Goal: Task Accomplishment & Management: Use online tool/utility

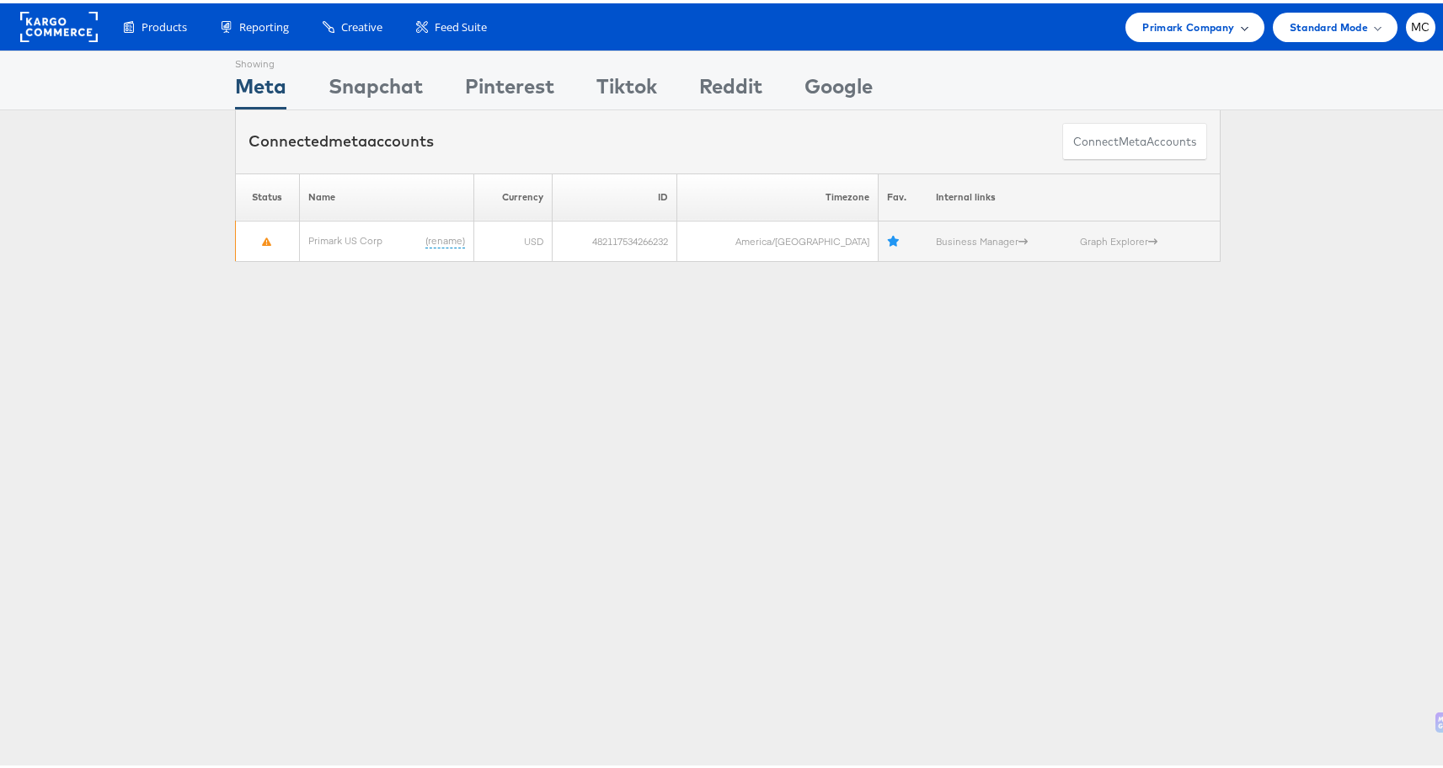
click at [1210, 25] on span "Primark Company" at bounding box center [1189, 24] width 92 height 18
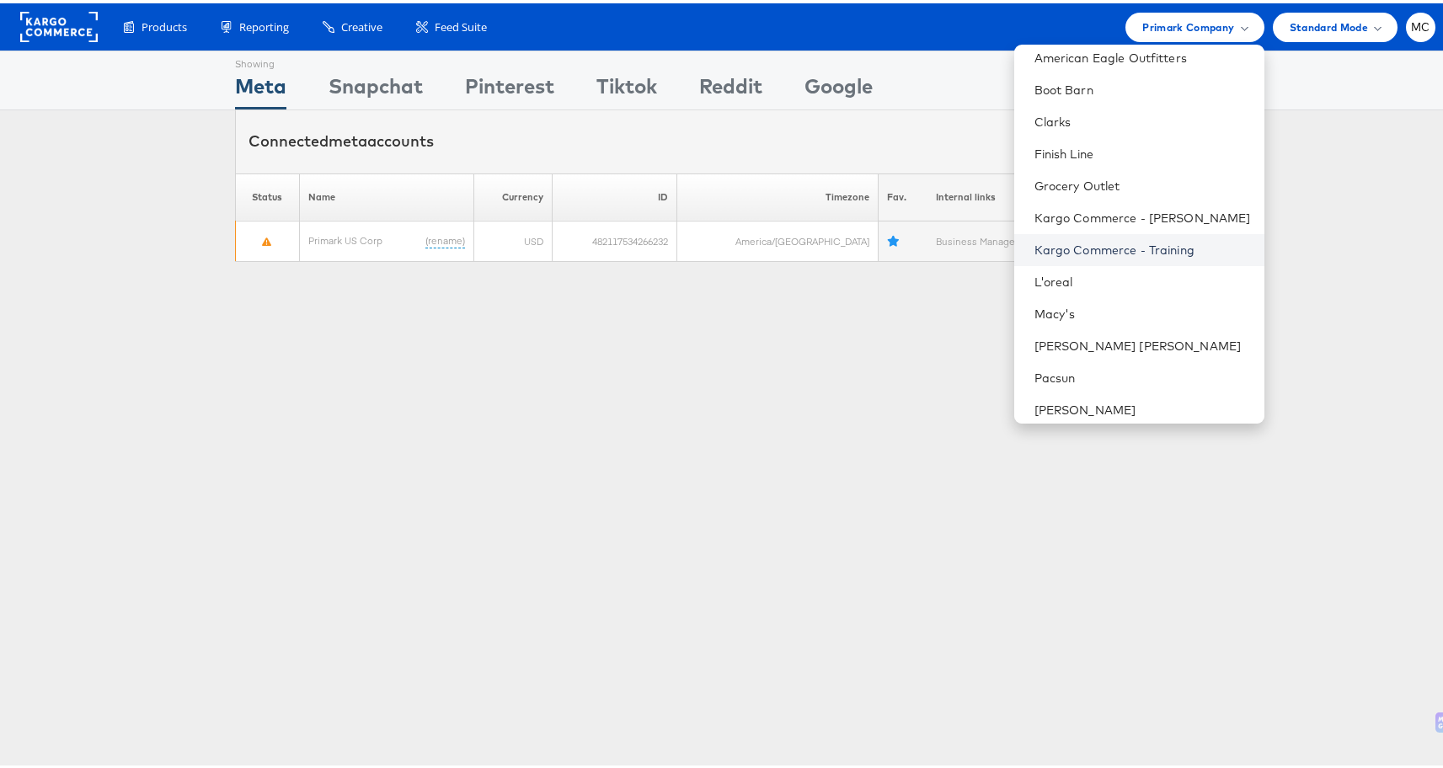
scroll to position [333, 0]
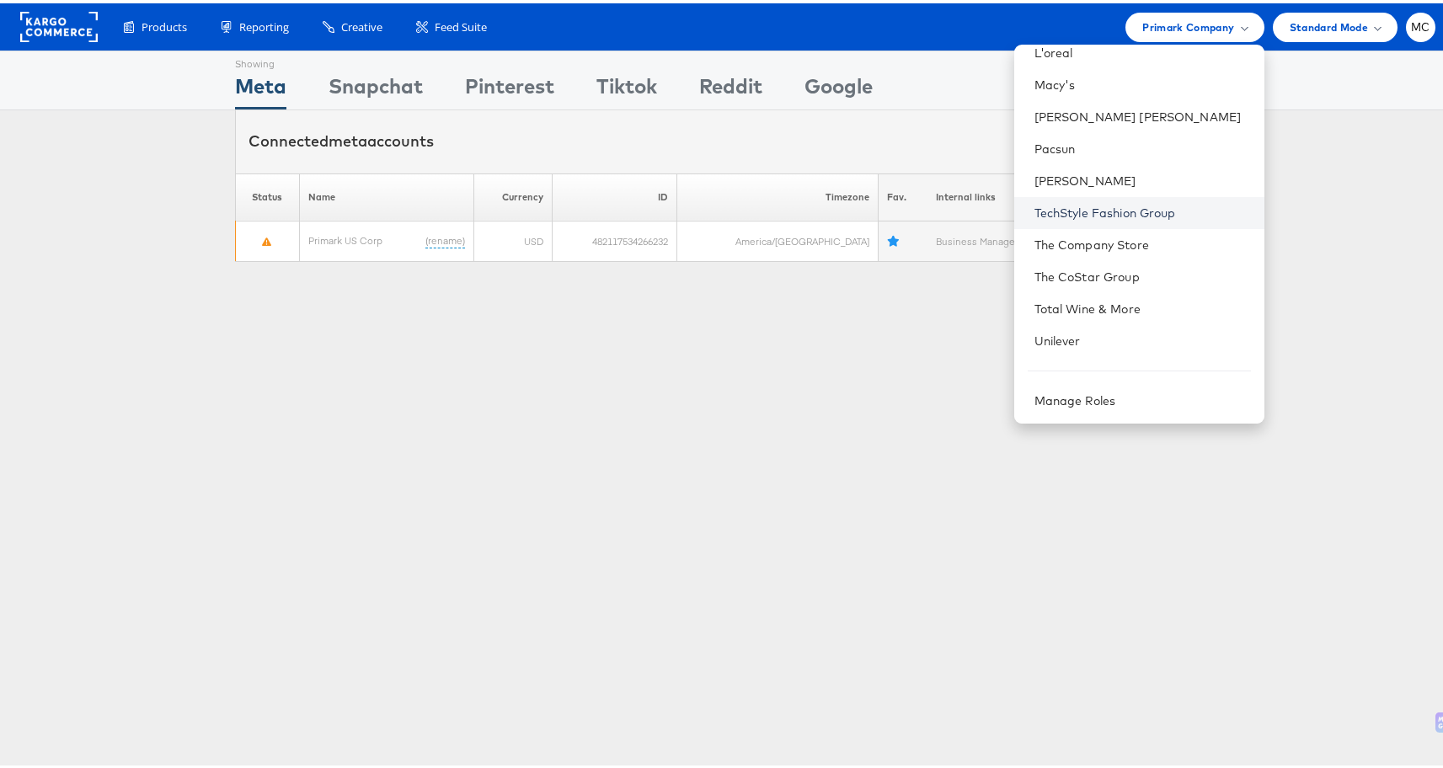
click at [1162, 206] on link "TechStyle Fashion Group" at bounding box center [1143, 209] width 217 height 17
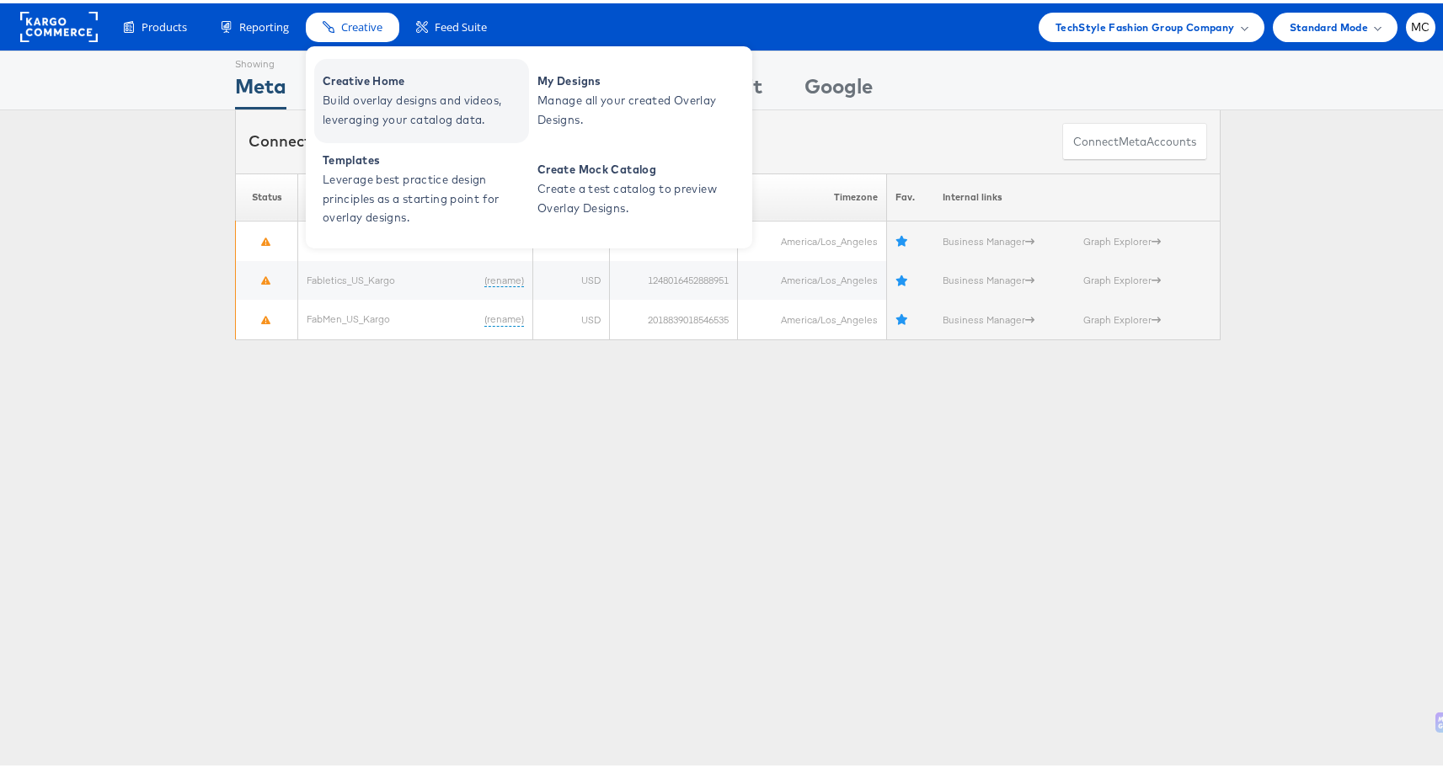
click at [383, 125] on span "Build overlay designs and videos, leveraging your catalog data." at bounding box center [424, 107] width 202 height 39
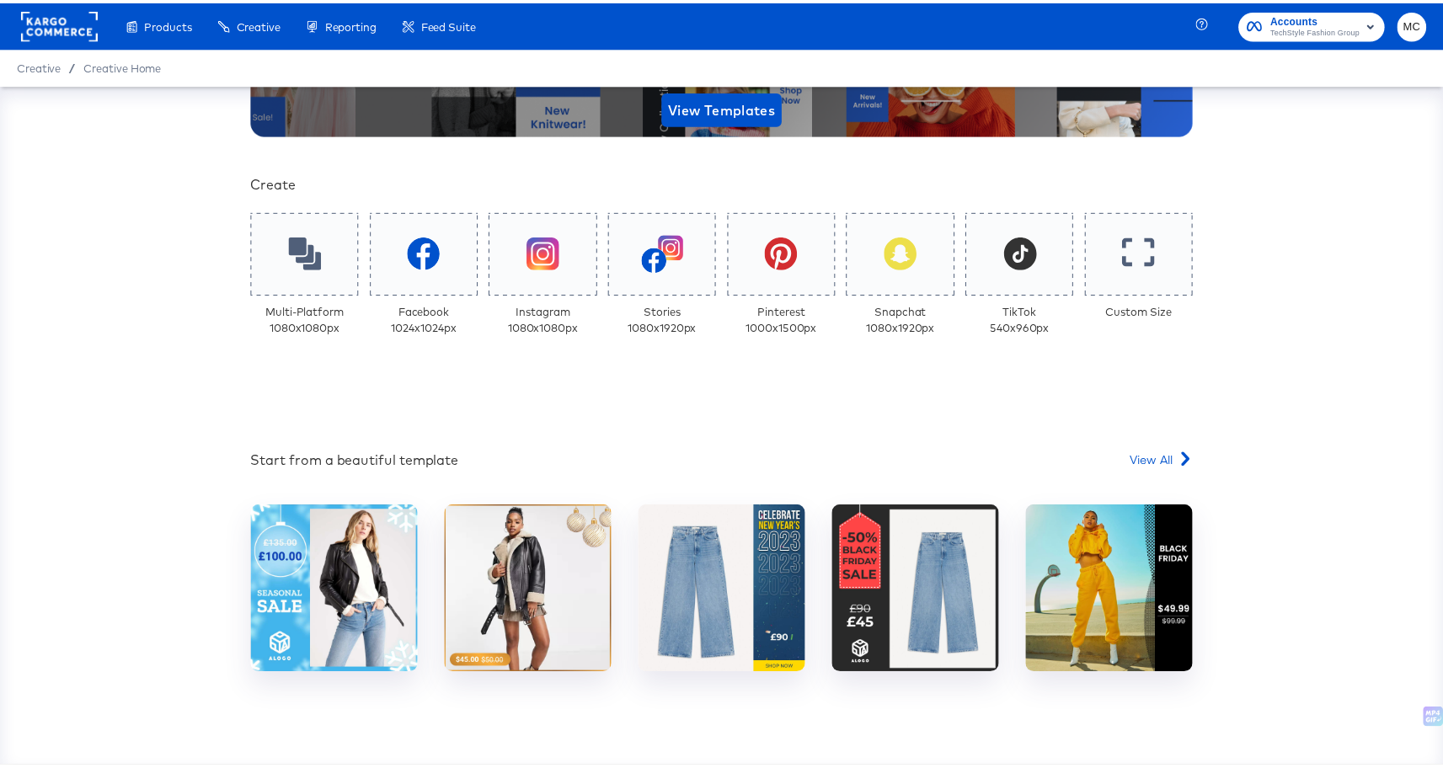
scroll to position [490, 0]
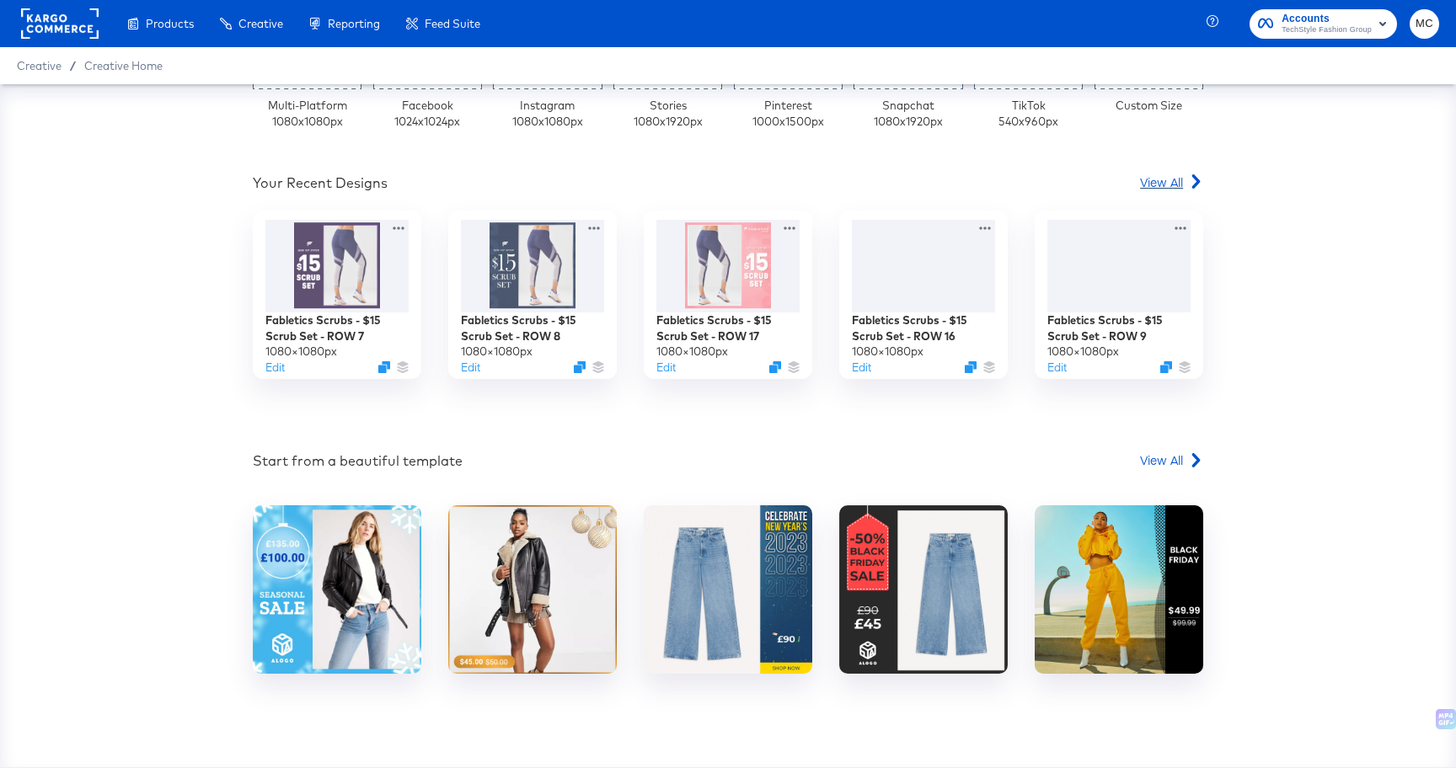
click at [1173, 184] on span "View All" at bounding box center [1161, 182] width 43 height 17
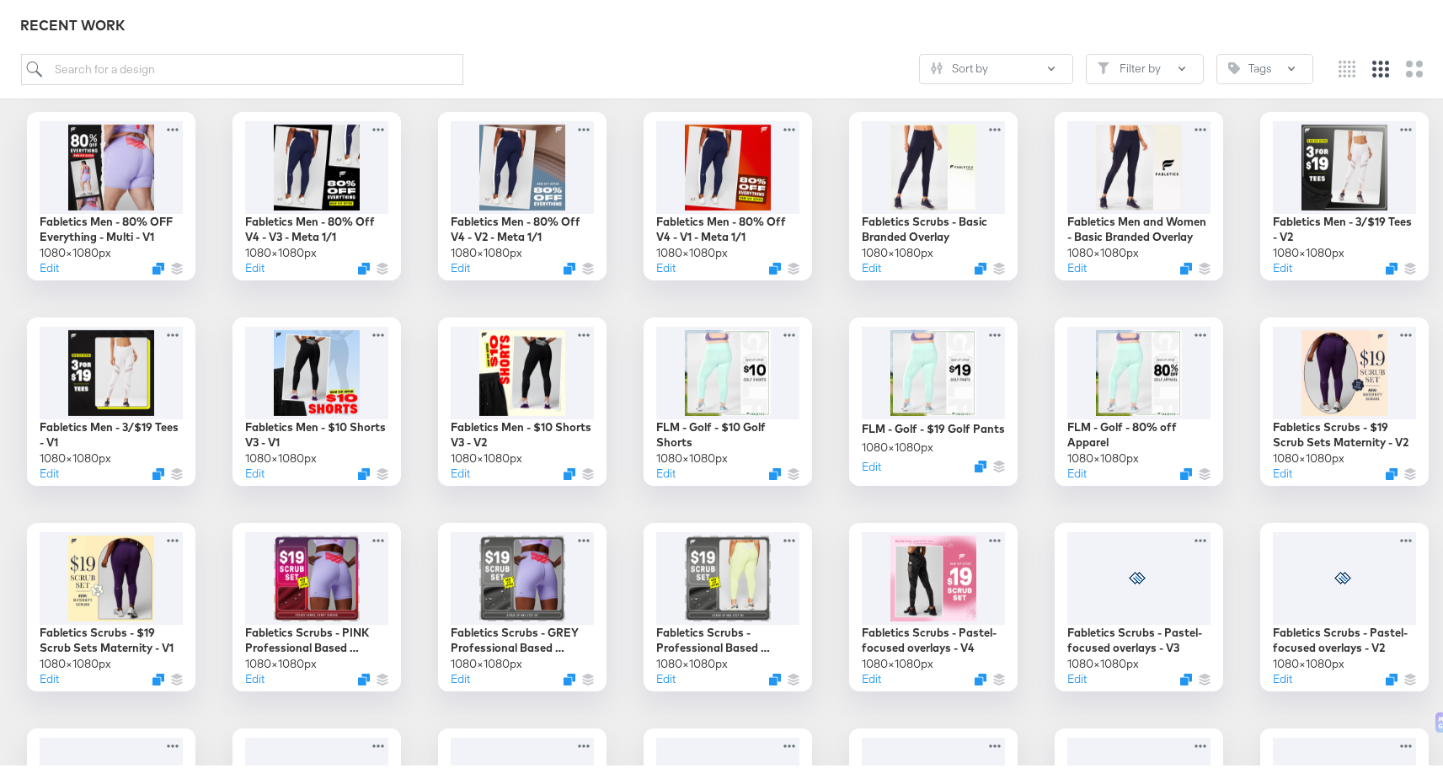
scroll to position [1540, 0]
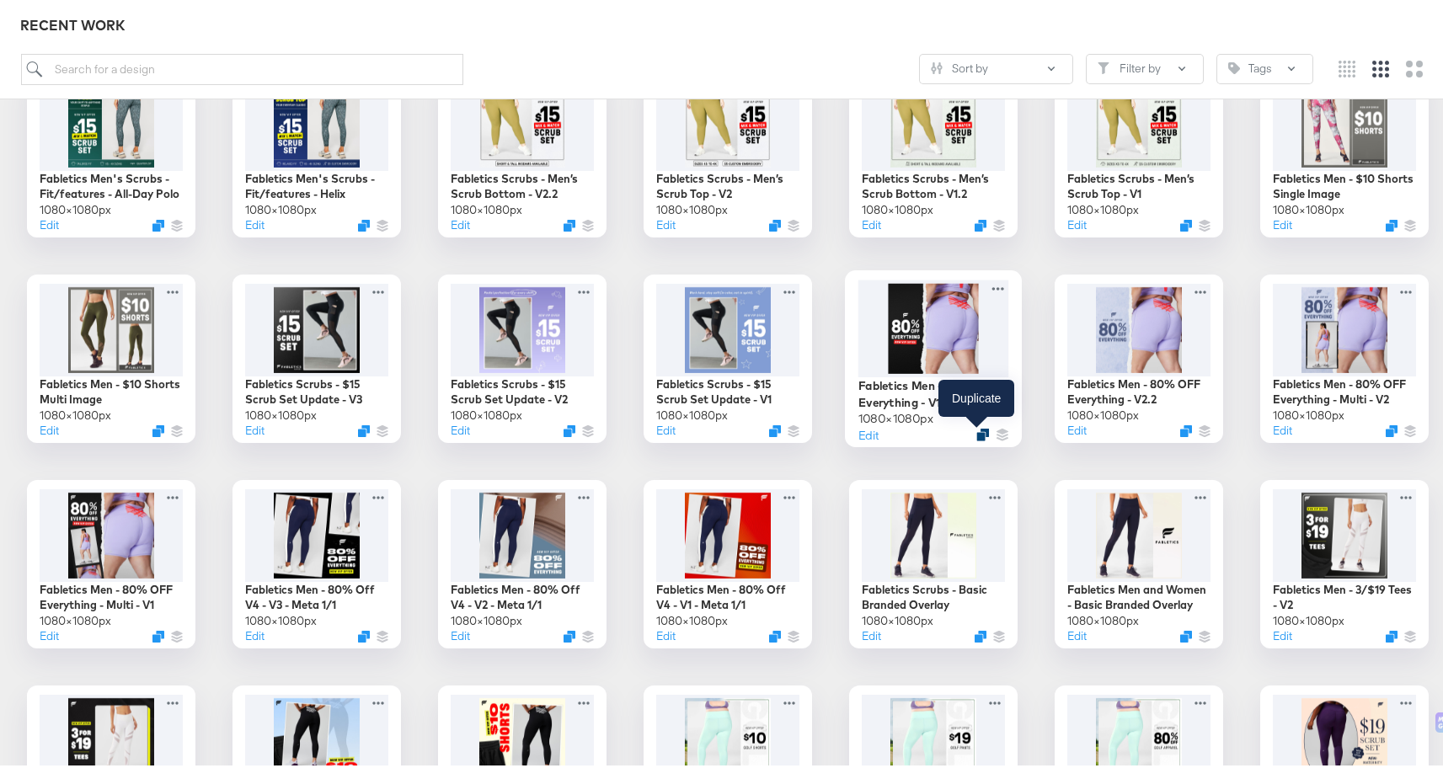
click at [977, 434] on icon "Duplicate" at bounding box center [983, 432] width 13 height 13
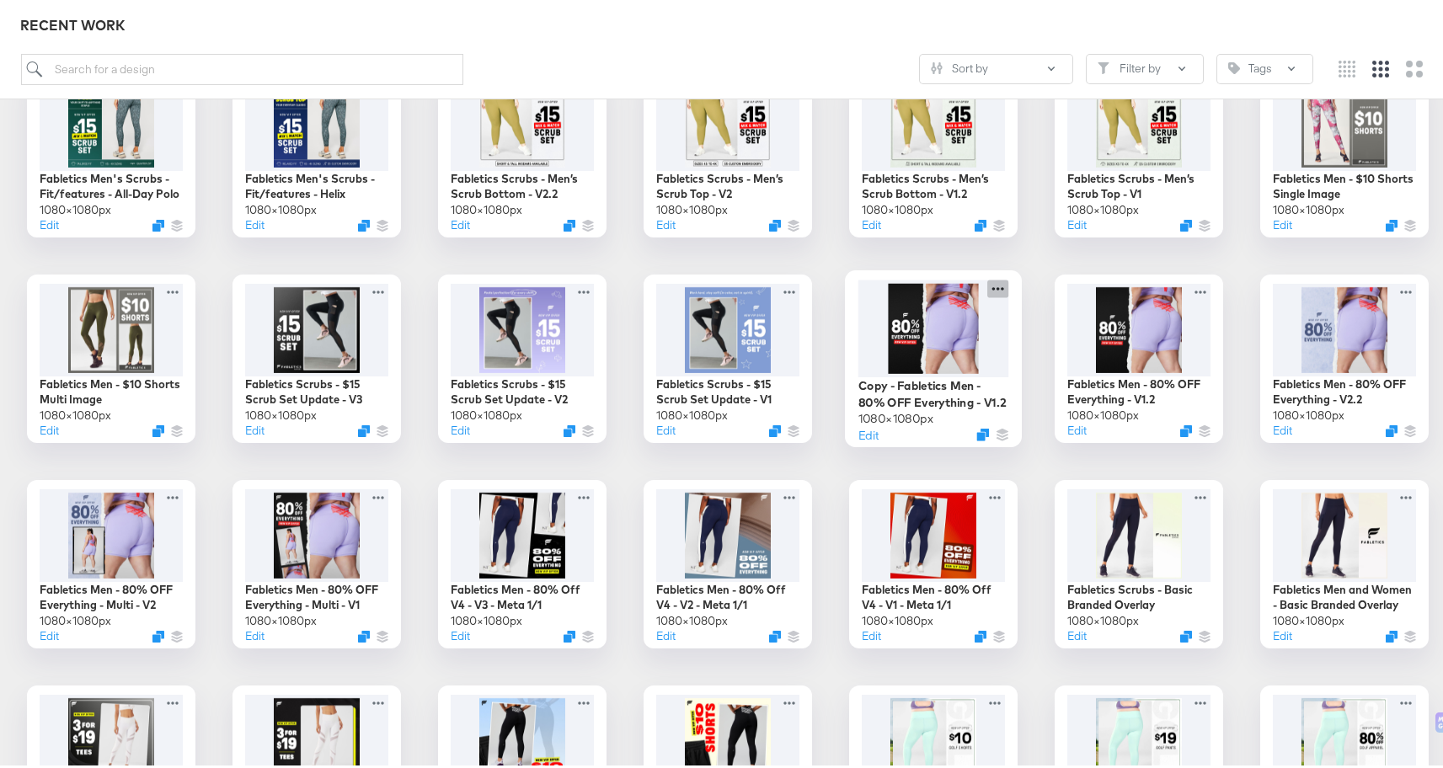
click at [994, 278] on icon at bounding box center [998, 285] width 21 height 18
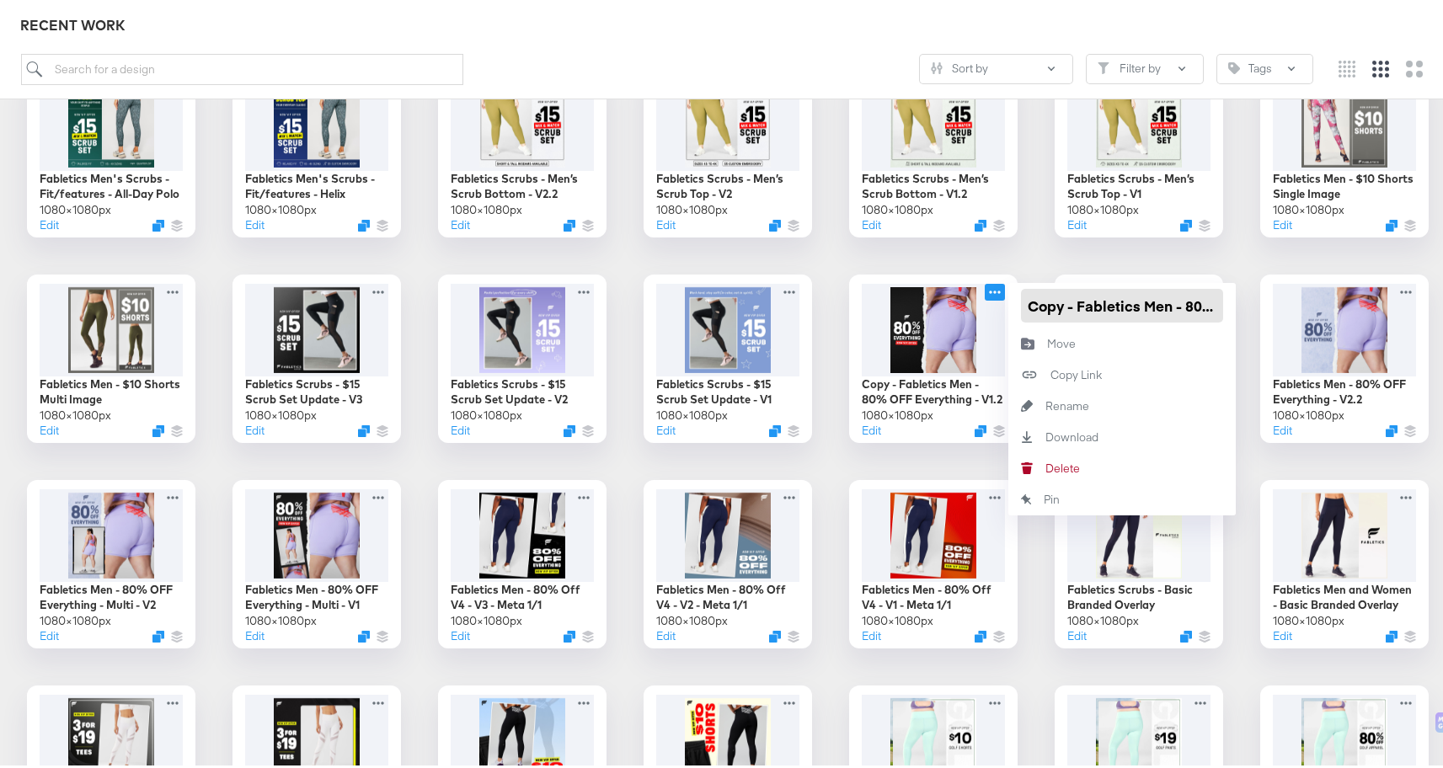
click at [1049, 312] on input "Copy - Fabletics Men - 80% OFF Everything - V1.2" at bounding box center [1122, 303] width 202 height 34
drag, startPoint x: 1023, startPoint y: 300, endPoint x: 1218, endPoint y: 297, distance: 194.7
click at [1218, 297] on div "Copy - Fabletics Men - 80% OFF Everything - V1.2" at bounding box center [1123, 303] width 228 height 46
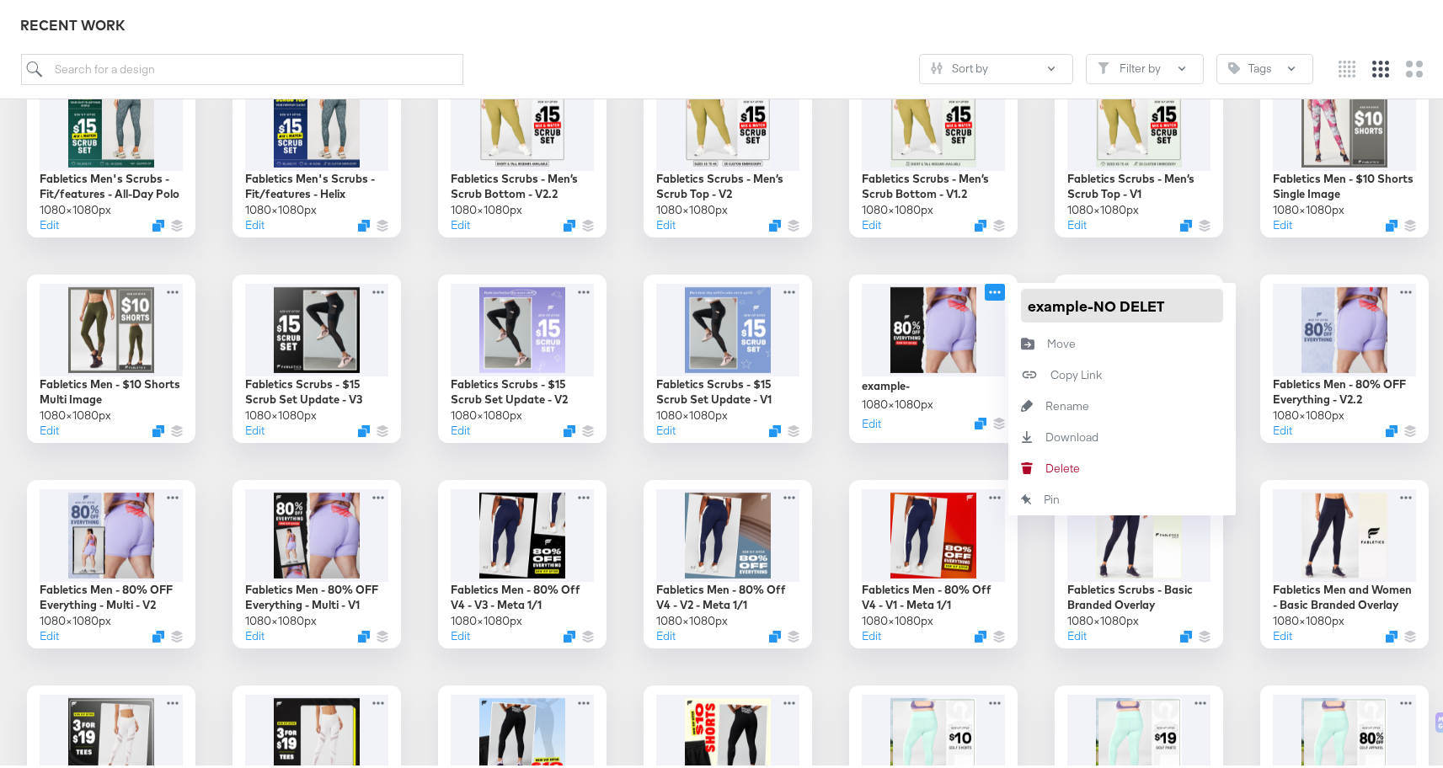
type input "example-NO DELETE"
click at [1168, 254] on div "CP-23893 | Fabletics Scrubs - Refurbish Past Overlay Fabletics Women - 80% Off …" at bounding box center [728, 355] width 1422 height 3047
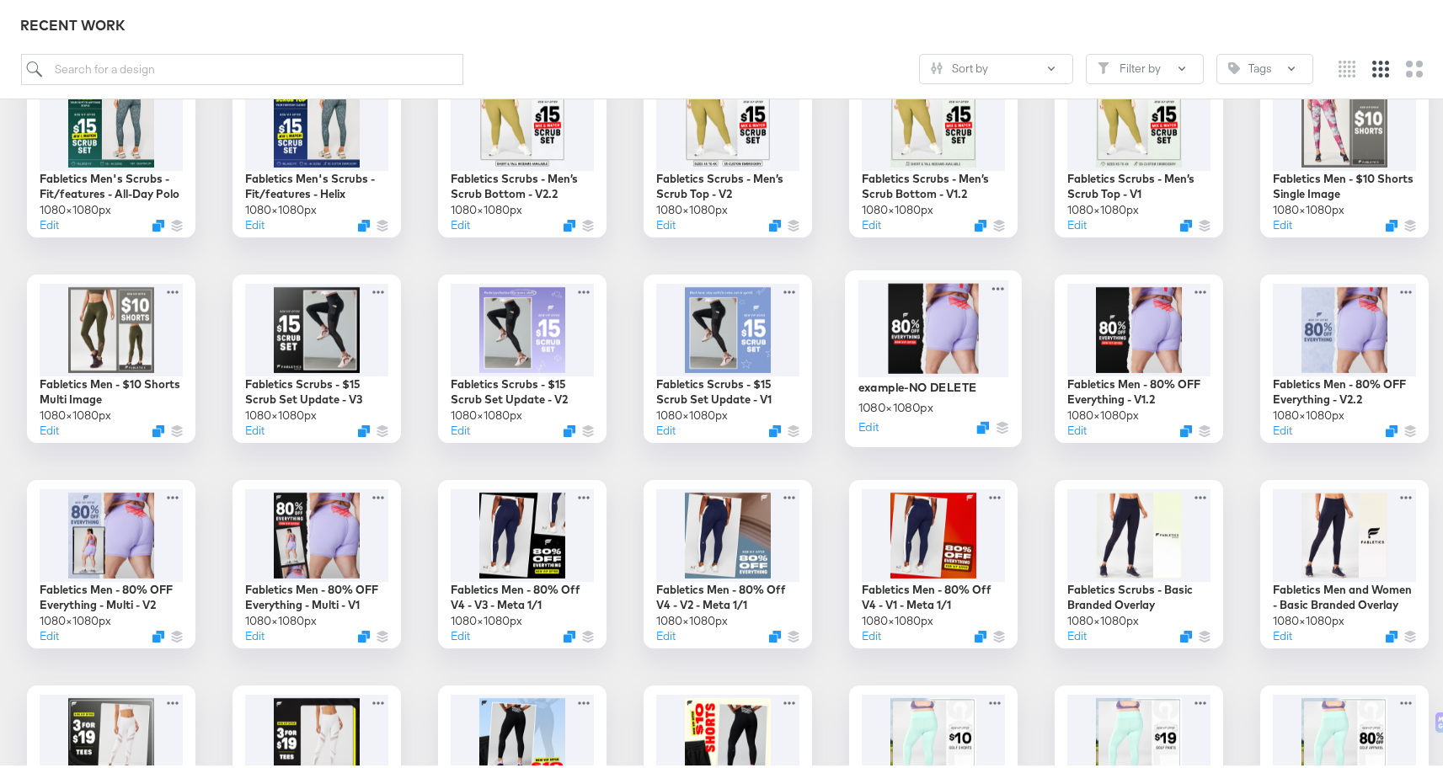
click at [967, 316] on div at bounding box center [934, 324] width 151 height 97
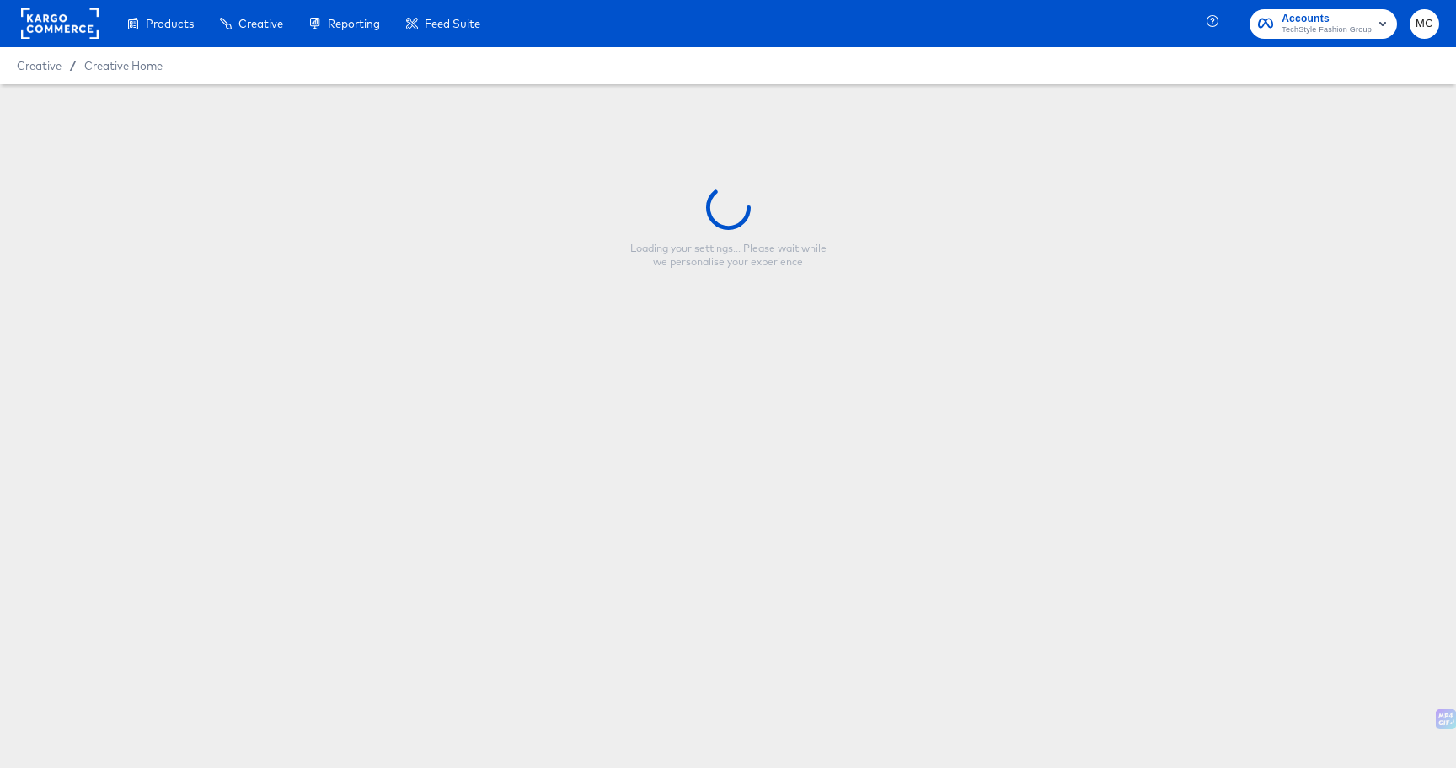
type input "example-NO DELETE"
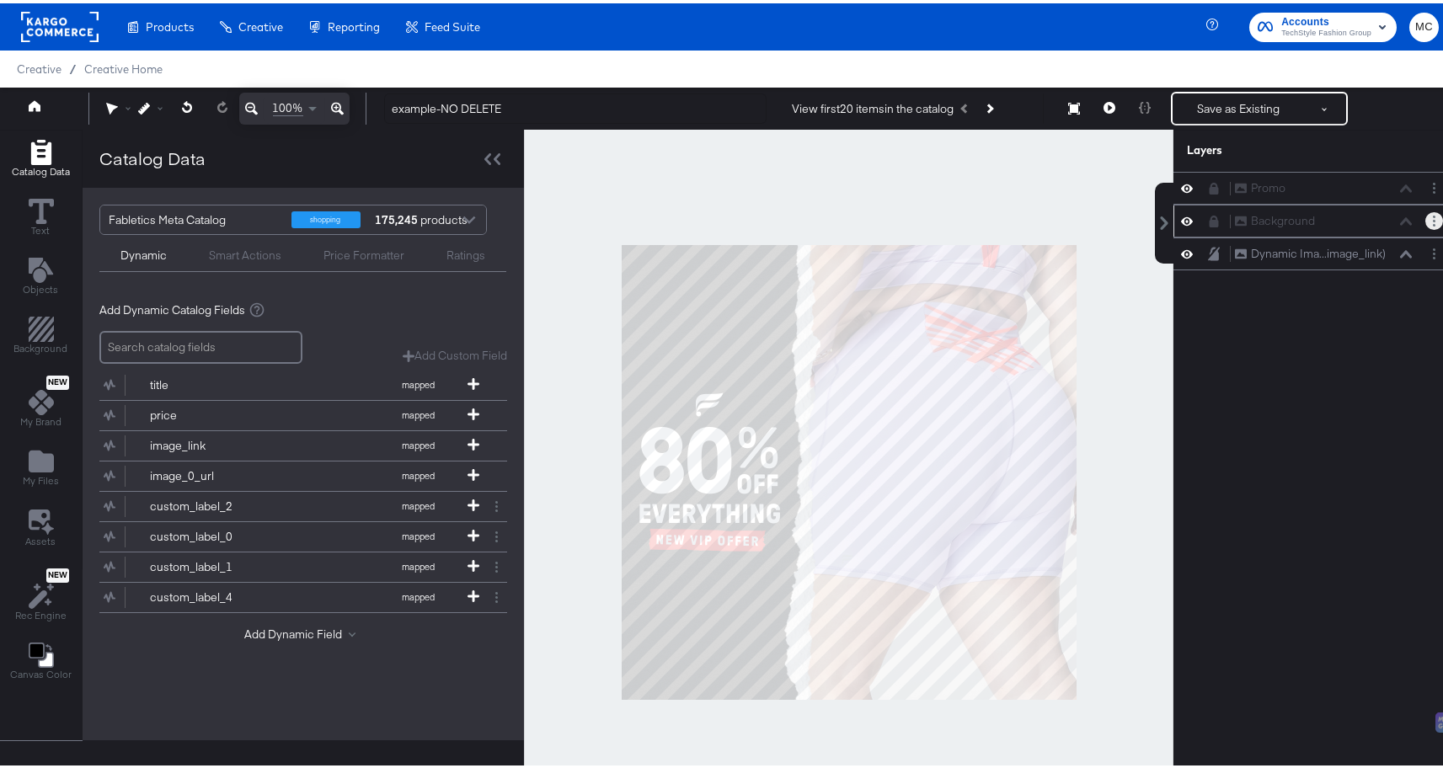
click at [1433, 215] on icon "Layer Options" at bounding box center [1434, 217] width 3 height 11
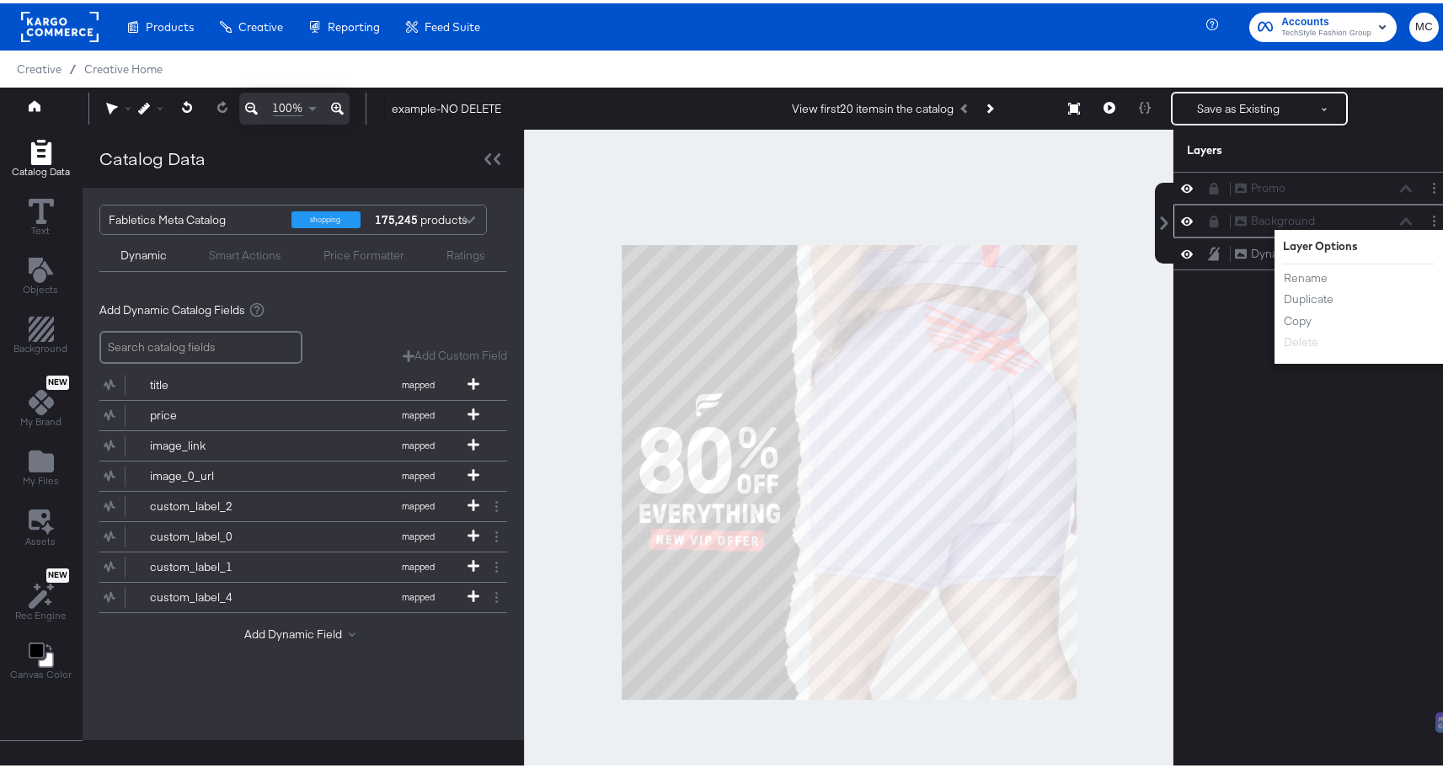
drag, startPoint x: 1208, startPoint y: 215, endPoint x: 1200, endPoint y: 214, distance: 8.5
click at [1207, 215] on div at bounding box center [1219, 217] width 24 height 13
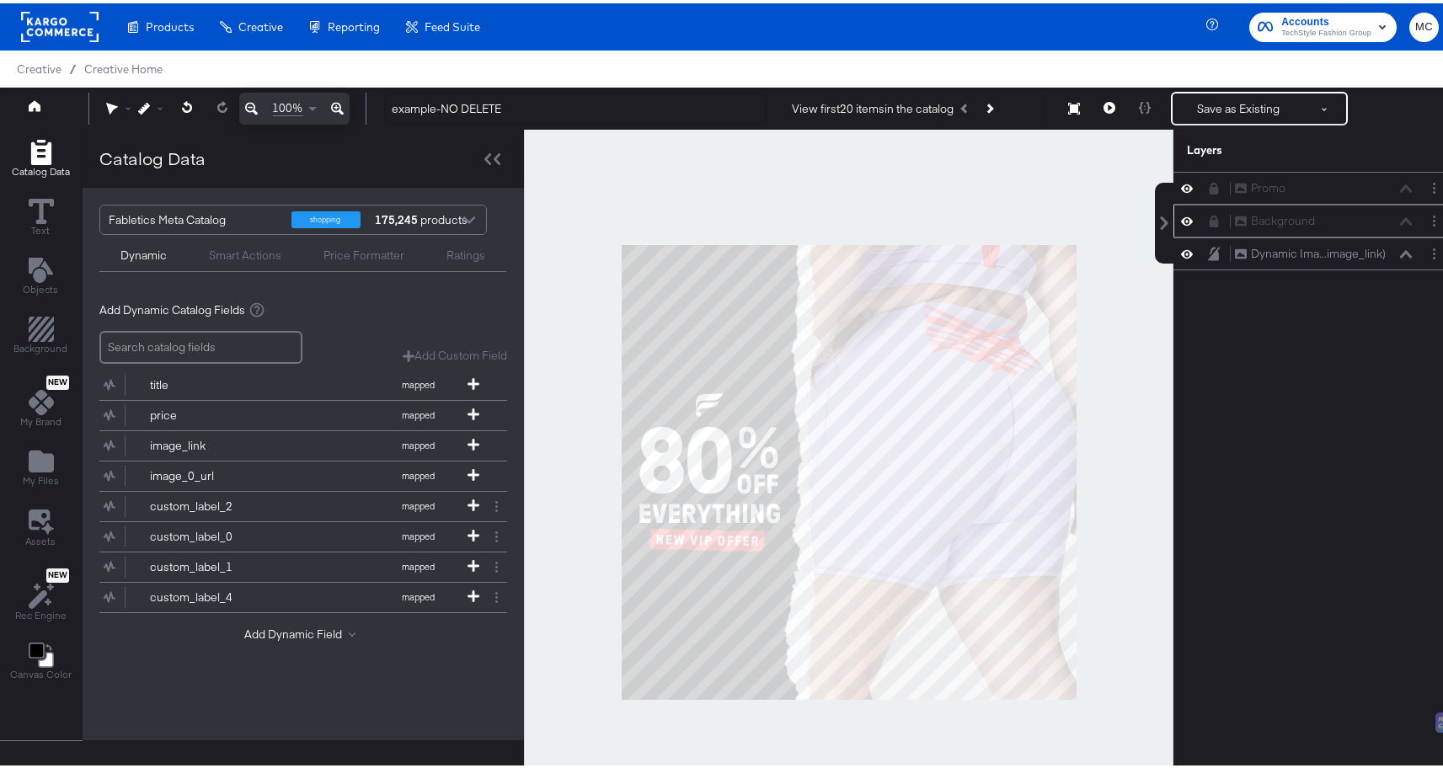
click at [1208, 214] on icon at bounding box center [1214, 218] width 12 height 12
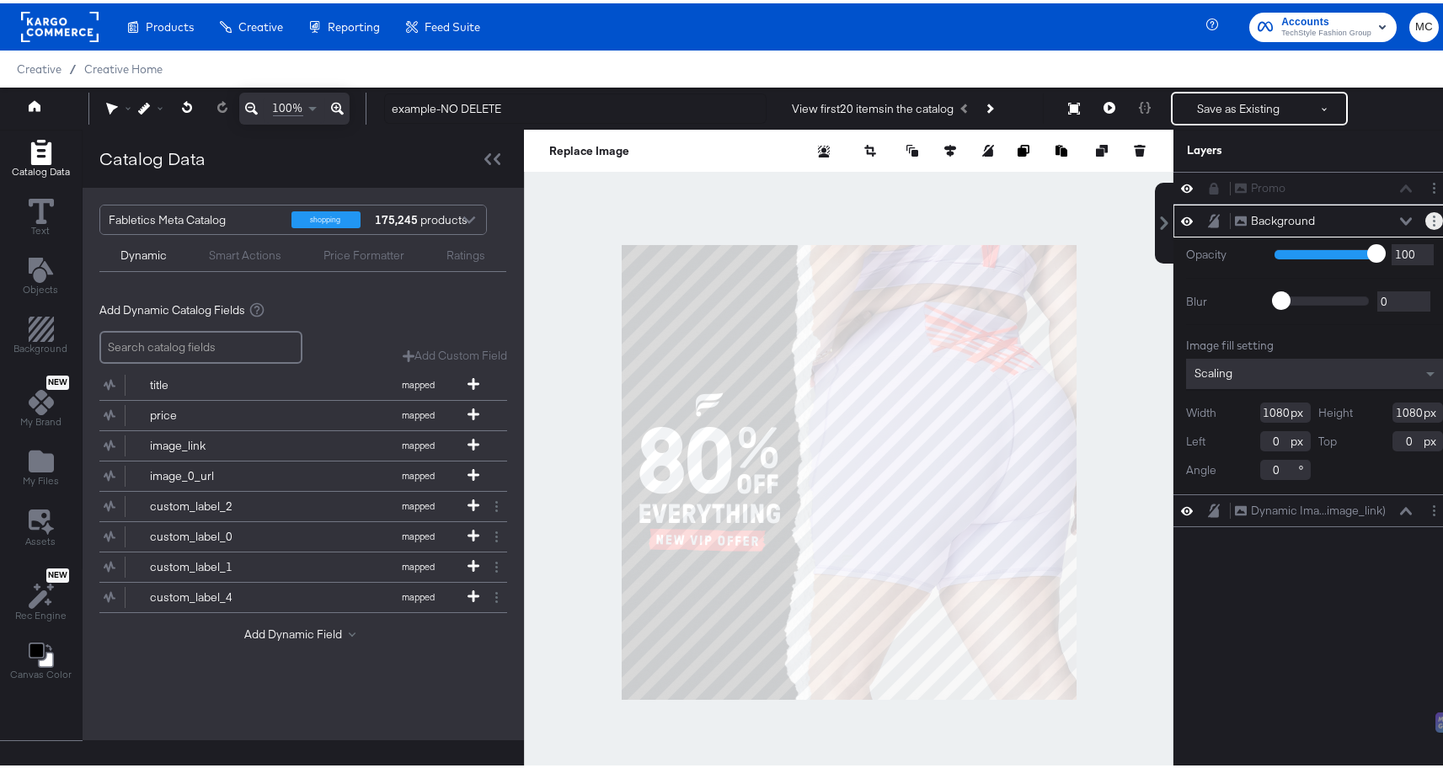
click at [1426, 217] on button "Layer Options" at bounding box center [1435, 218] width 18 height 18
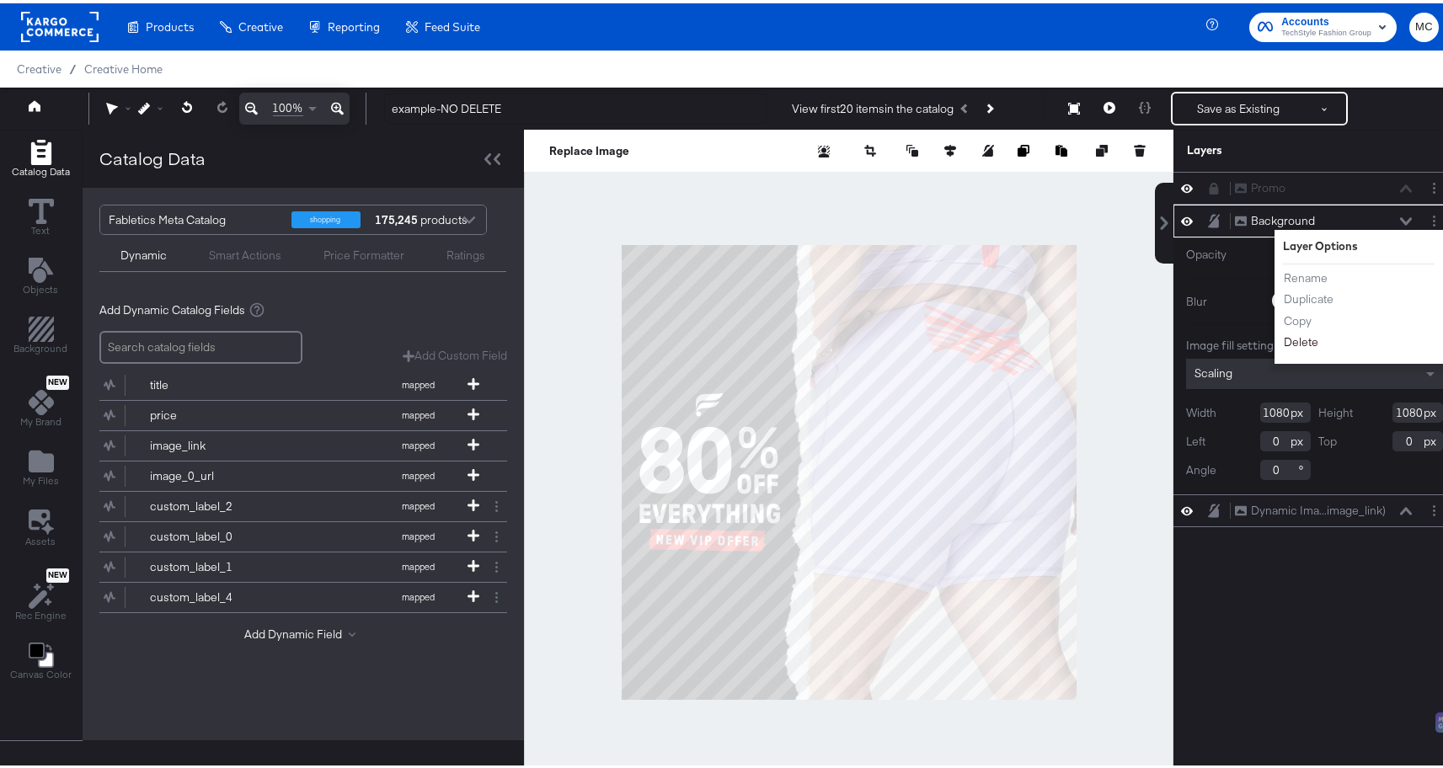
click at [1283, 345] on button "Delete" at bounding box center [1301, 339] width 36 height 18
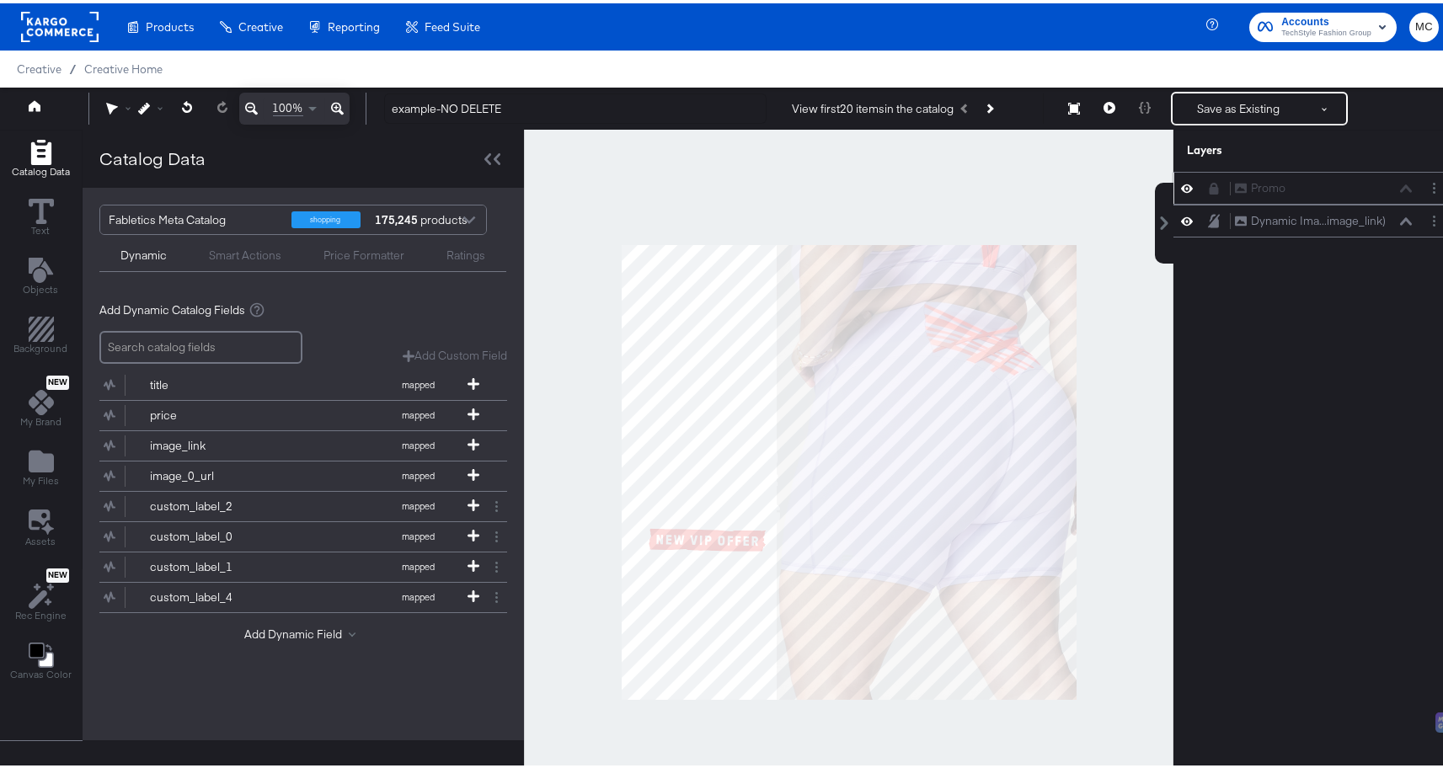
click at [1208, 182] on icon at bounding box center [1214, 185] width 12 height 12
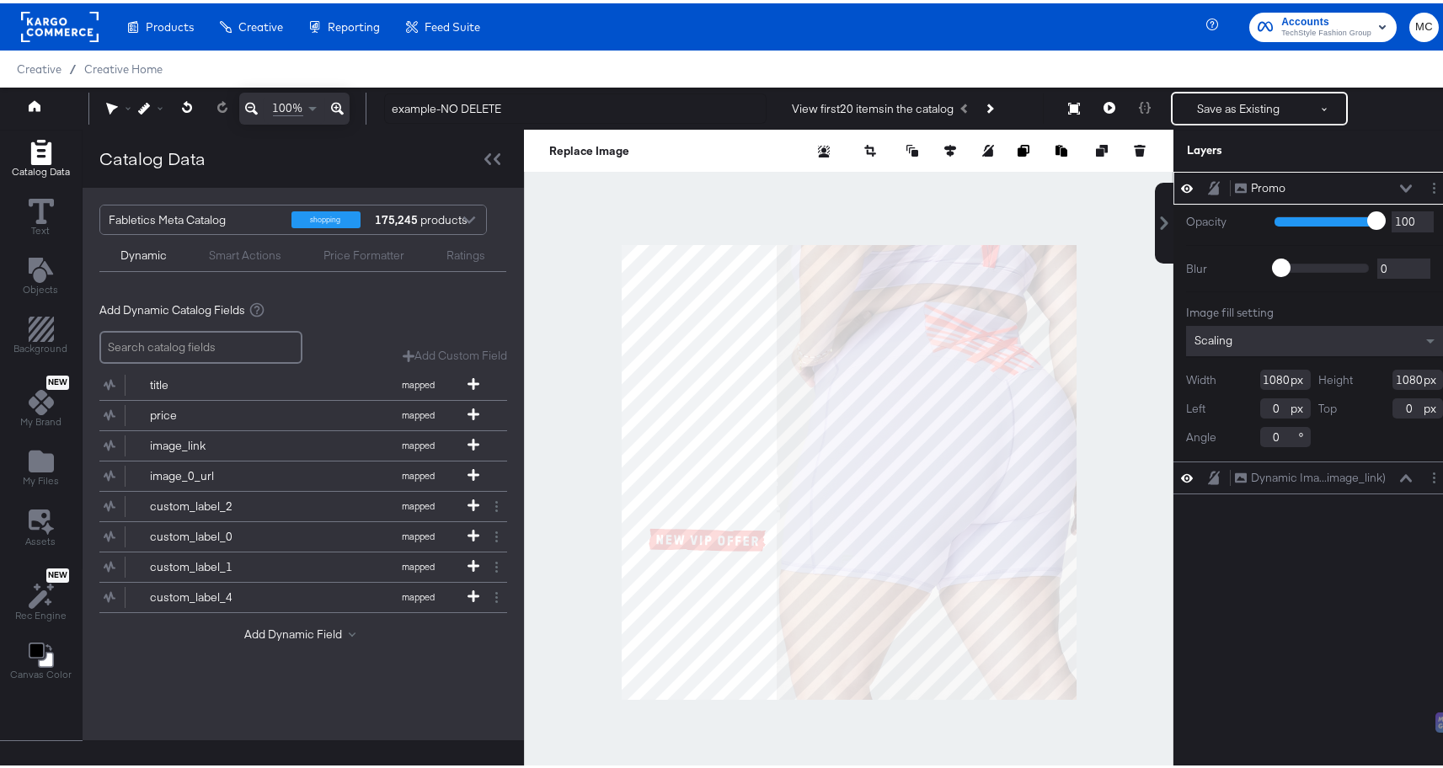
click at [1400, 185] on icon at bounding box center [1406, 185] width 12 height 8
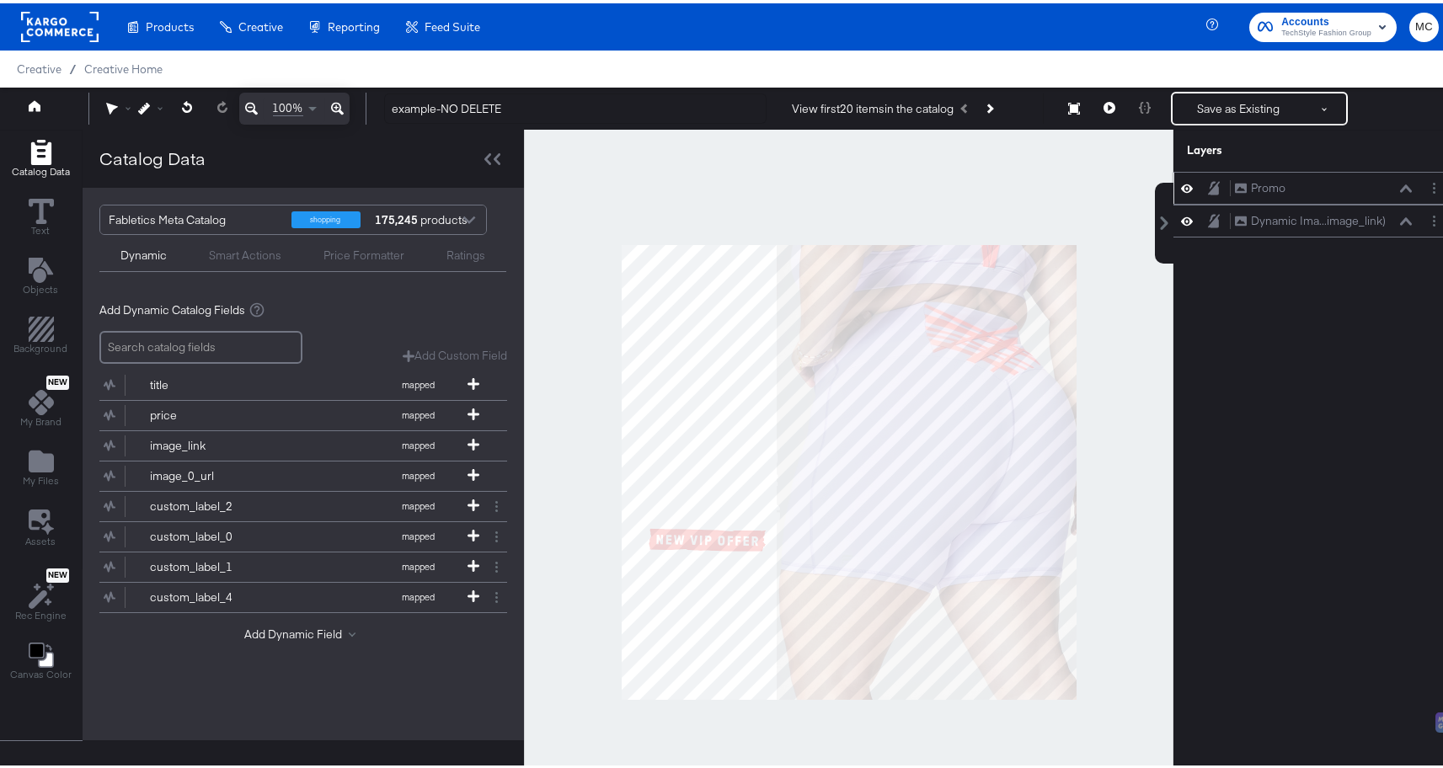
click at [1400, 184] on icon at bounding box center [1406, 185] width 12 height 8
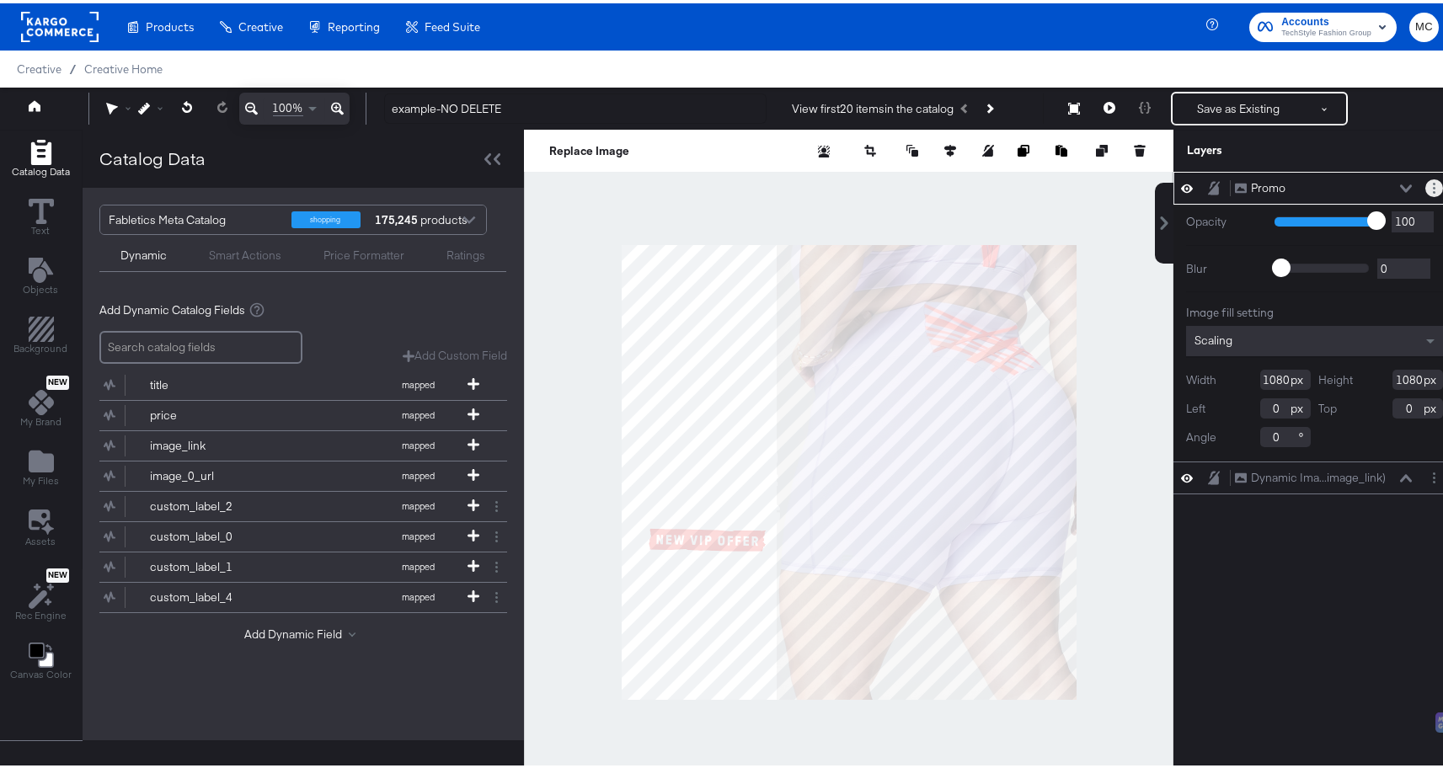
click at [1433, 185] on circle "Layer Options" at bounding box center [1434, 185] width 3 height 3
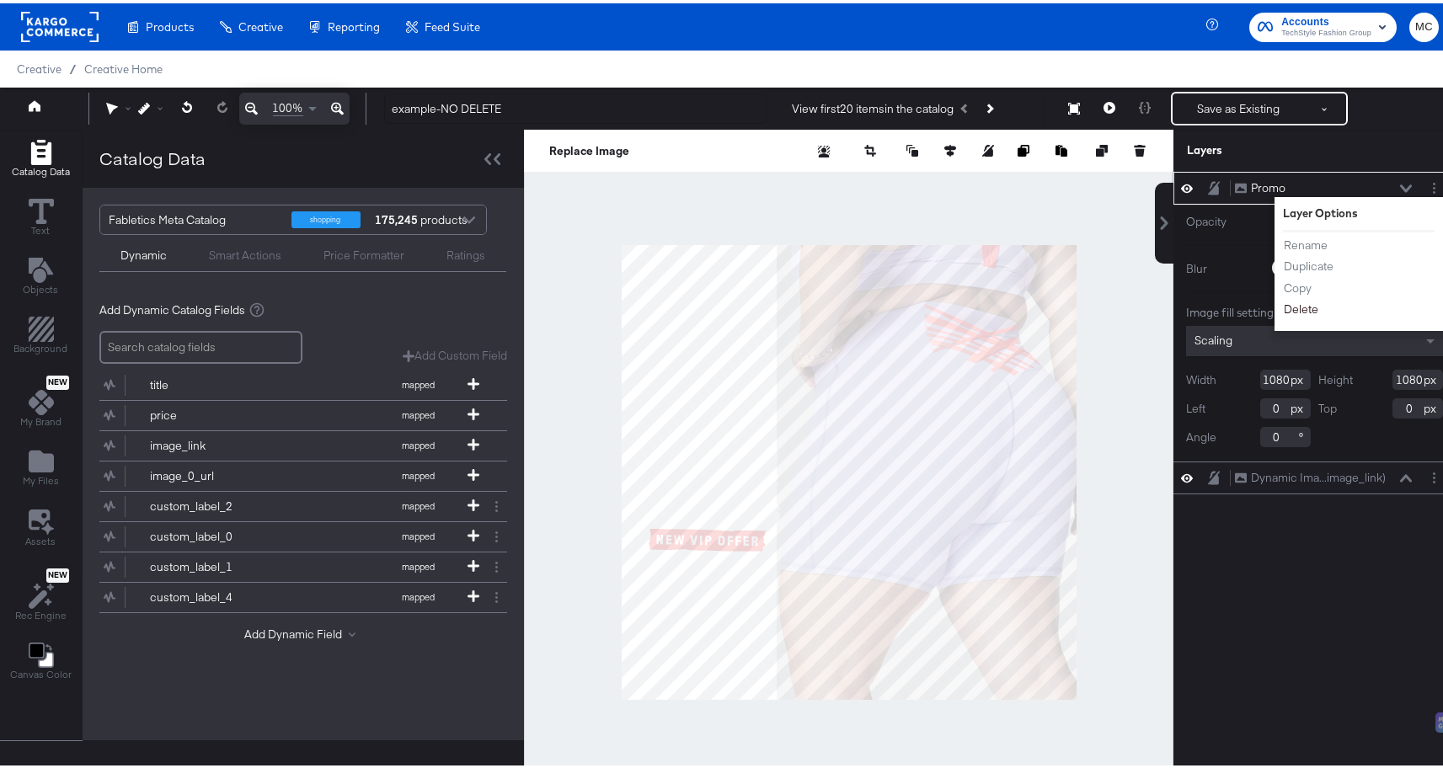
click at [1283, 308] on button "Delete" at bounding box center [1301, 306] width 36 height 18
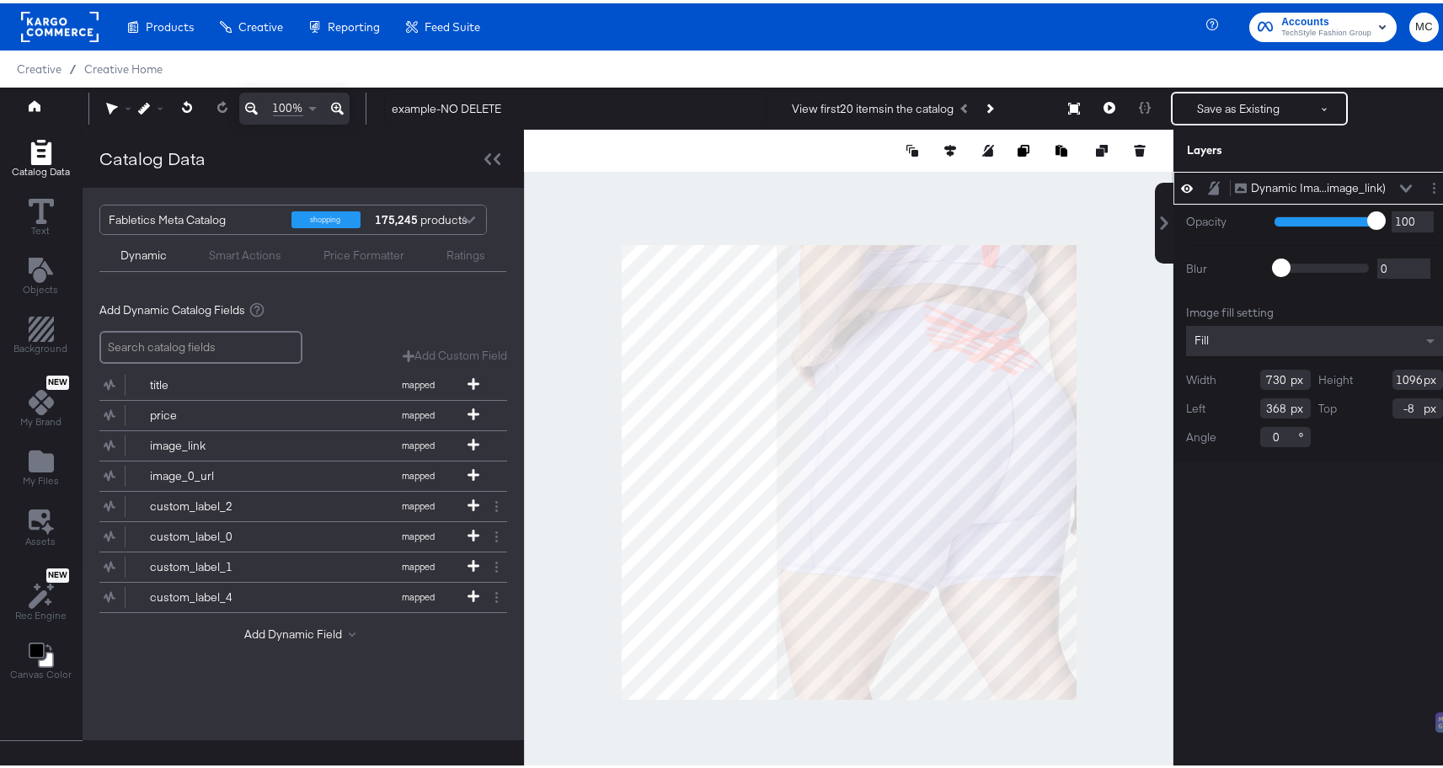
type input "152"
type input "0"
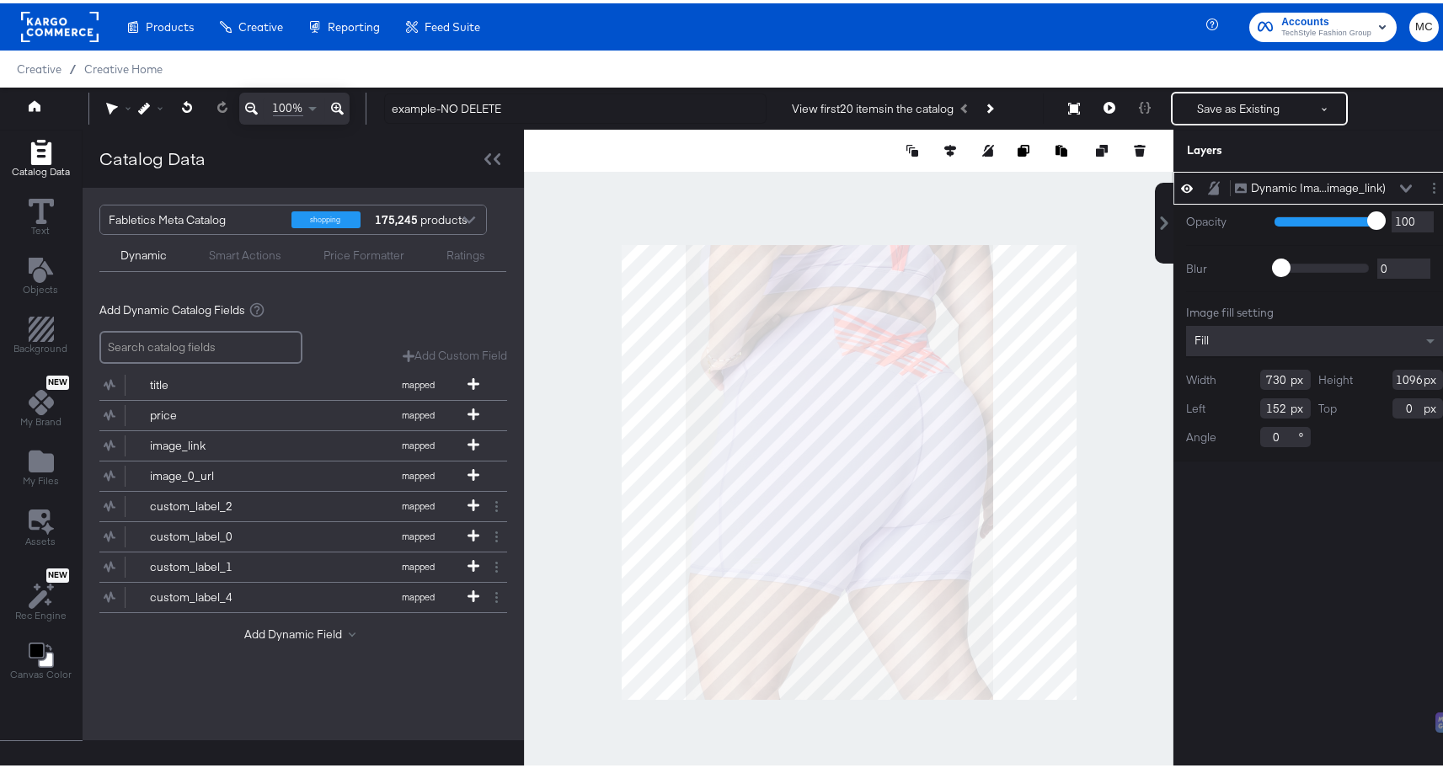
drag, startPoint x: 1276, startPoint y: 374, endPoint x: 1253, endPoint y: 376, distance: 22.8
click at [1261, 376] on input "730" at bounding box center [1286, 377] width 51 height 20
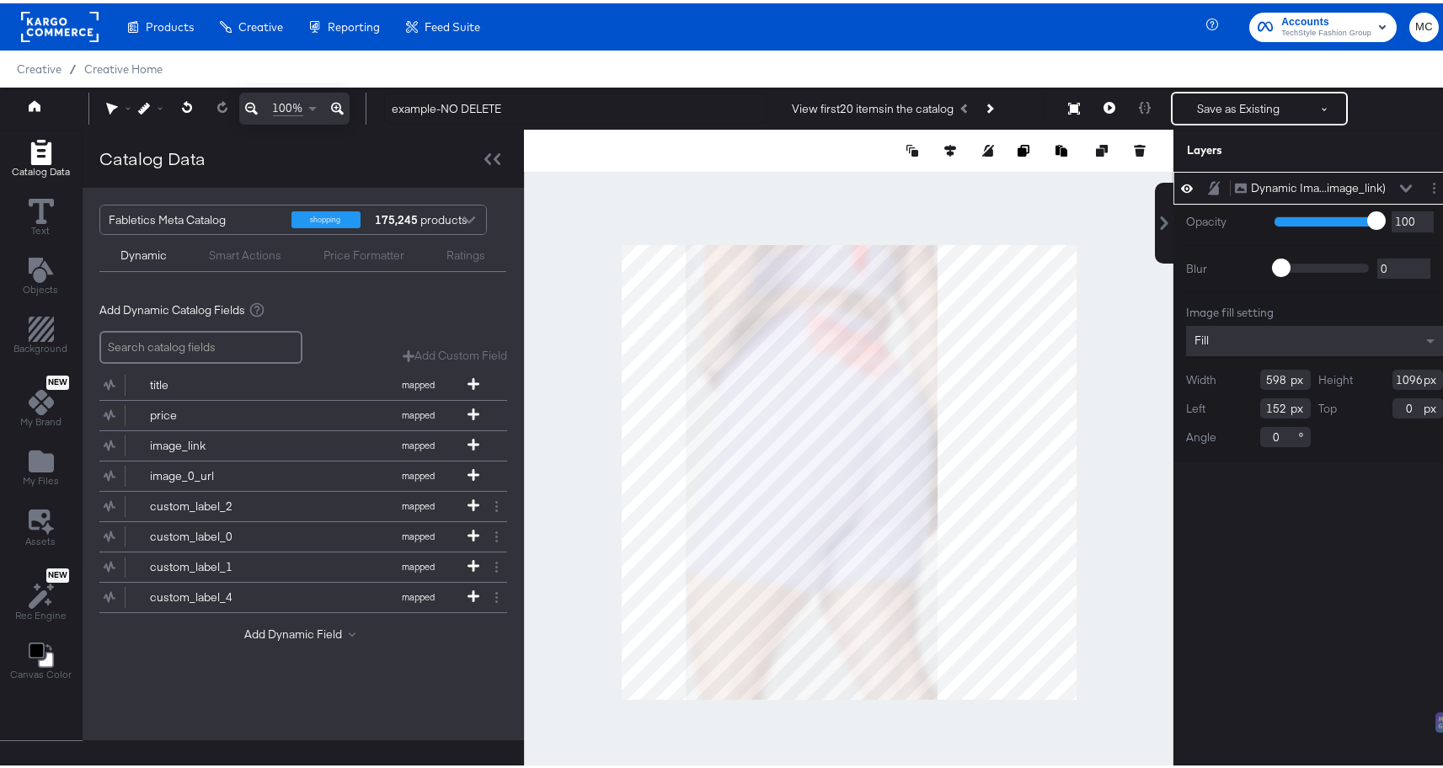
type input "598"
click at [1405, 375] on input "1096" at bounding box center [1418, 377] width 51 height 20
drag, startPoint x: 1410, startPoint y: 375, endPoint x: 1365, endPoint y: 375, distance: 44.7
click at [1365, 375] on div "Height 1096" at bounding box center [1382, 377] width 125 height 20
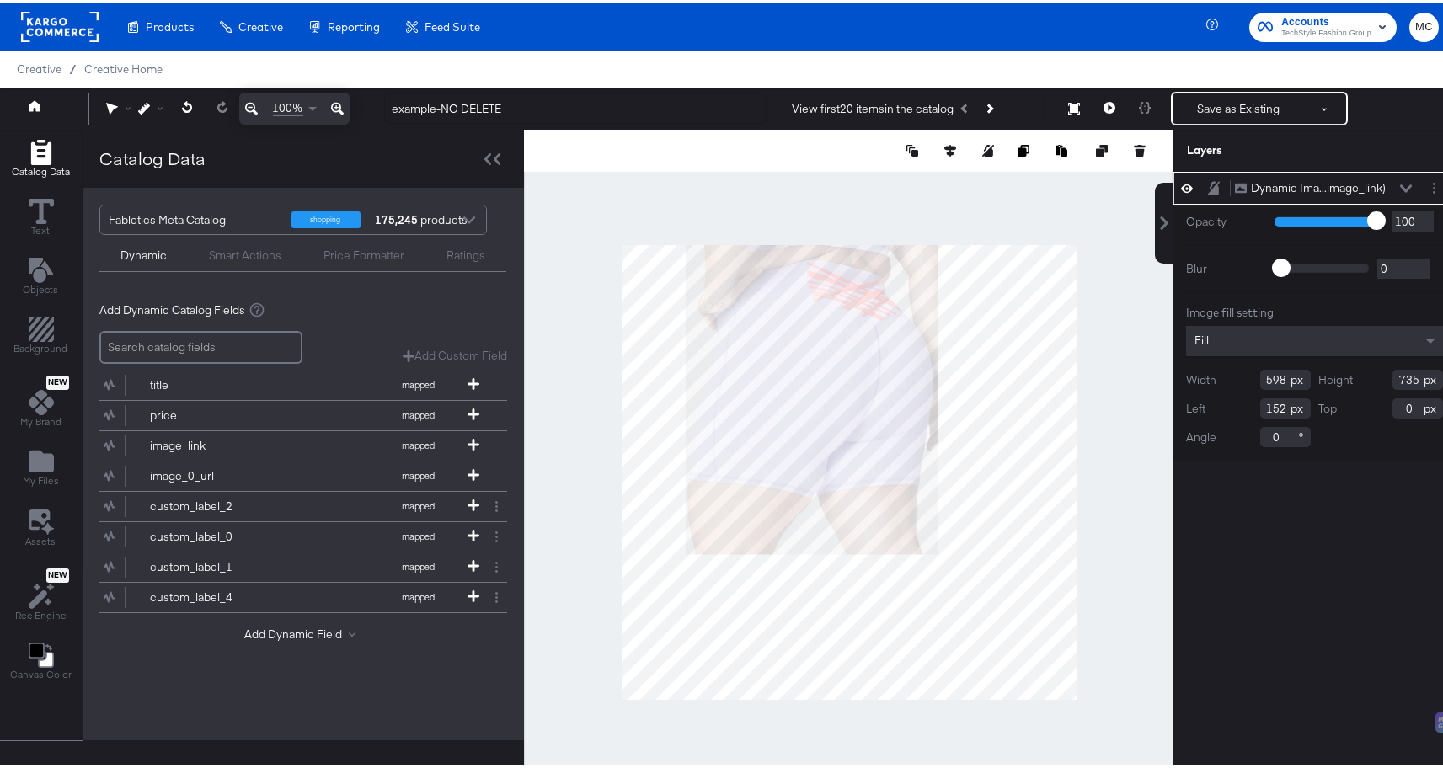
type input "735"
type input "212"
type input "162"
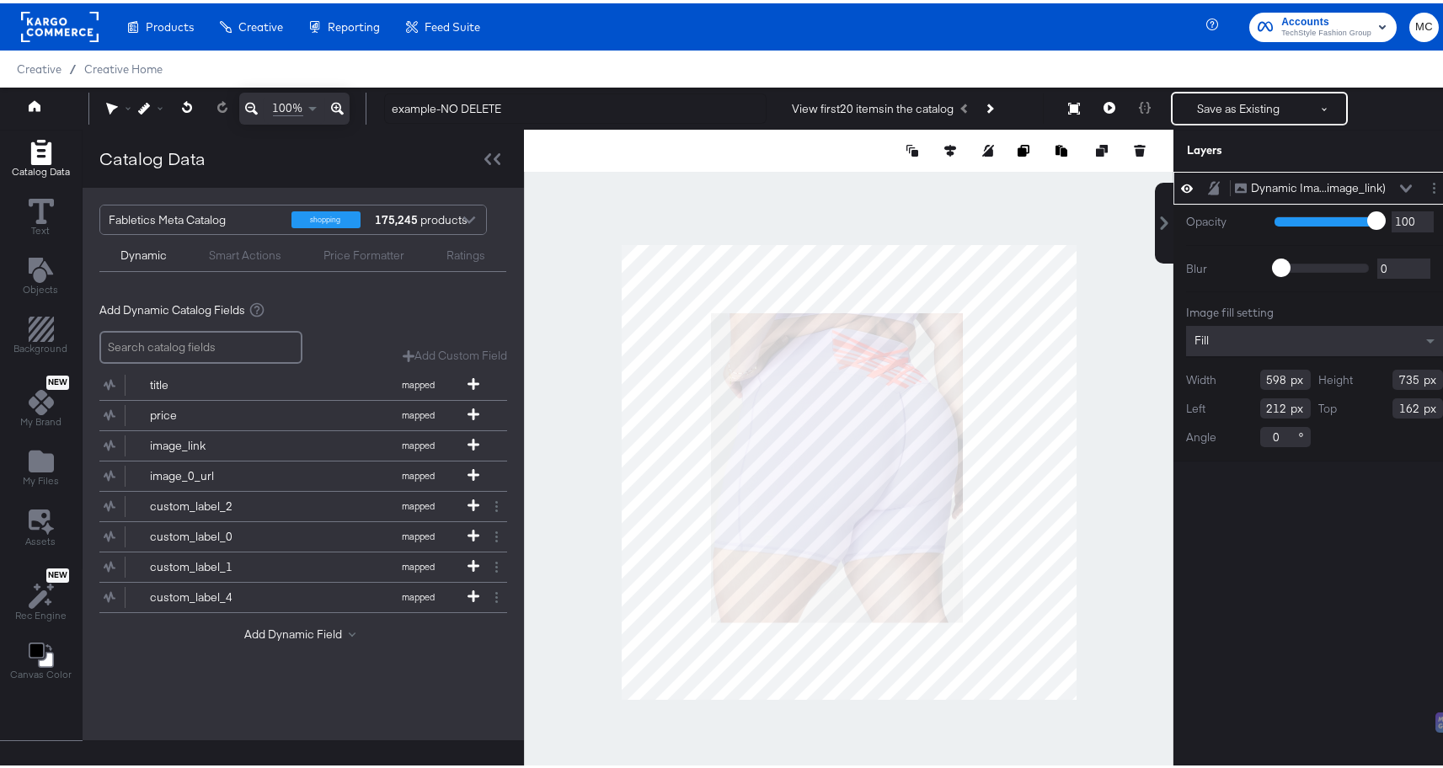
type input "687"
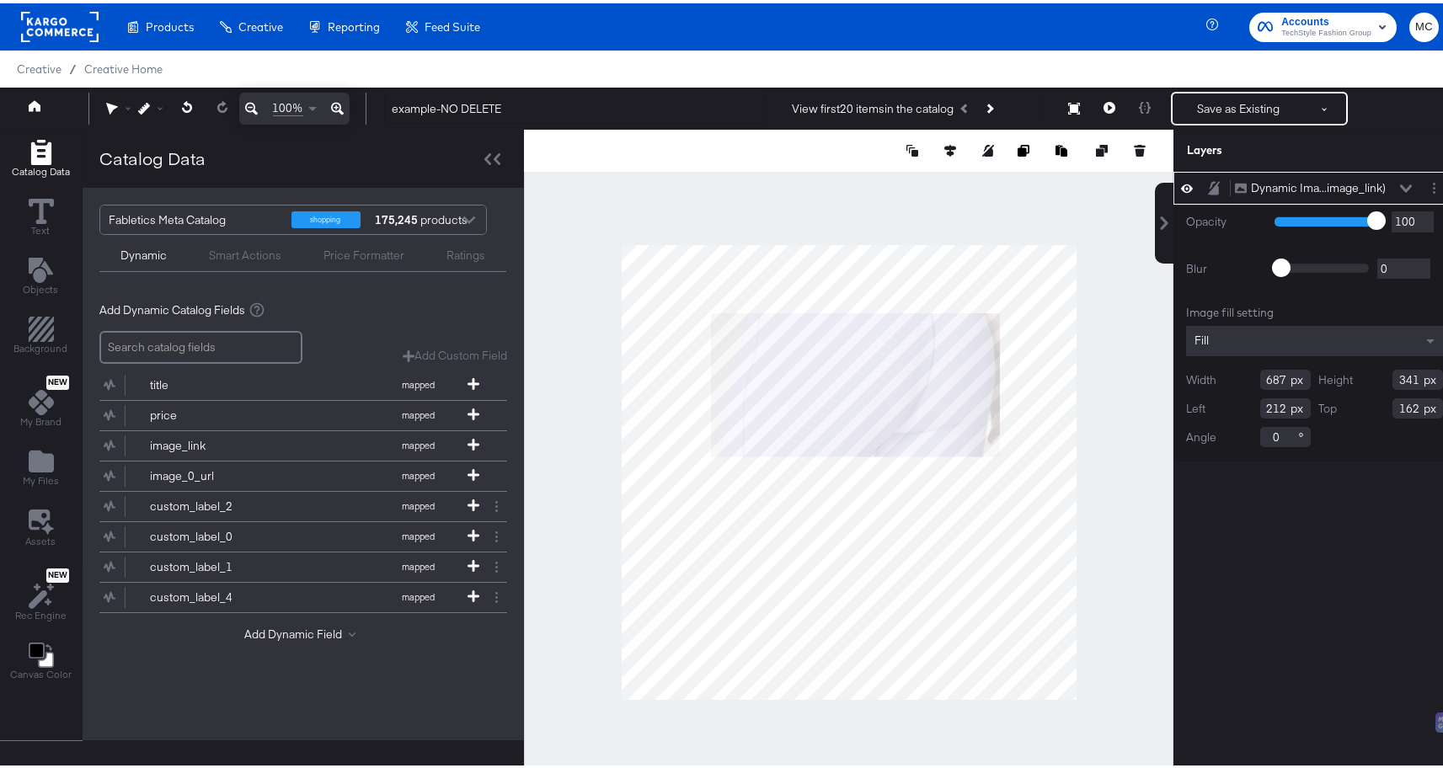
type input "771"
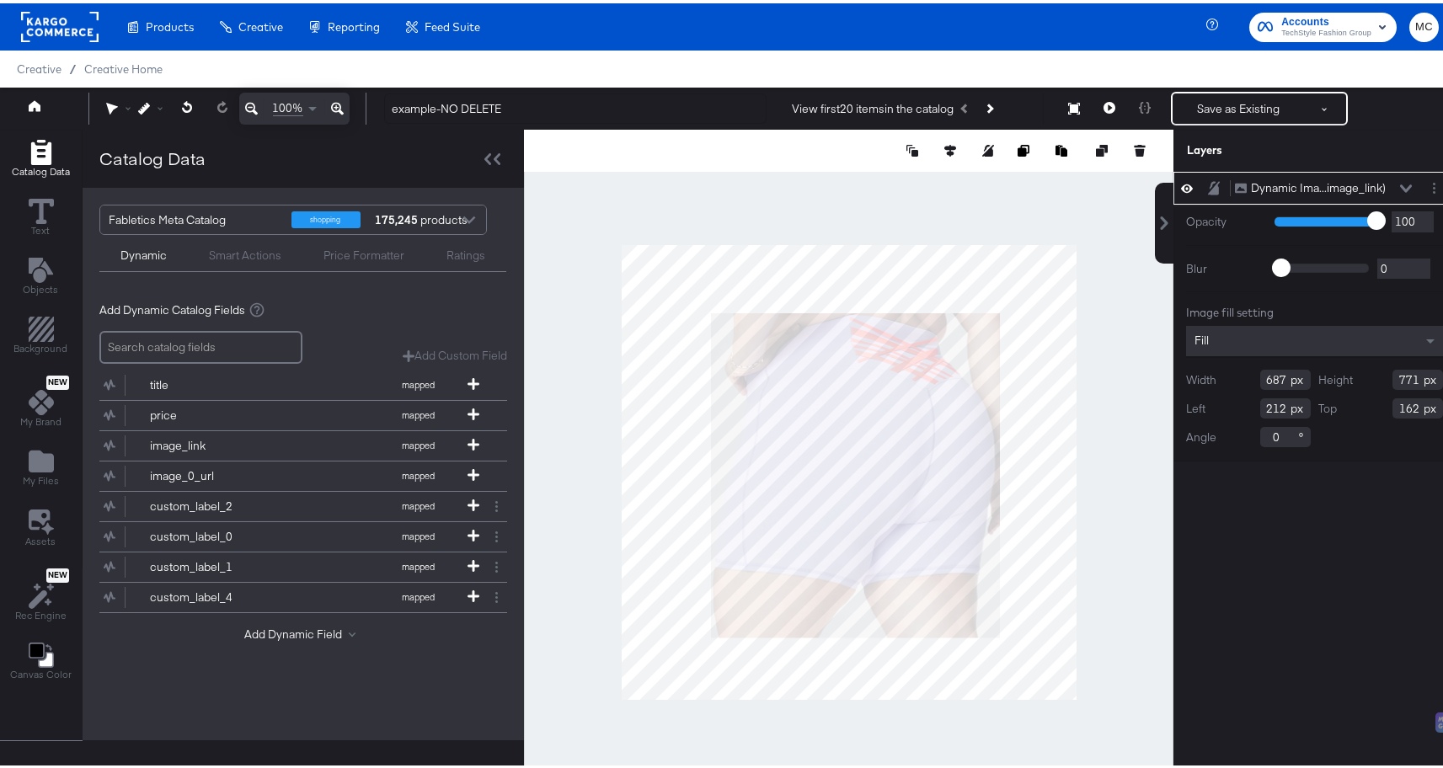
type input "803"
type input "902"
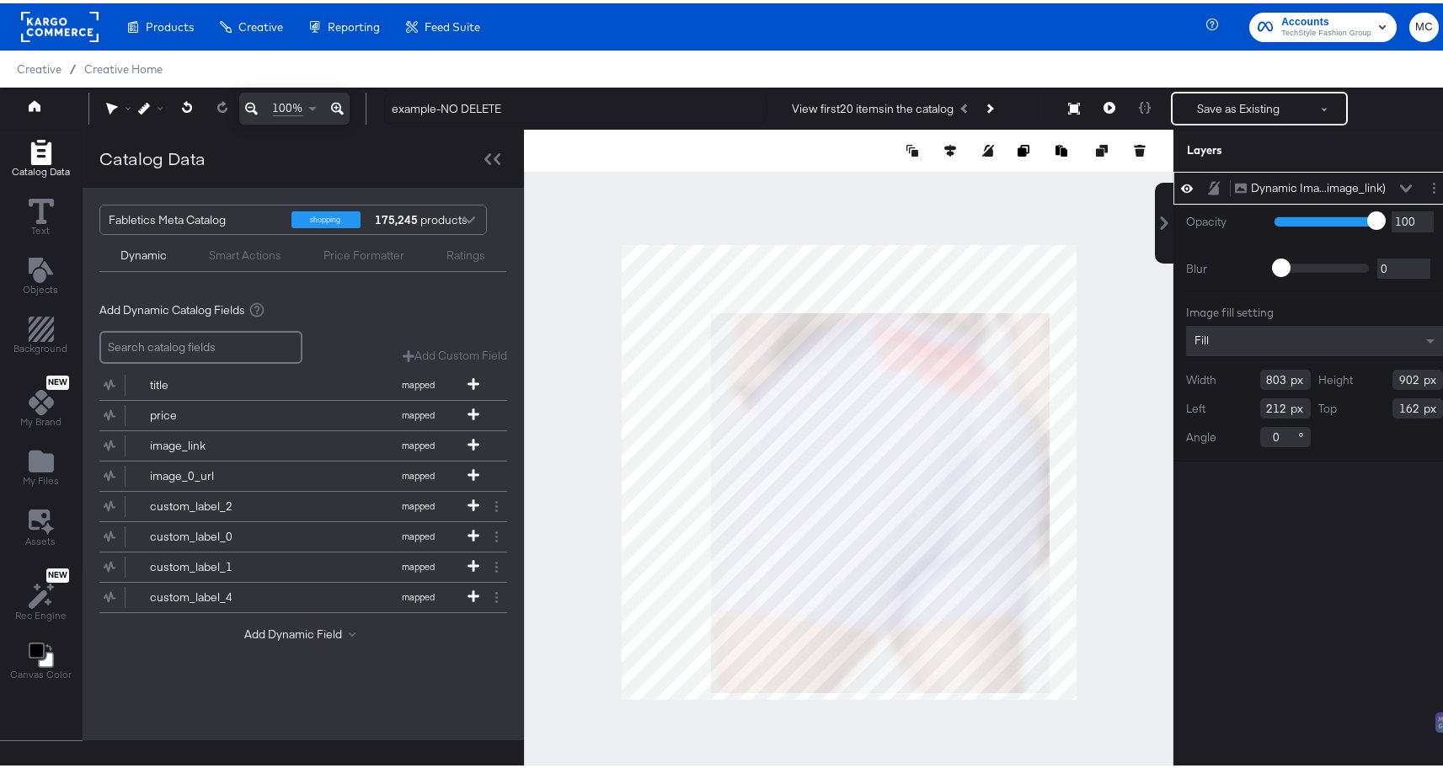
type input "160"
type input "112"
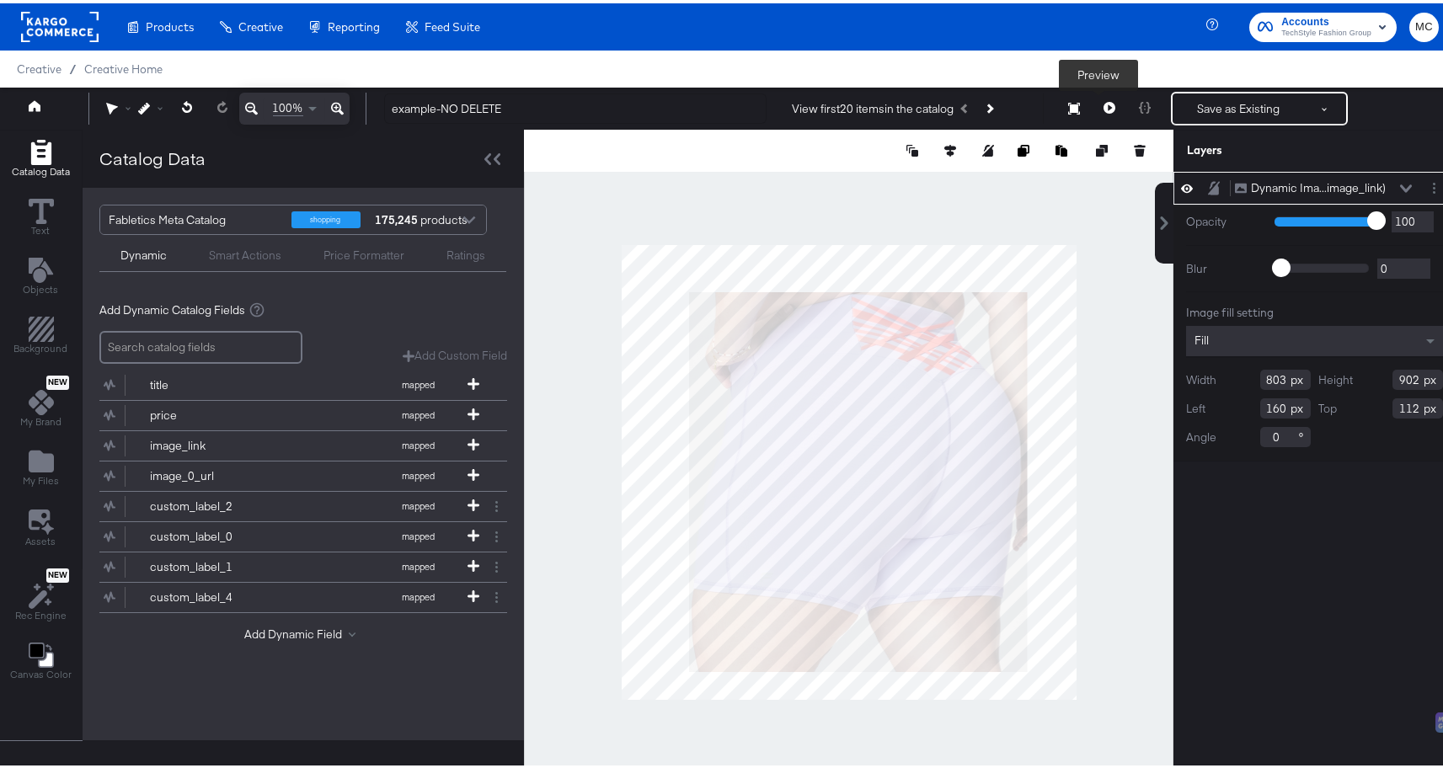
click at [1094, 112] on button at bounding box center [1109, 105] width 35 height 34
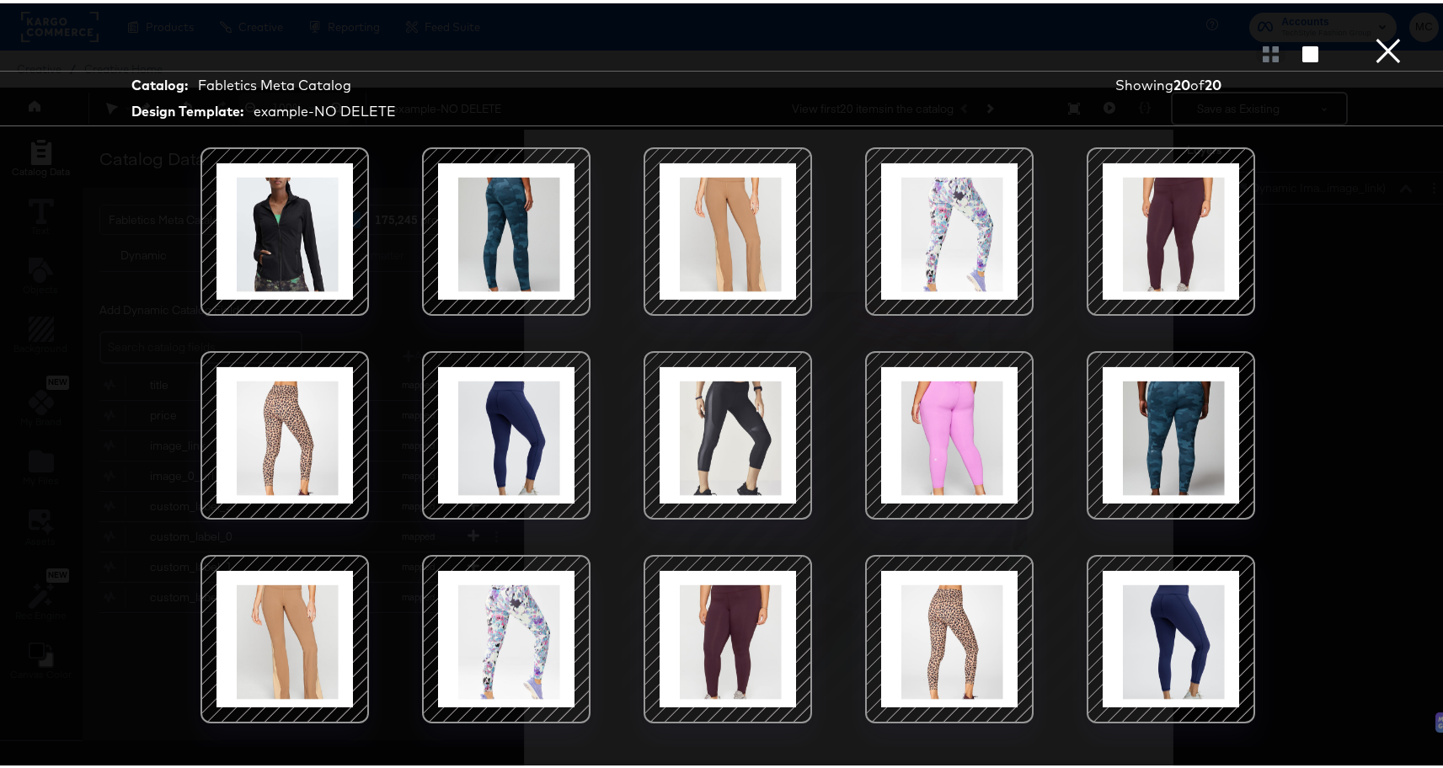
click at [264, 240] on div at bounding box center [284, 228] width 143 height 143
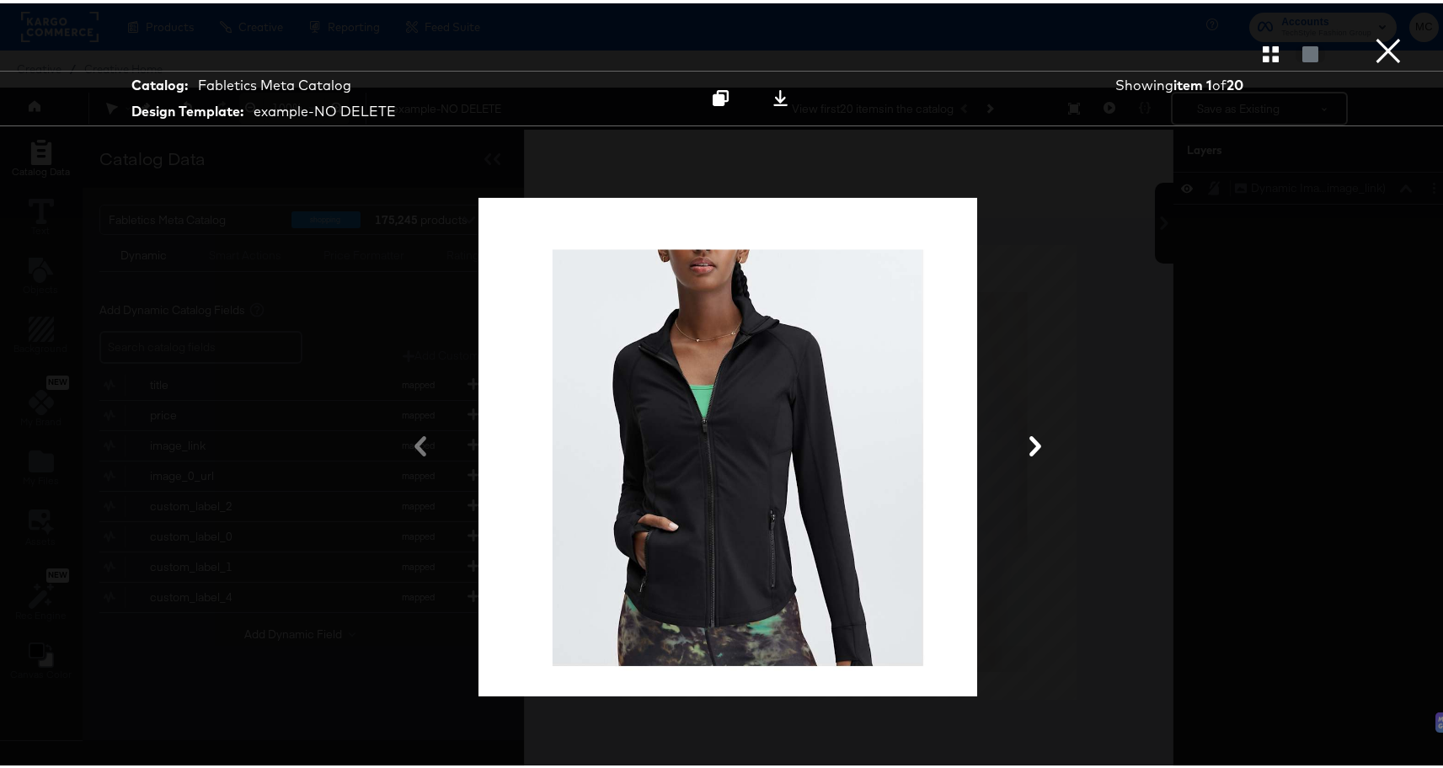
click at [1372, 34] on button "×" at bounding box center [1389, 17] width 34 height 34
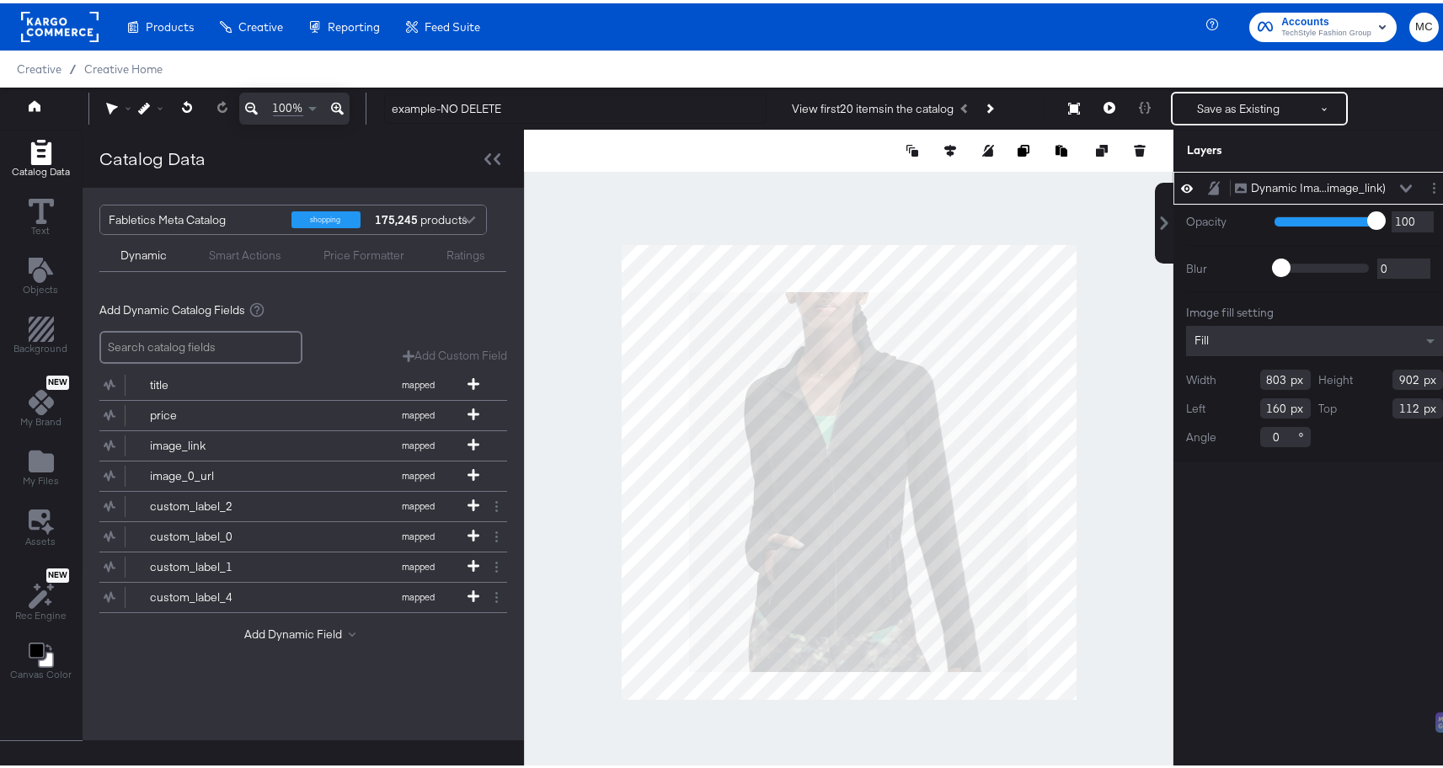
click at [1277, 372] on div "Width 803" at bounding box center [1248, 377] width 125 height 20
drag, startPoint x: 1277, startPoint y: 373, endPoint x: 1248, endPoint y: 372, distance: 28.7
click at [1261, 372] on input "803" at bounding box center [1286, 377] width 51 height 20
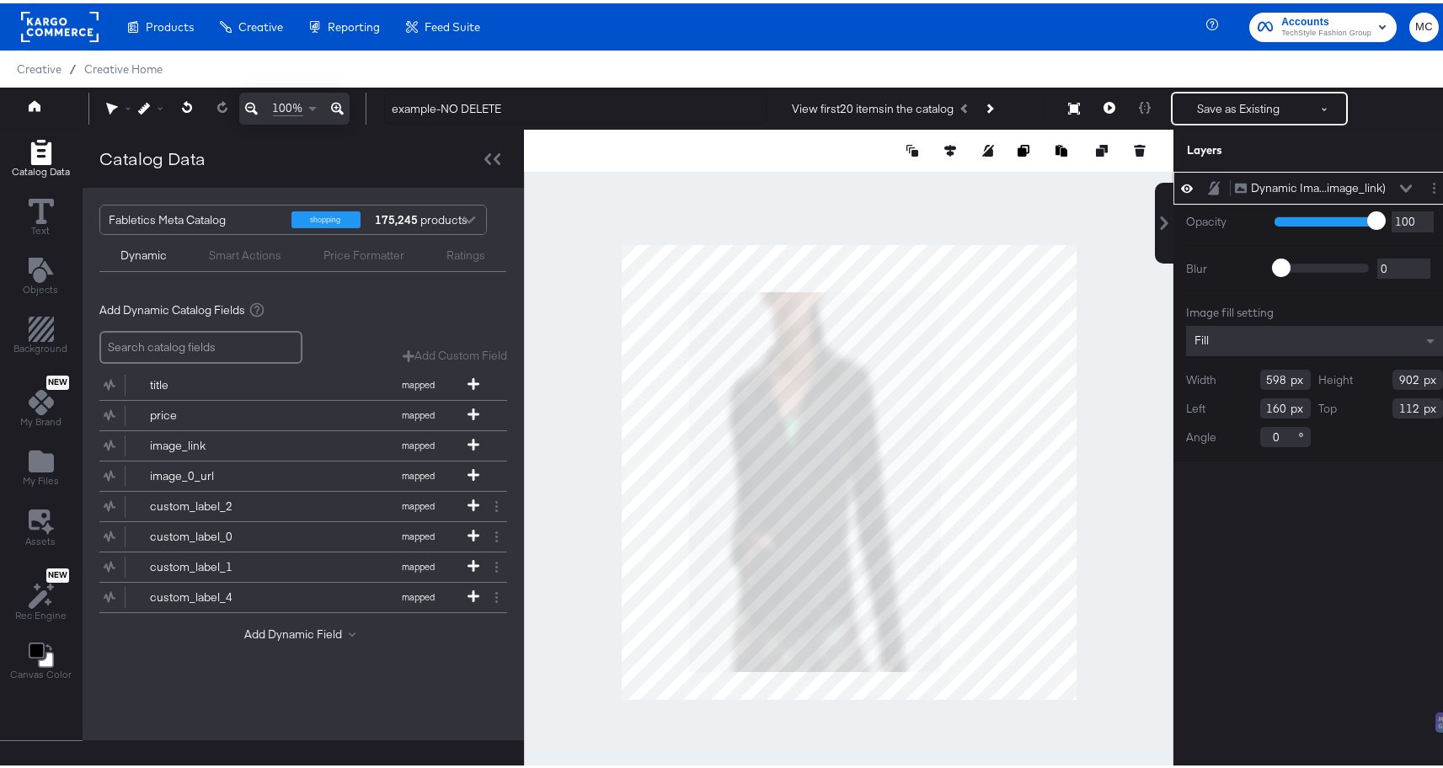
type input "598"
drag, startPoint x: 1411, startPoint y: 375, endPoint x: 1346, endPoint y: 375, distance: 64.0
click at [1346, 375] on div "Height 902" at bounding box center [1382, 377] width 125 height 20
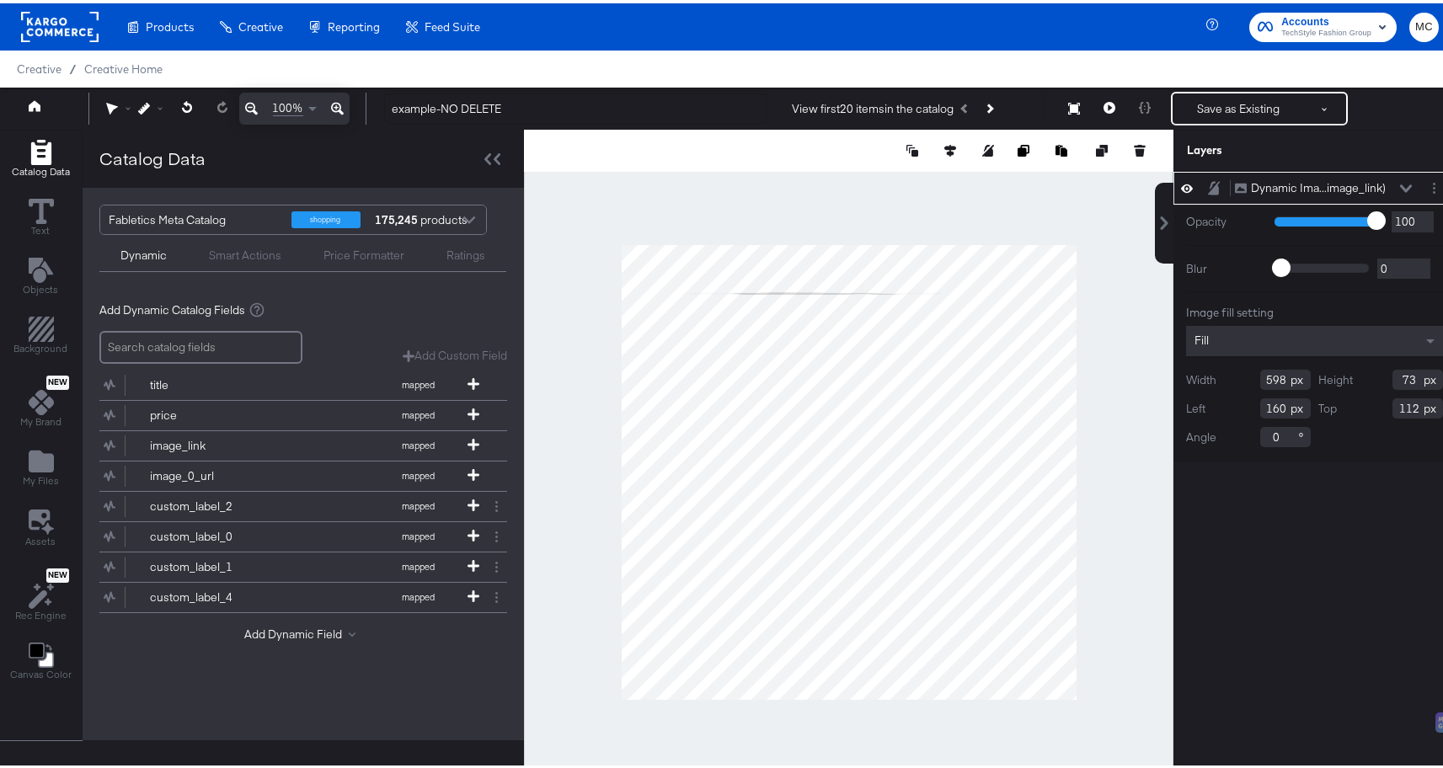
type input "735"
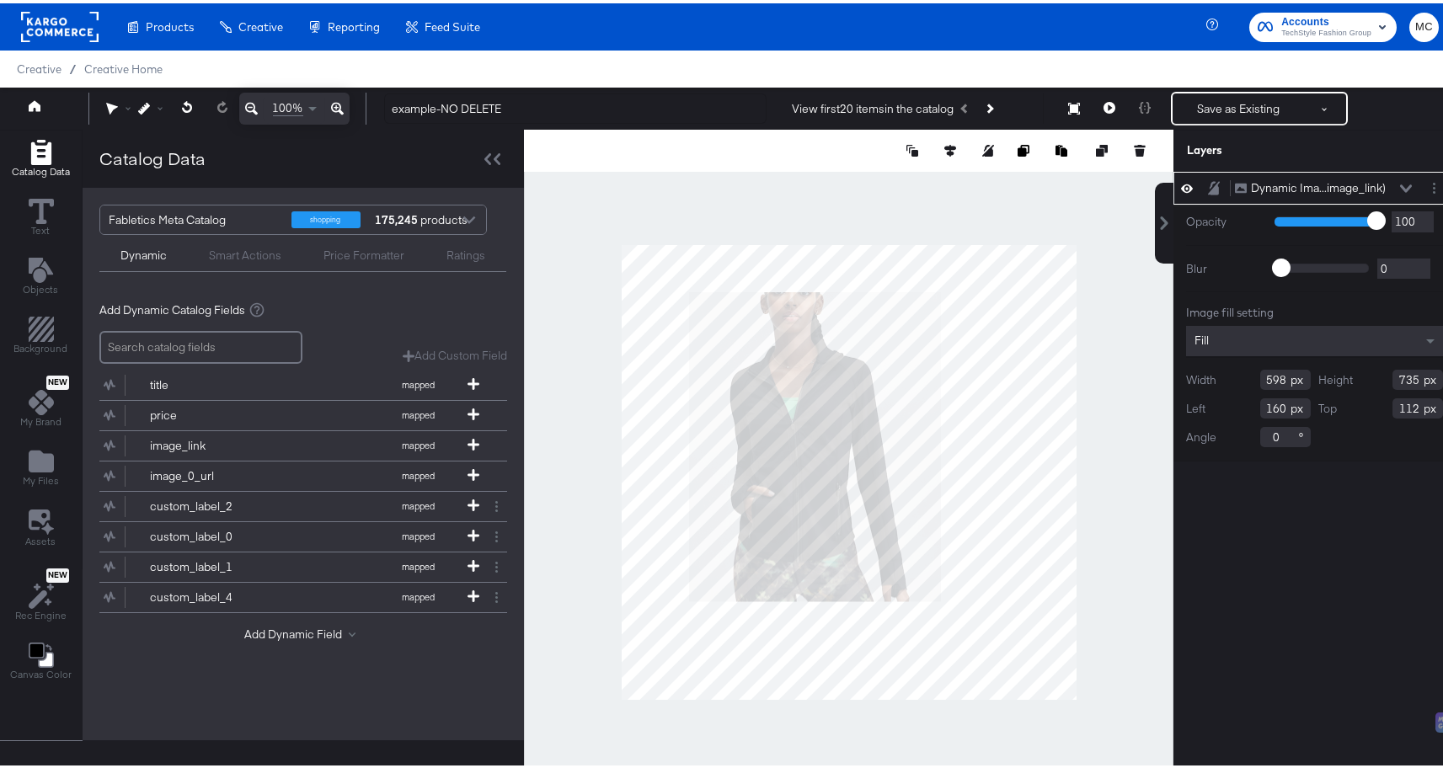
click at [1103, 581] on div at bounding box center [849, 468] width 650 height 685
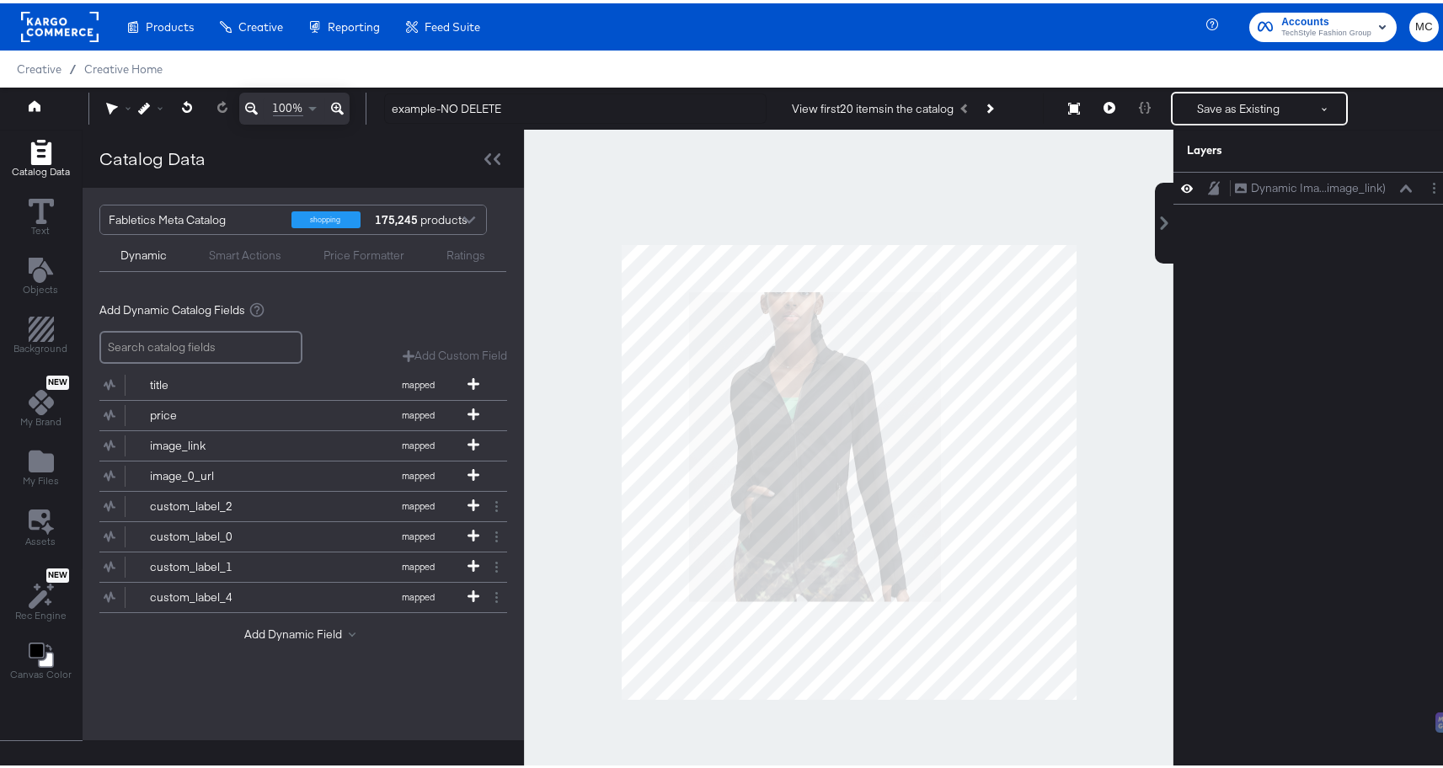
scroll to position [1, 0]
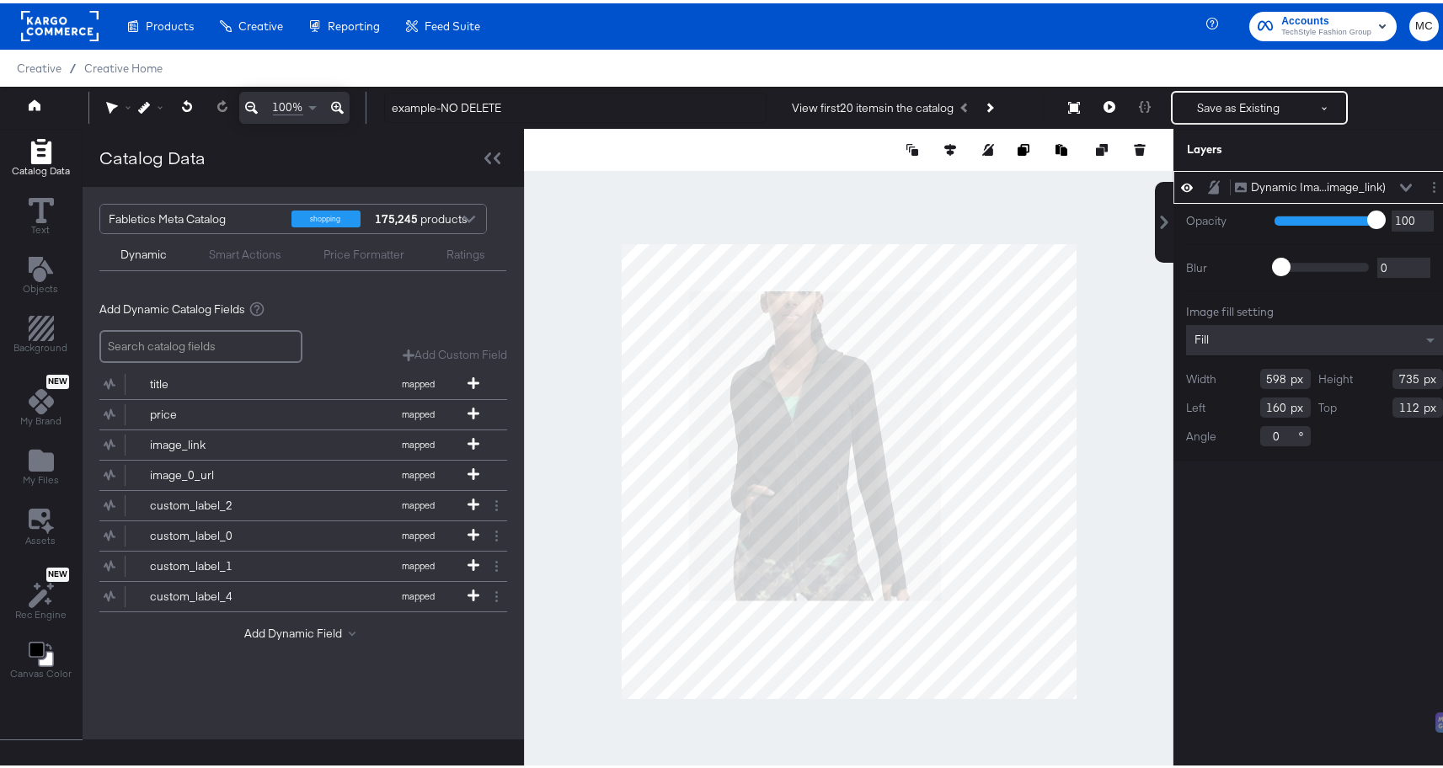
type input "953"
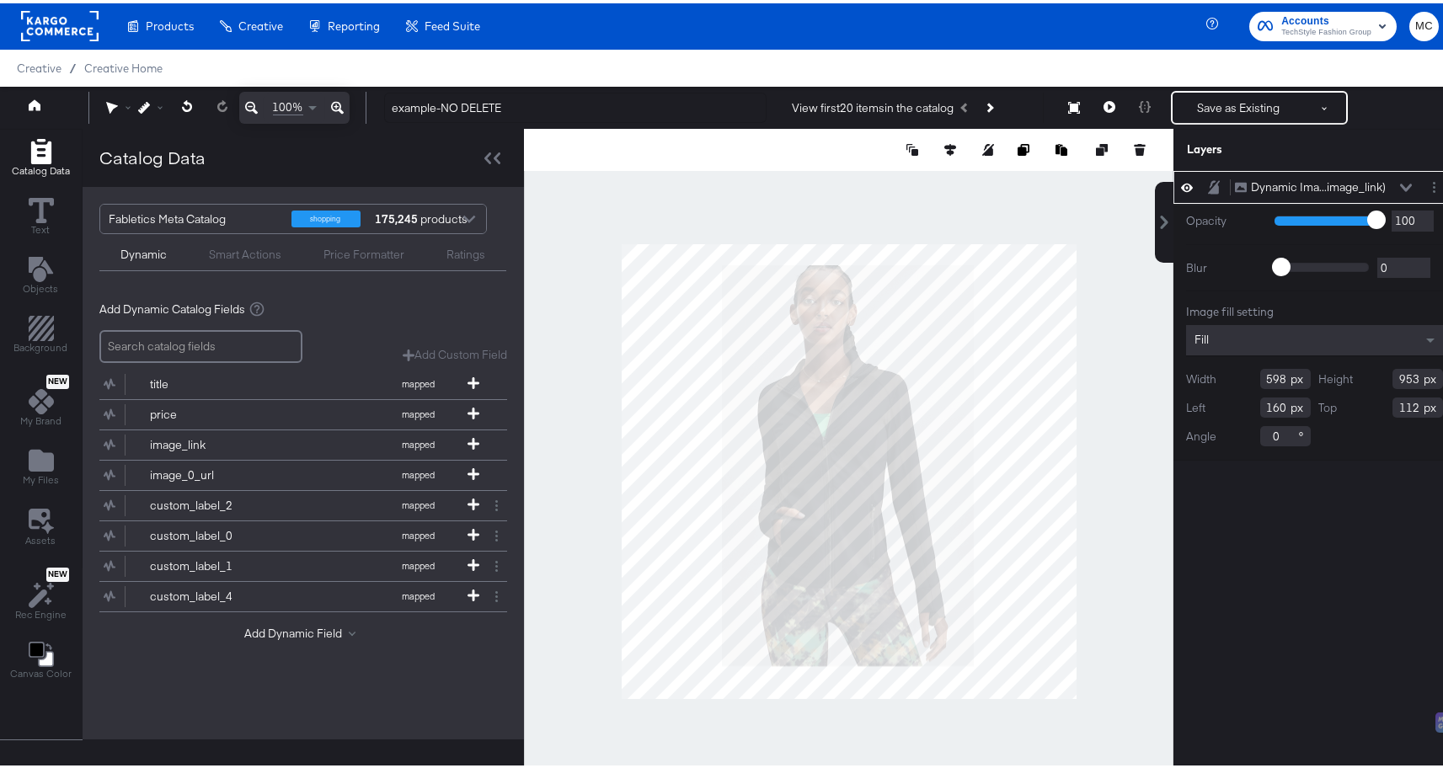
type input "0"
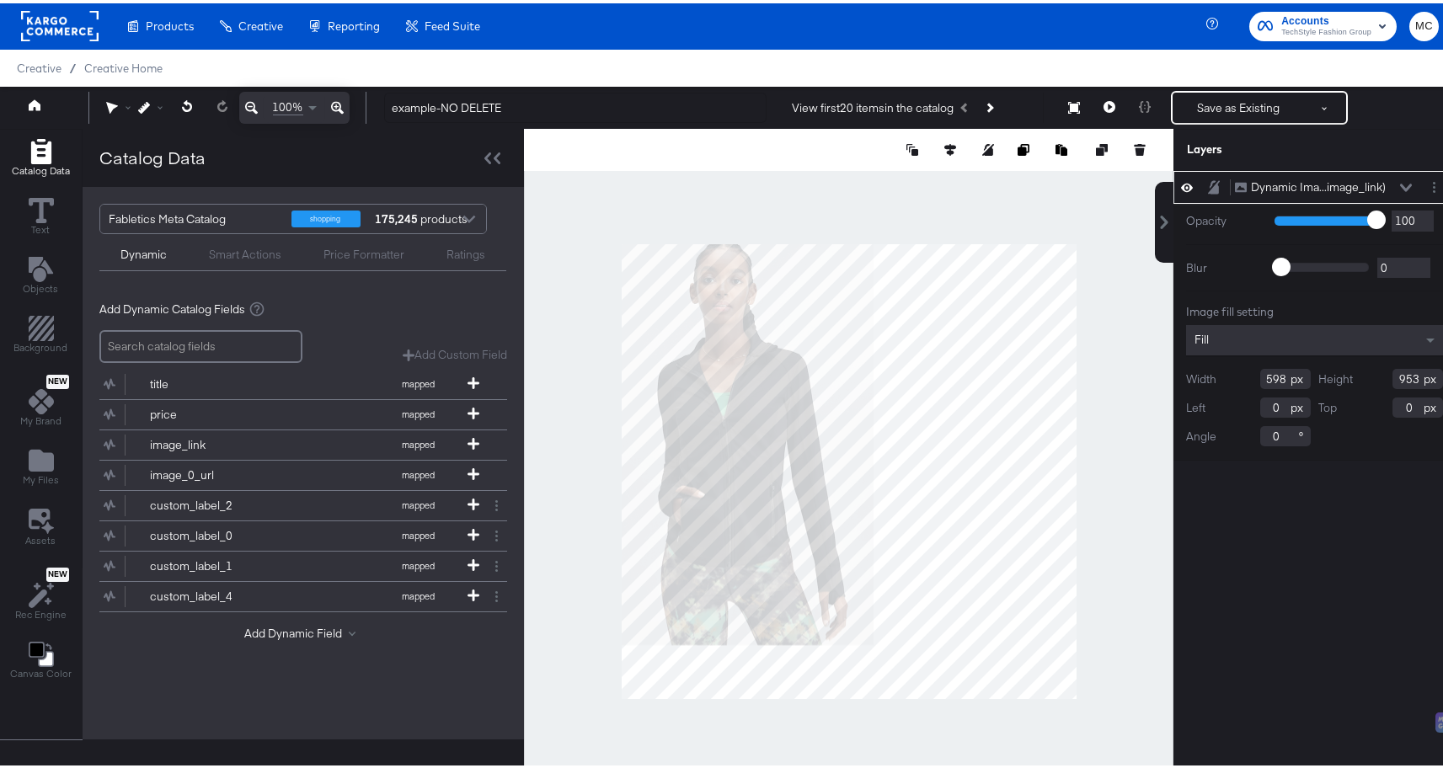
type input "758"
type input "1208"
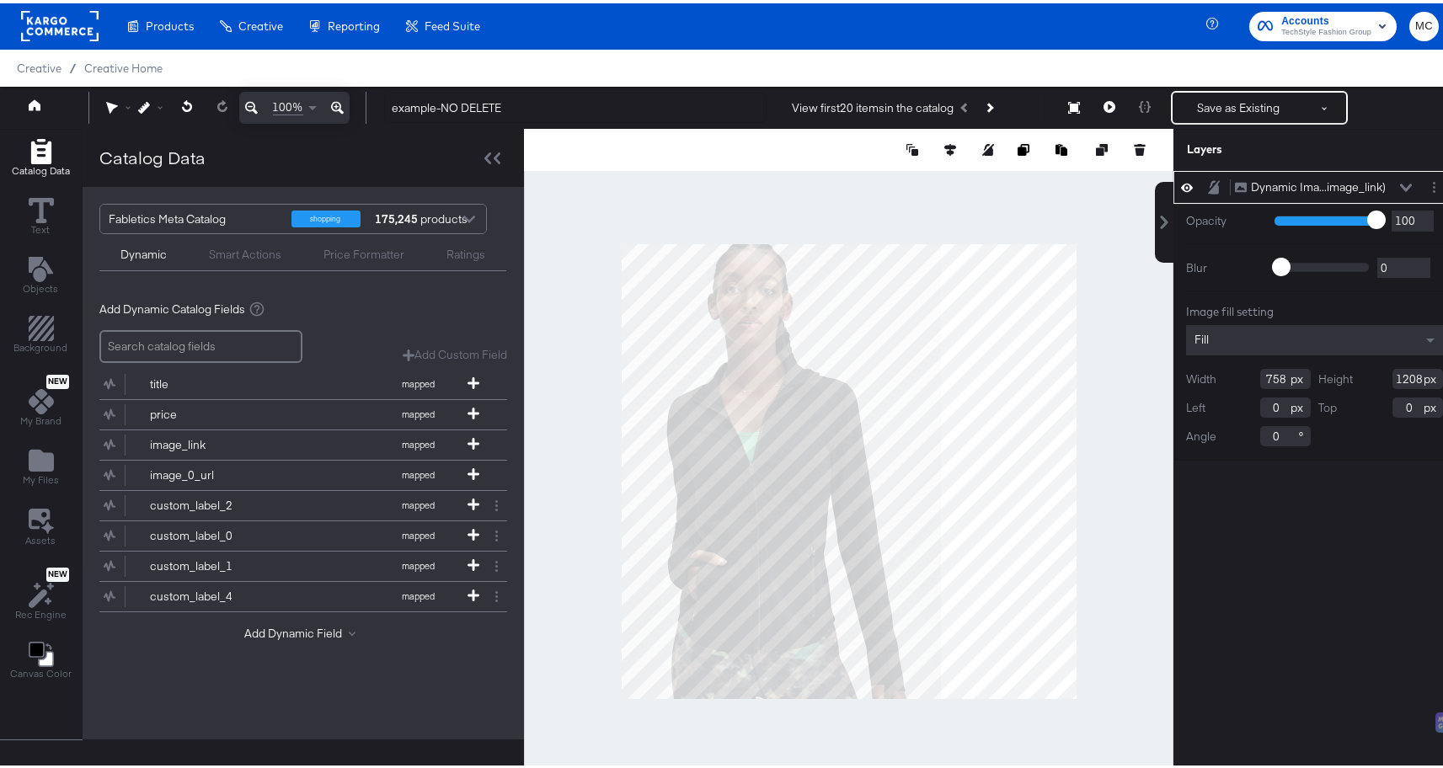
type input "166"
type input "-232"
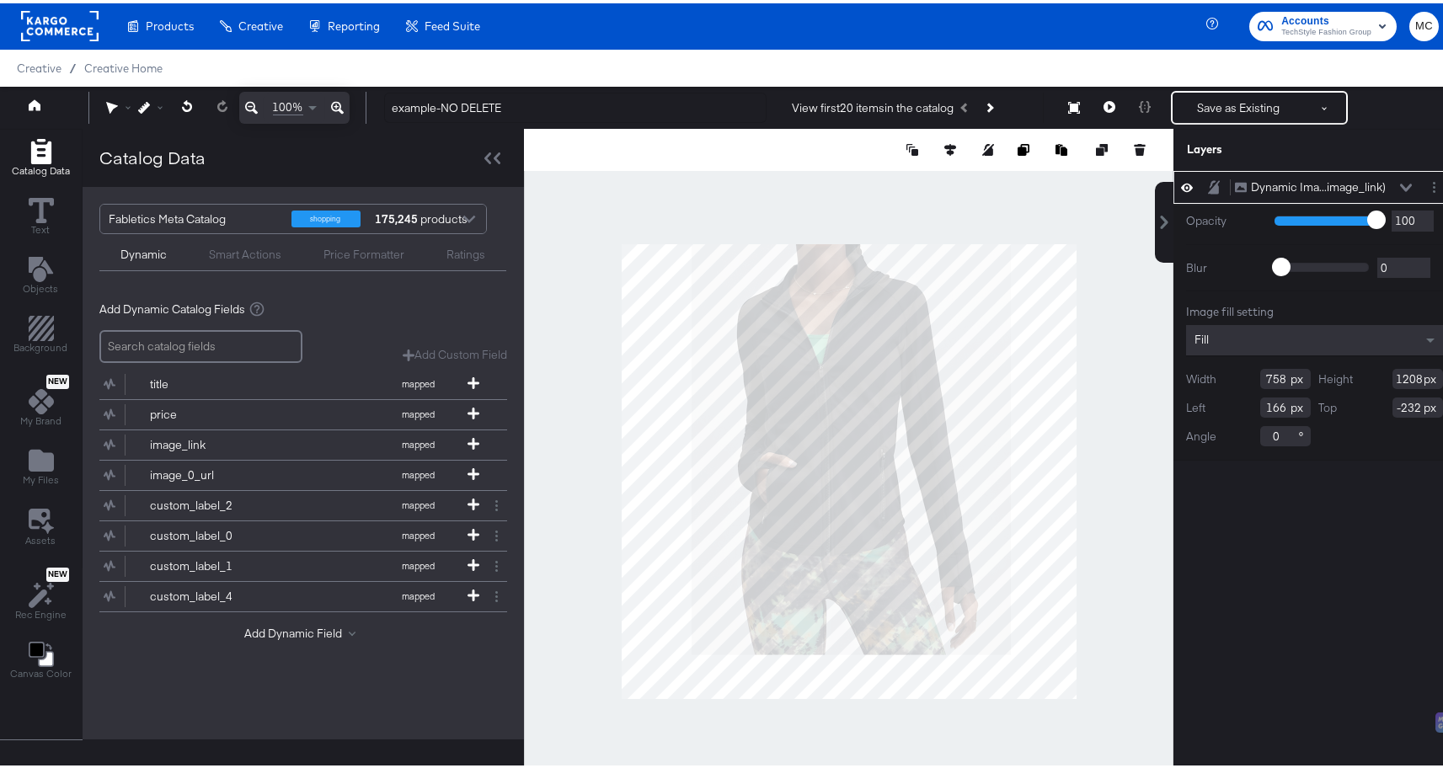
click at [260, 107] on button at bounding box center [251, 104] width 24 height 32
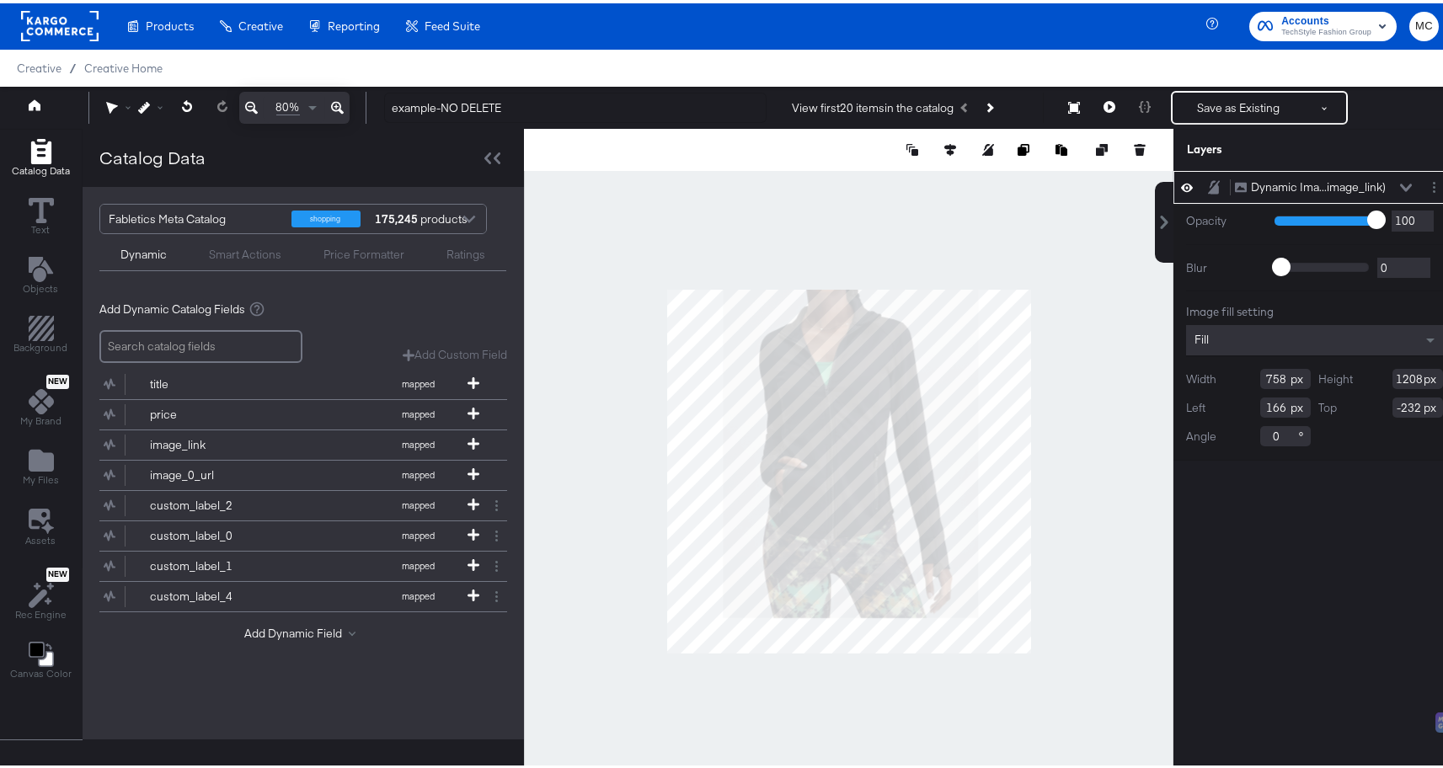
click at [260, 107] on button at bounding box center [251, 104] width 24 height 32
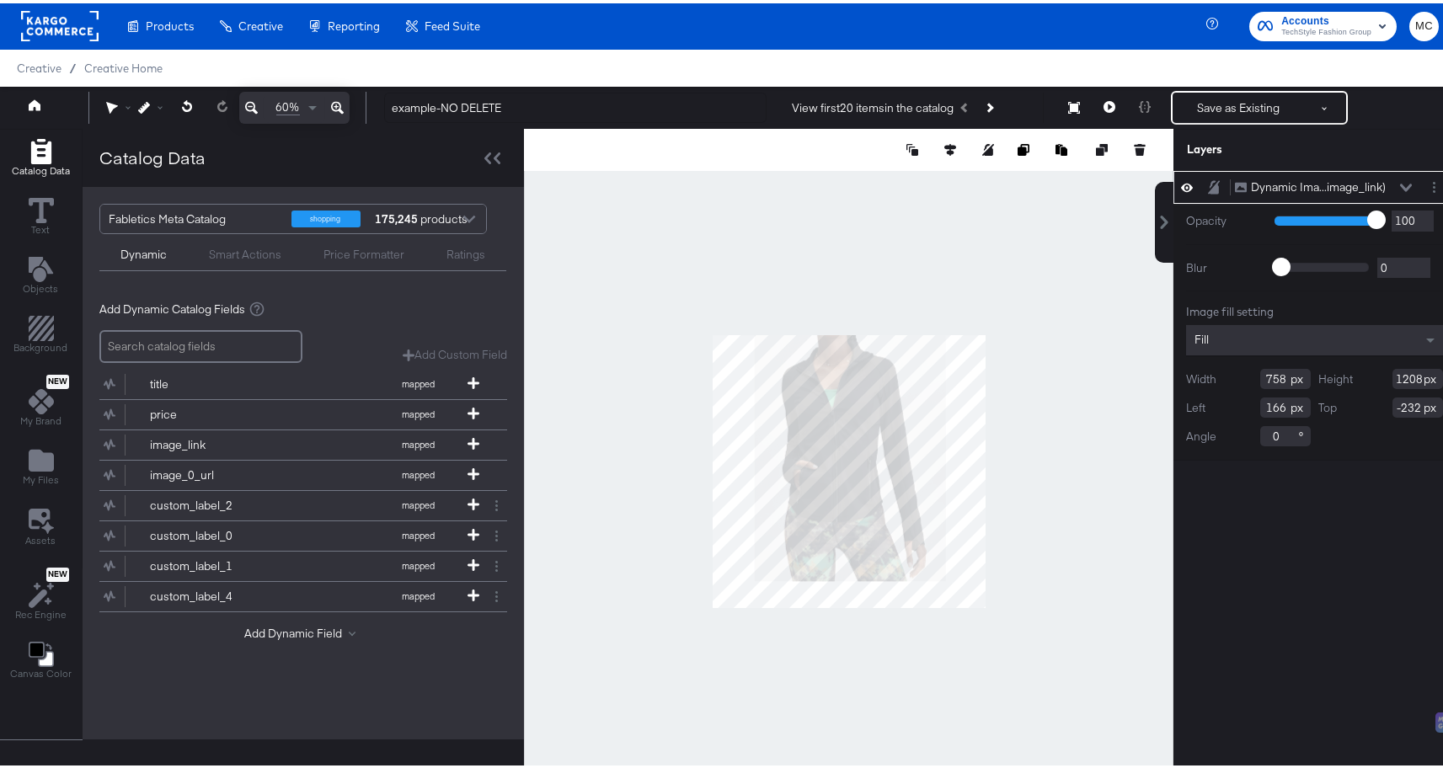
click at [344, 113] on button at bounding box center [337, 104] width 24 height 32
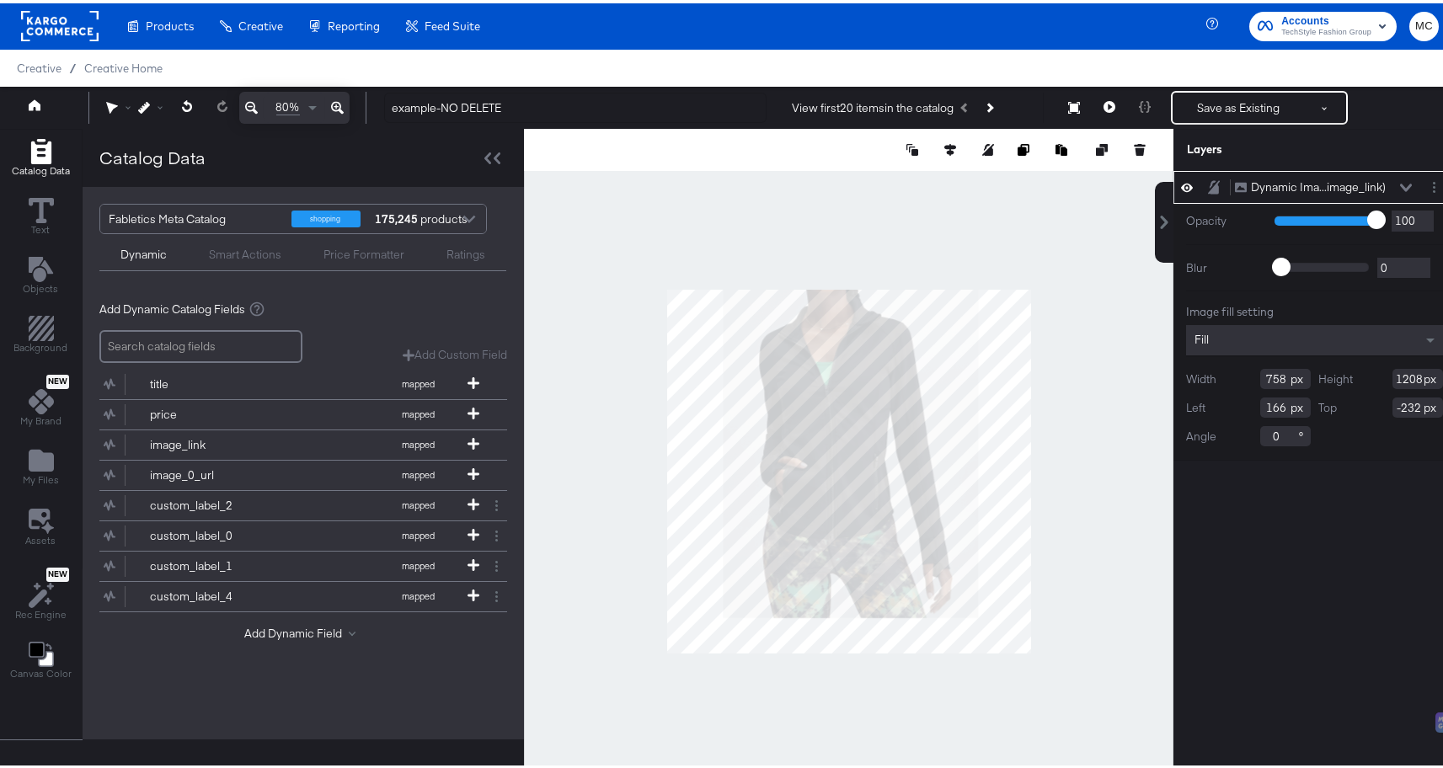
click at [343, 109] on icon at bounding box center [337, 105] width 13 height 13
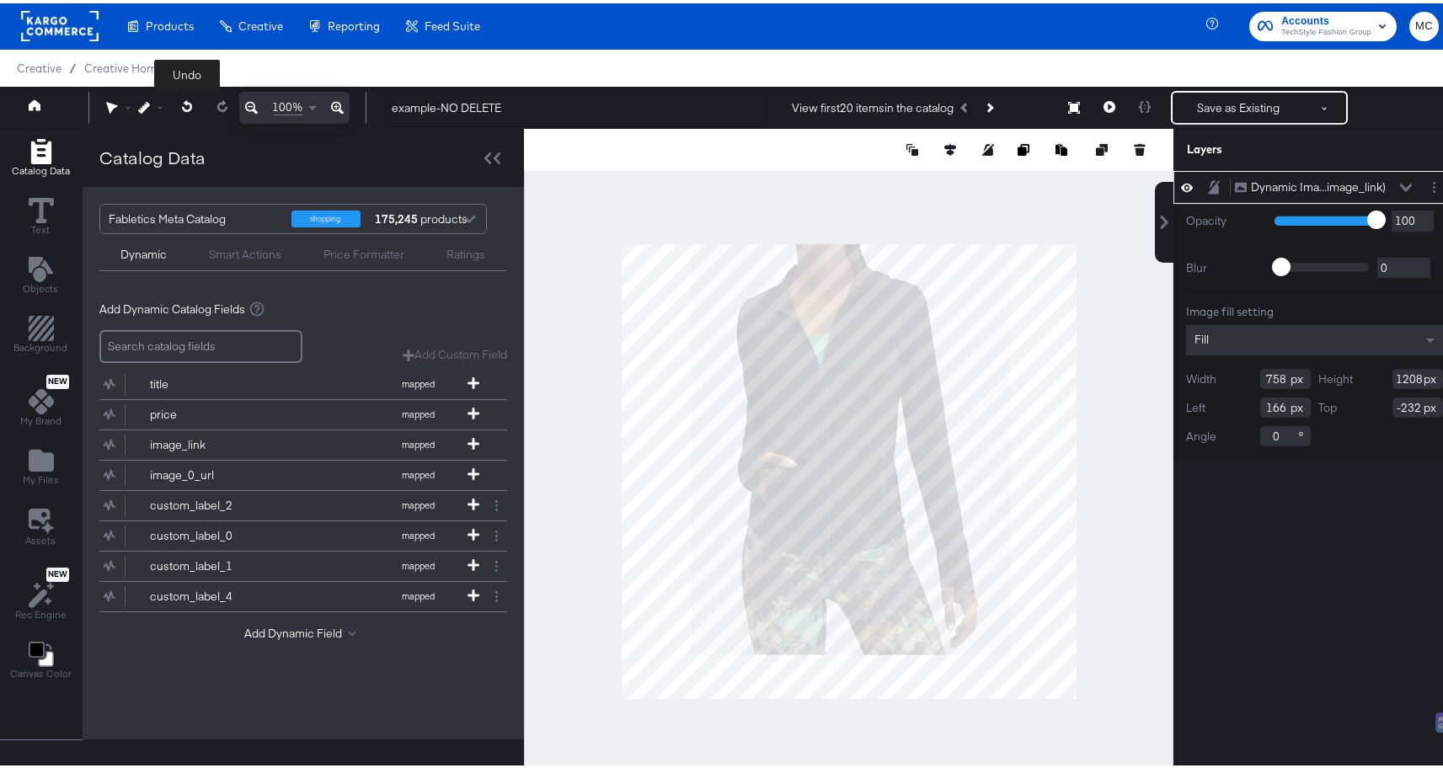
click at [183, 105] on icon at bounding box center [186, 103] width 10 height 12
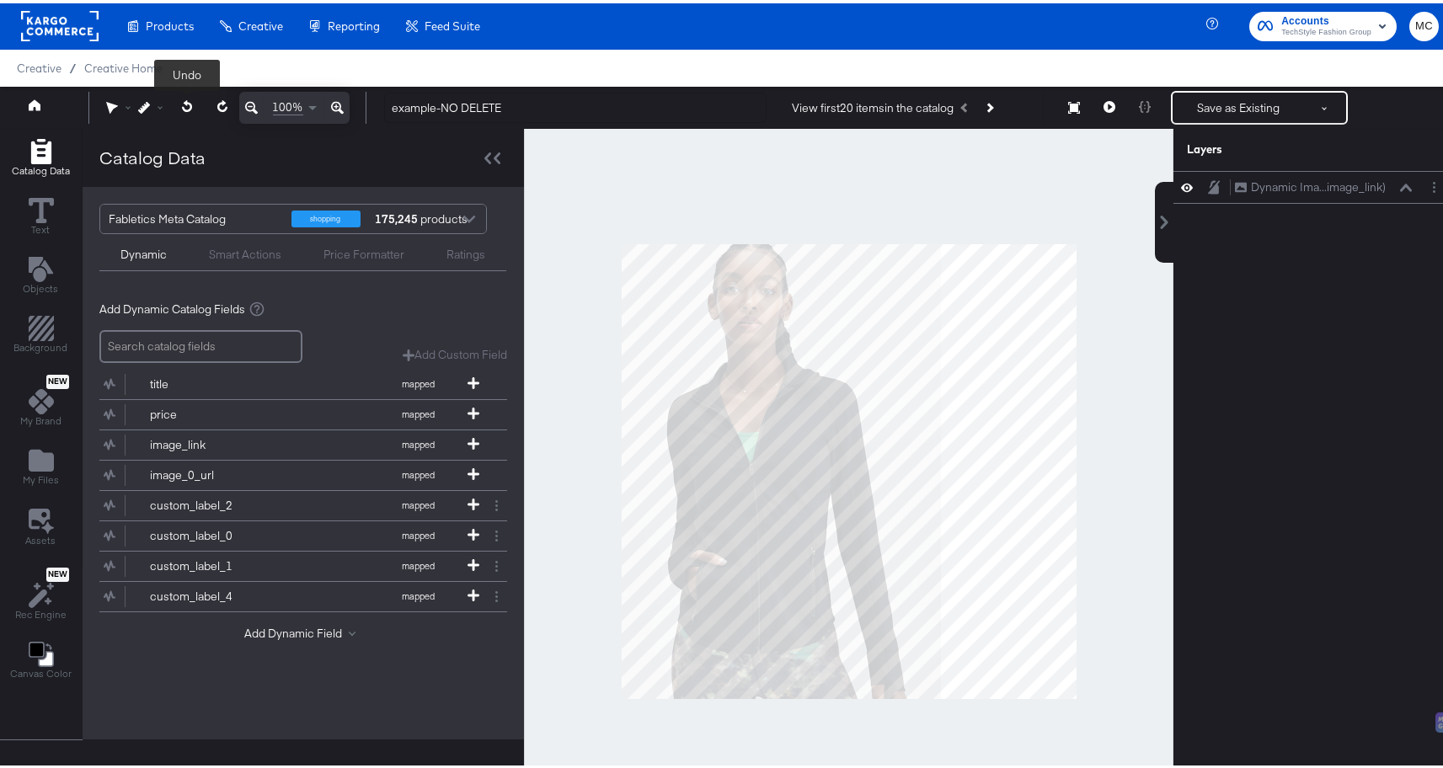
click at [183, 105] on icon at bounding box center [186, 103] width 10 height 12
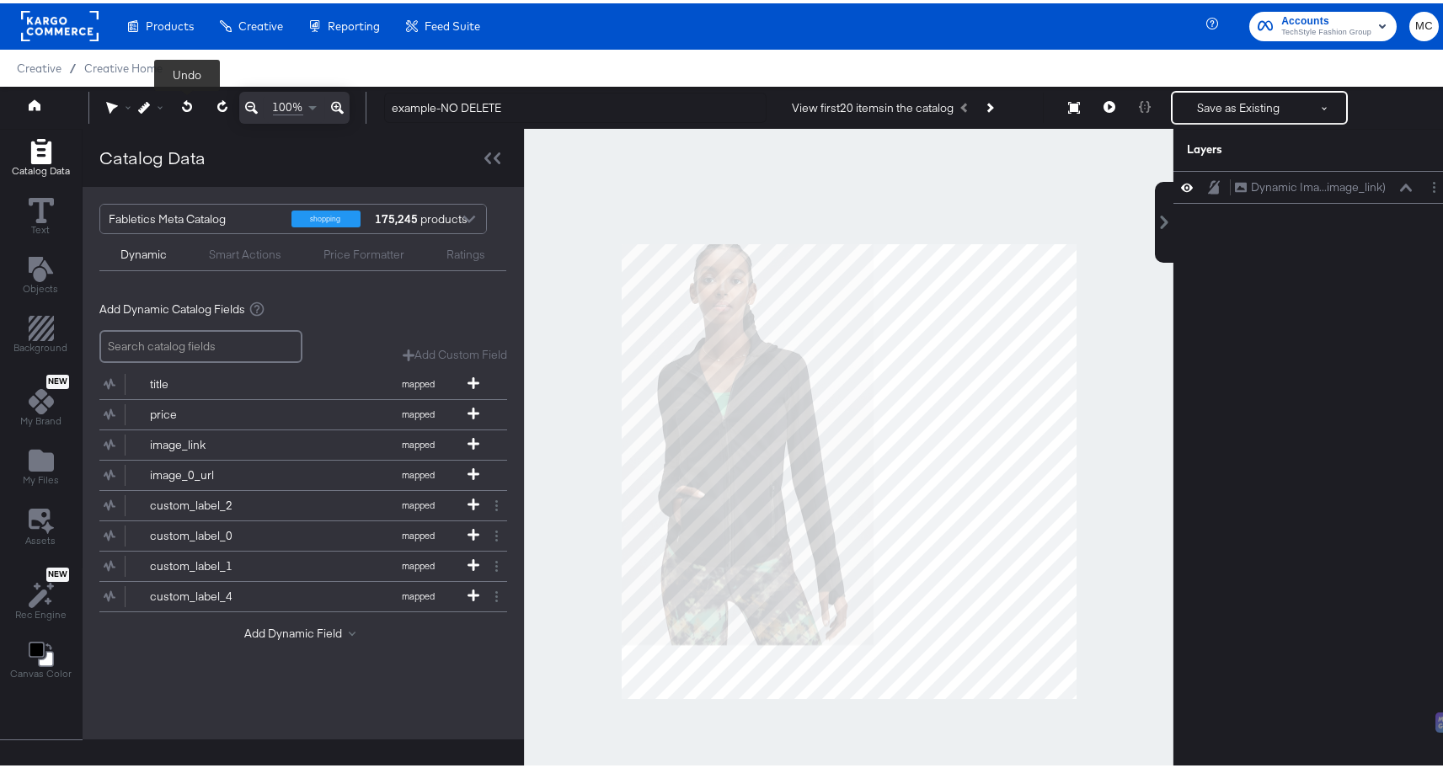
click at [183, 105] on icon at bounding box center [186, 103] width 10 height 12
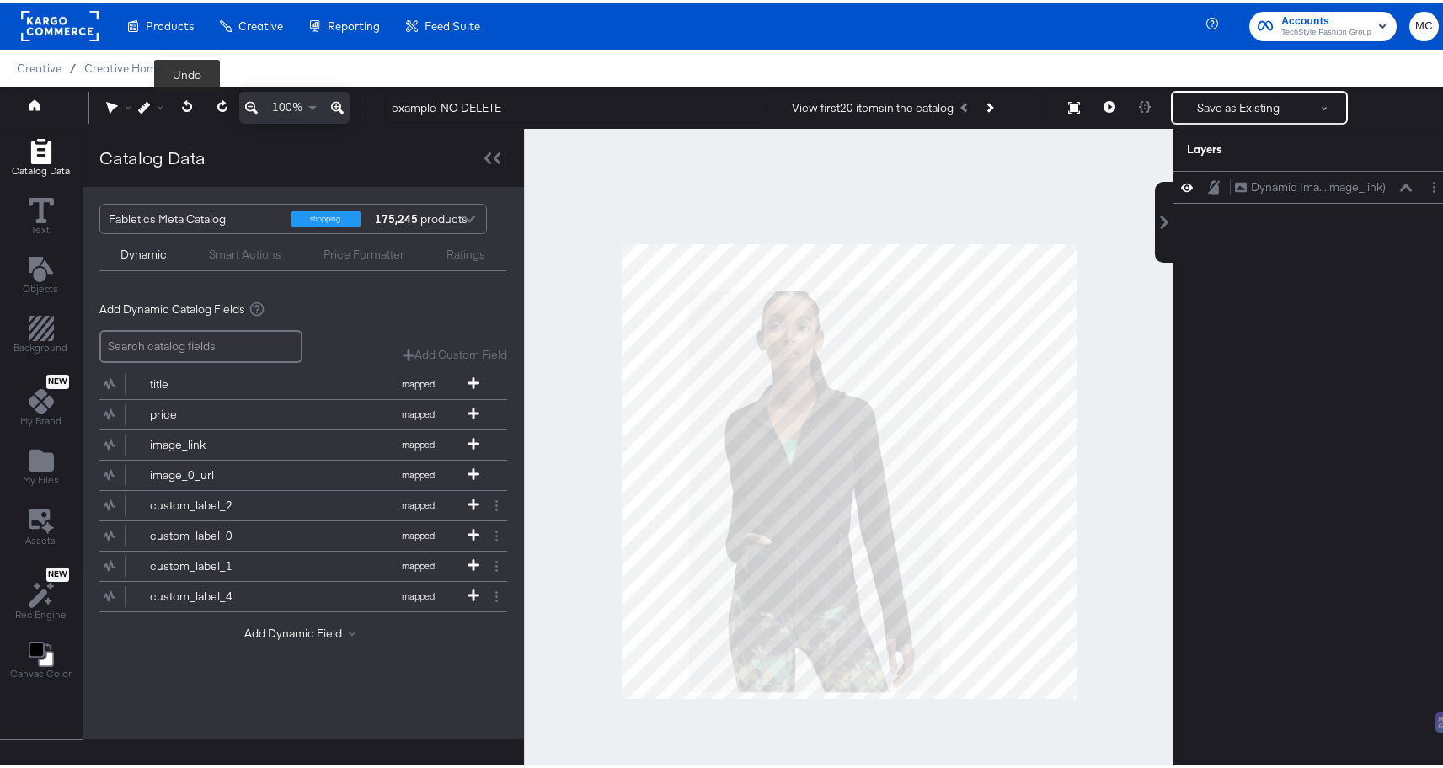
click at [183, 105] on icon at bounding box center [186, 103] width 10 height 12
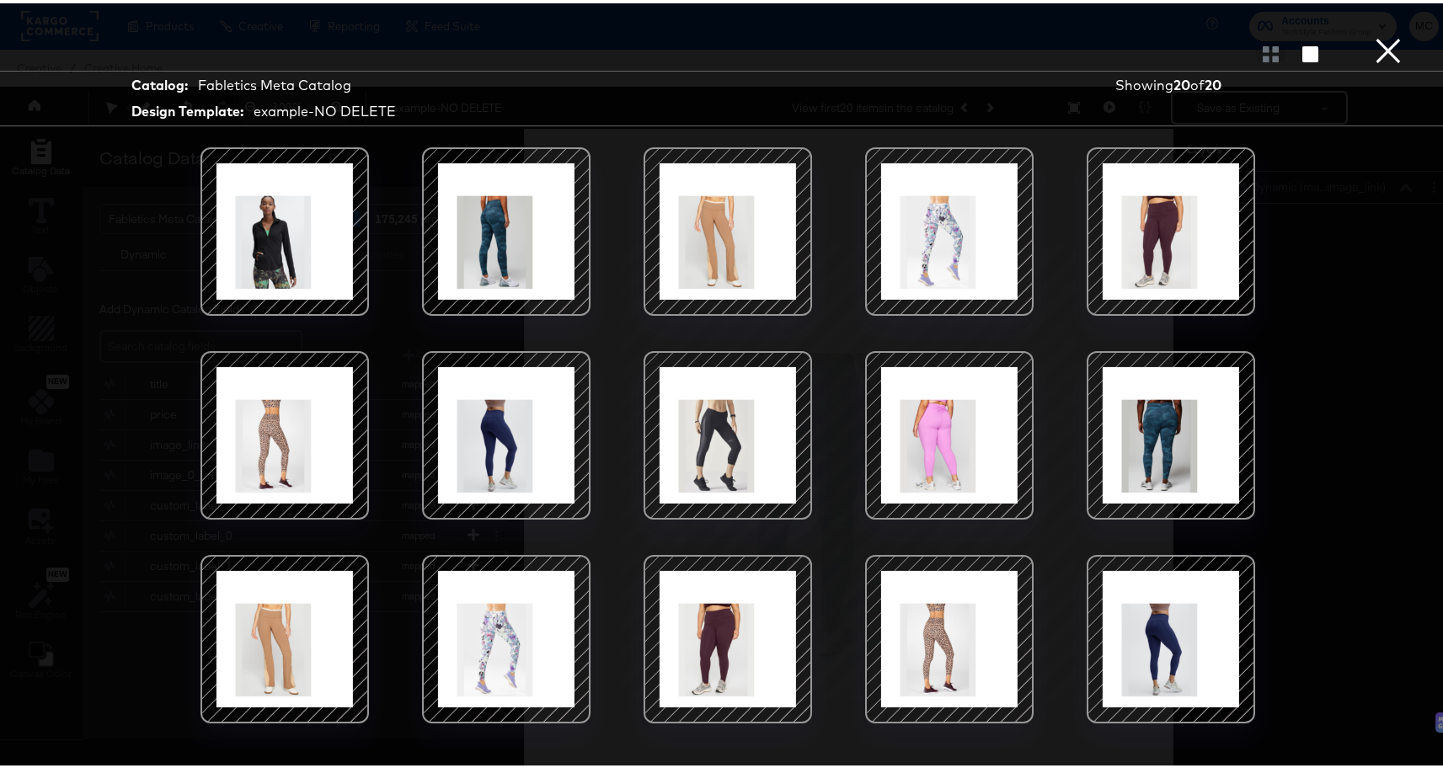
click at [303, 216] on div at bounding box center [284, 228] width 143 height 143
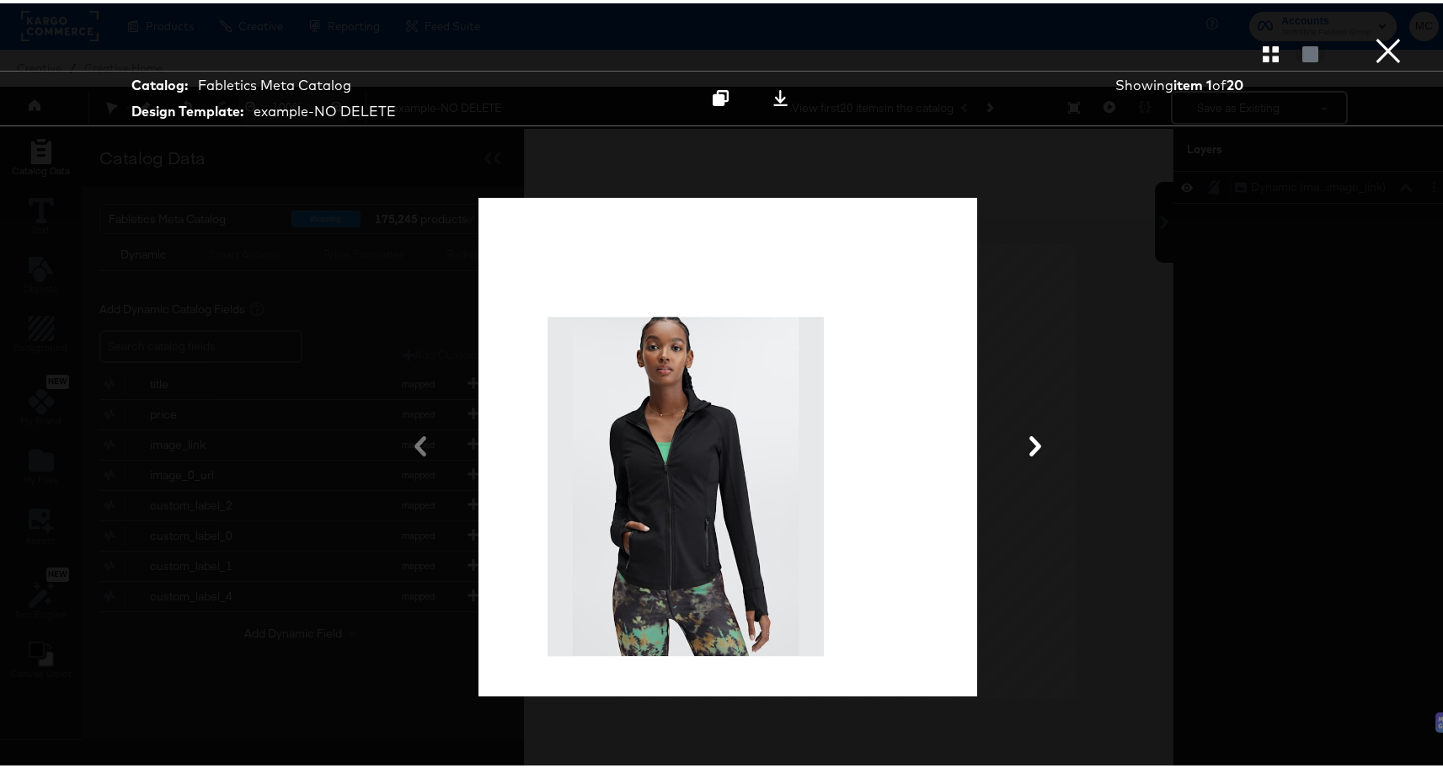
click at [1036, 435] on icon at bounding box center [1035, 443] width 20 height 20
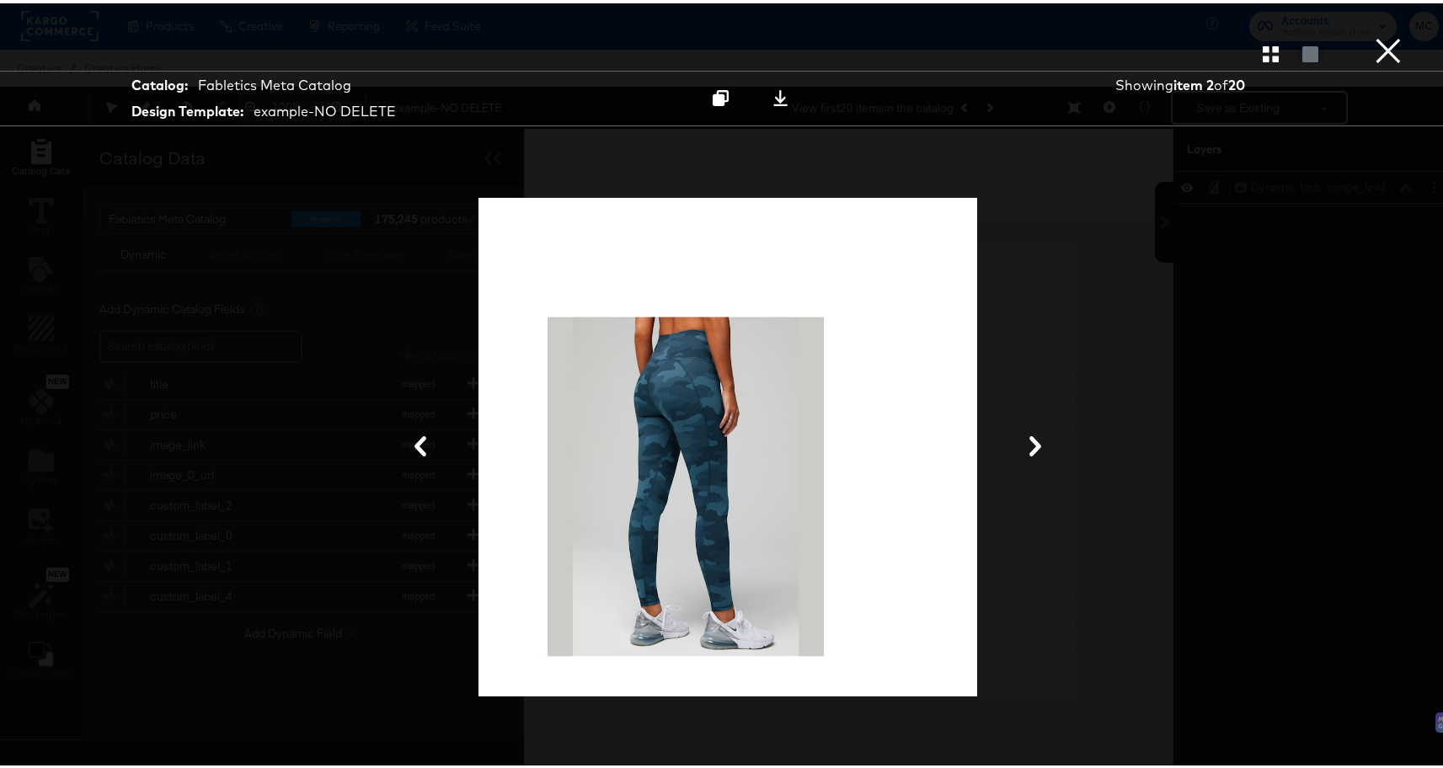
click at [1036, 435] on icon at bounding box center [1035, 443] width 20 height 20
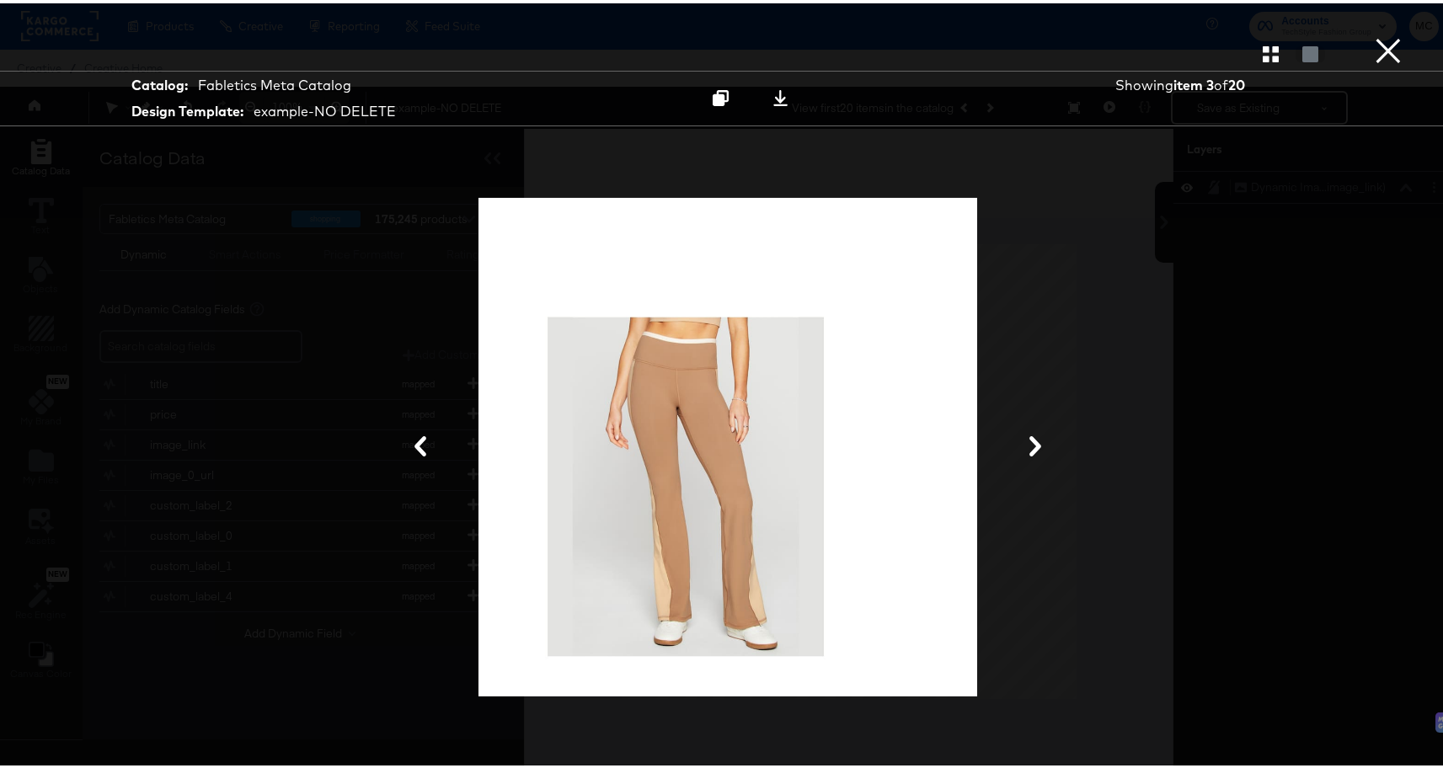
click at [1036, 435] on icon at bounding box center [1035, 443] width 20 height 20
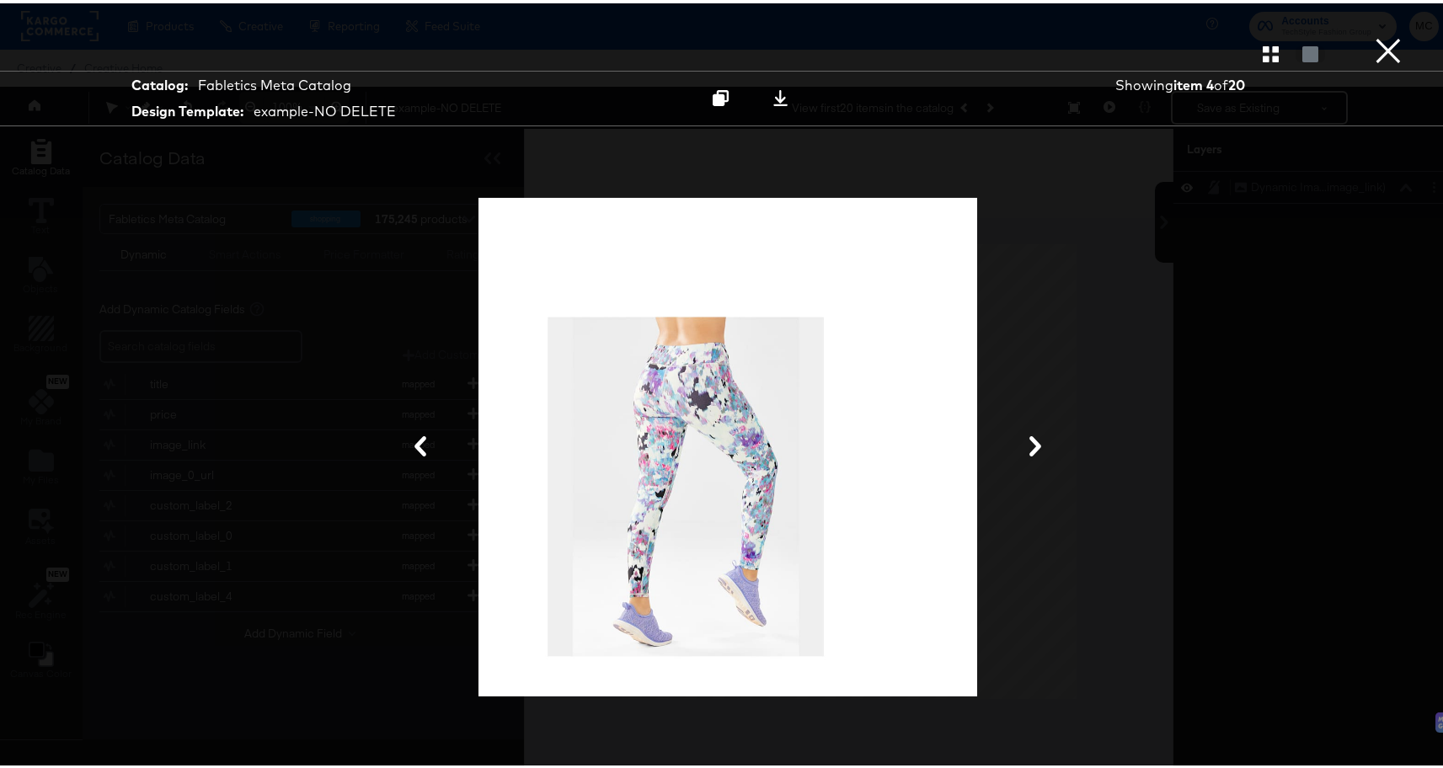
click at [1036, 435] on icon at bounding box center [1035, 443] width 20 height 20
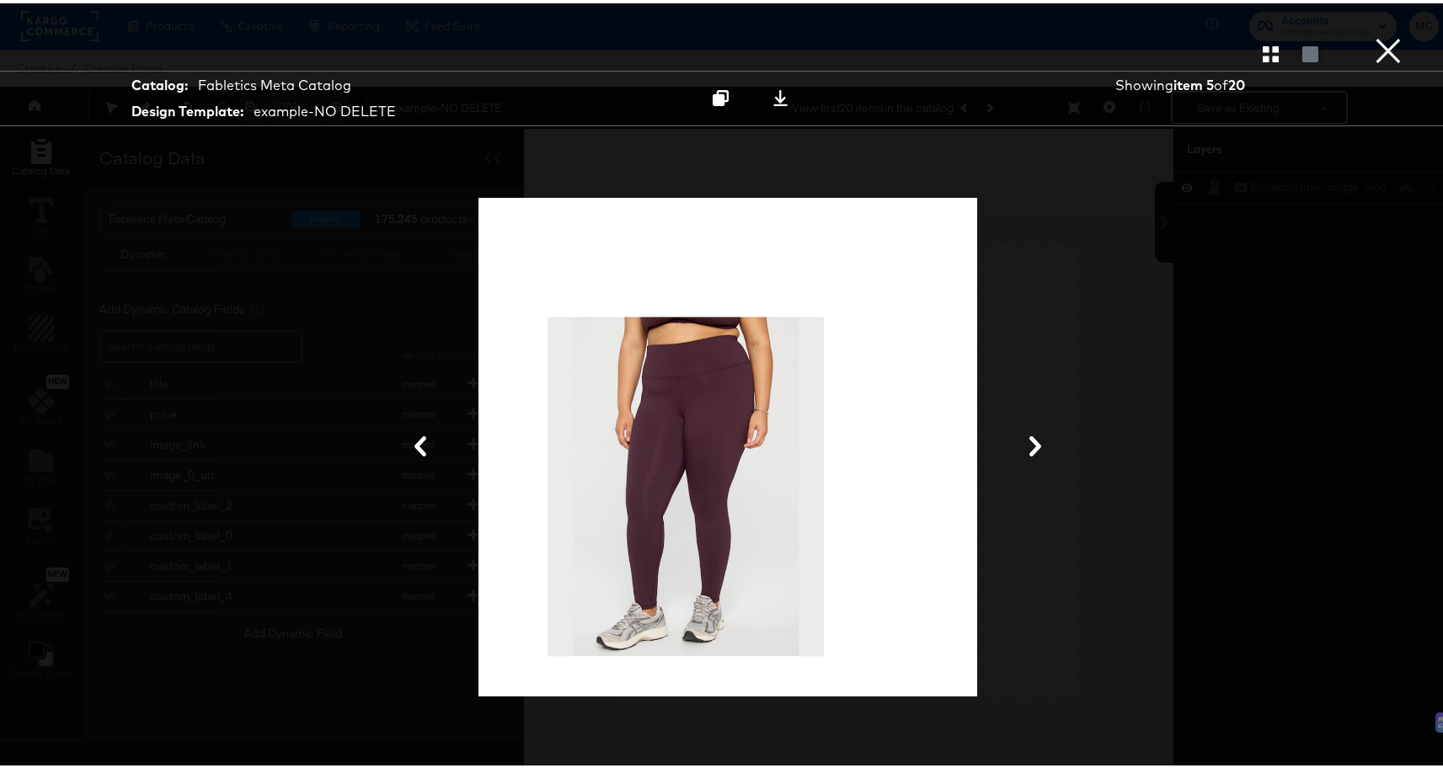
click at [1036, 436] on icon at bounding box center [1035, 443] width 20 height 20
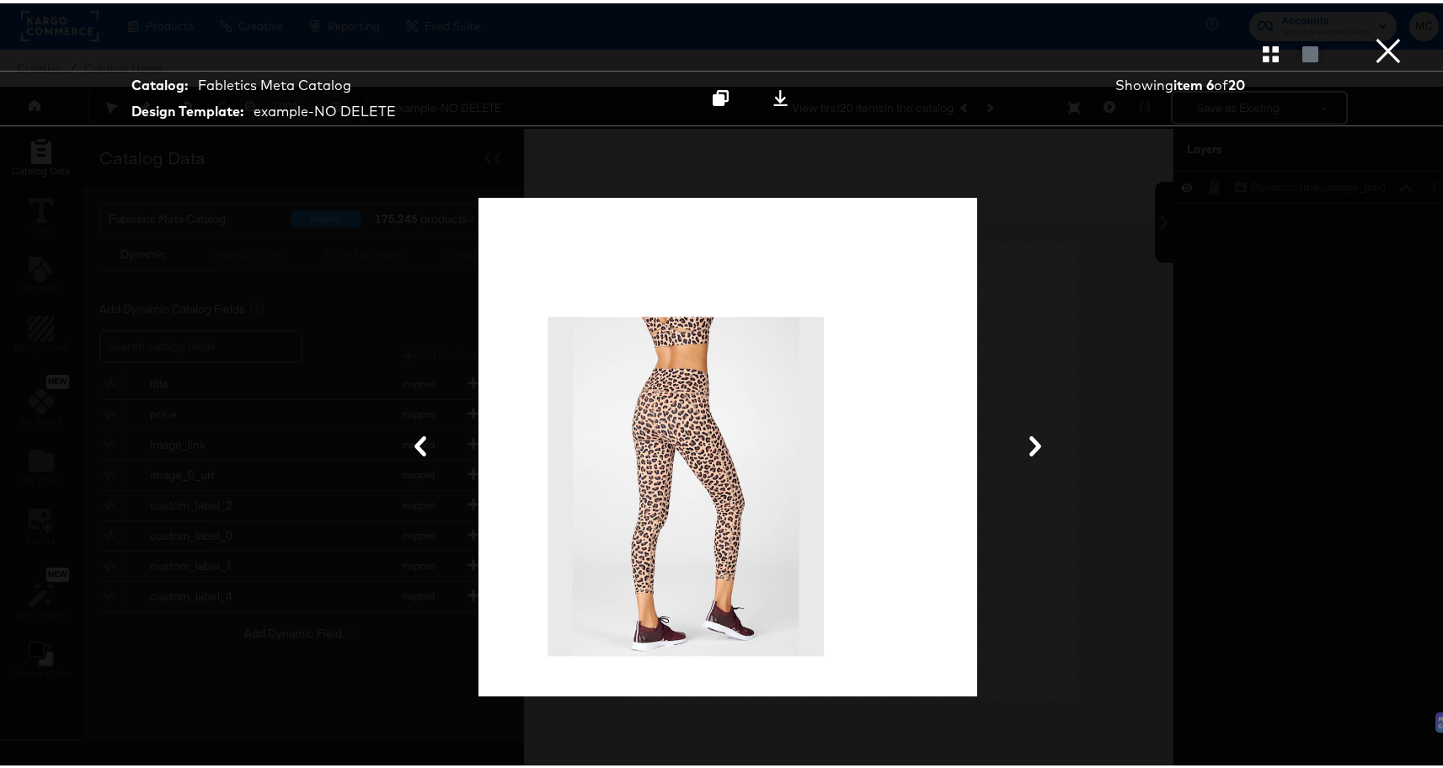
click at [1036, 437] on icon at bounding box center [1035, 443] width 20 height 20
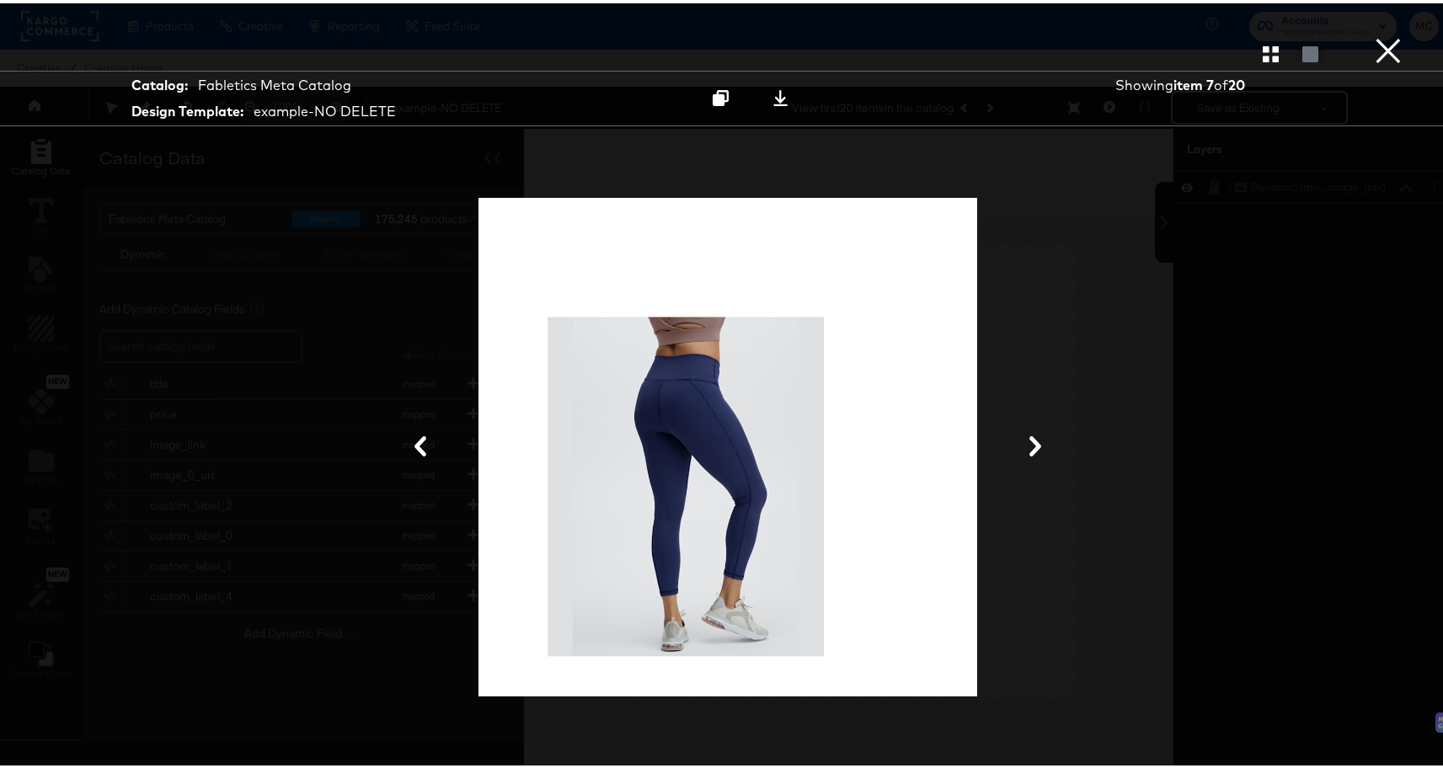
click at [1036, 437] on icon at bounding box center [1035, 443] width 20 height 20
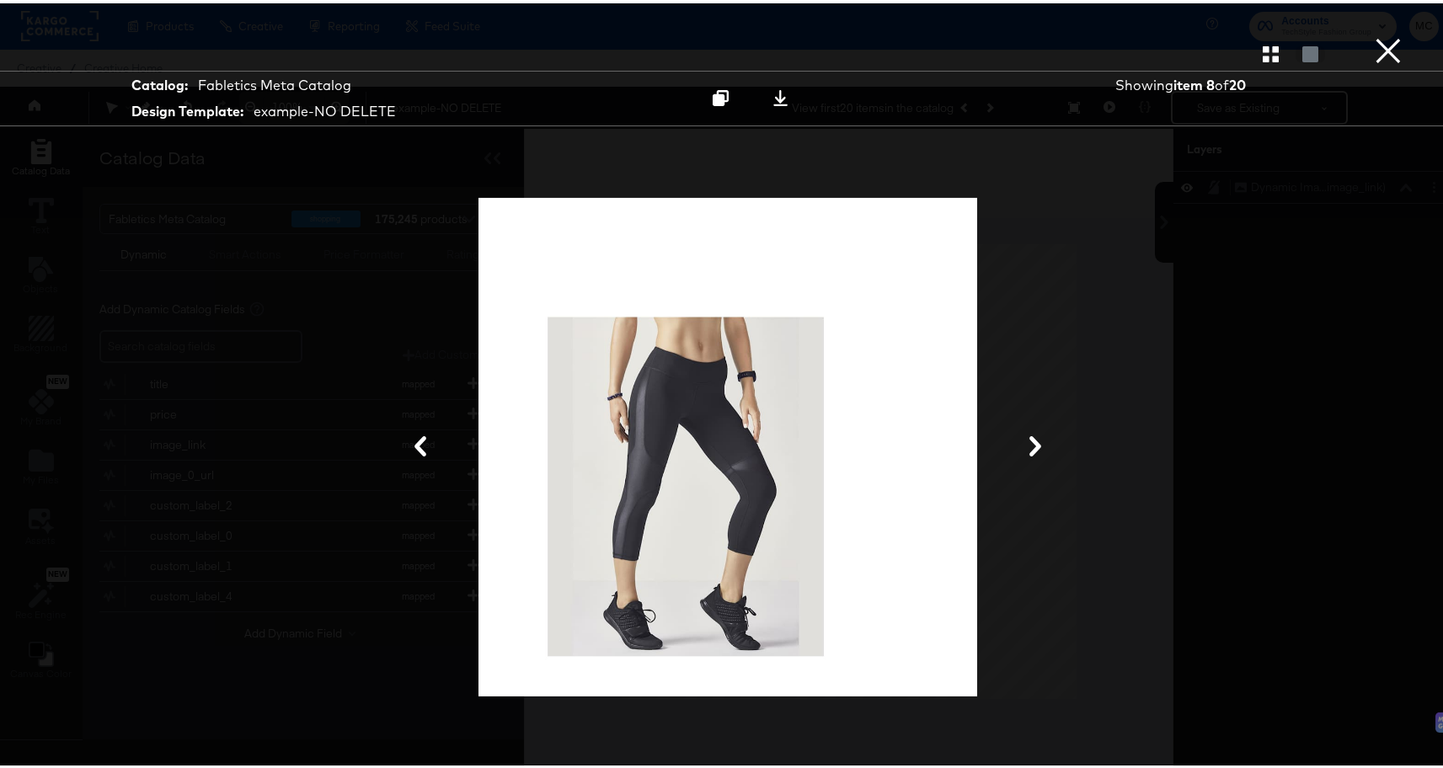
click at [1036, 438] on icon at bounding box center [1035, 443] width 20 height 20
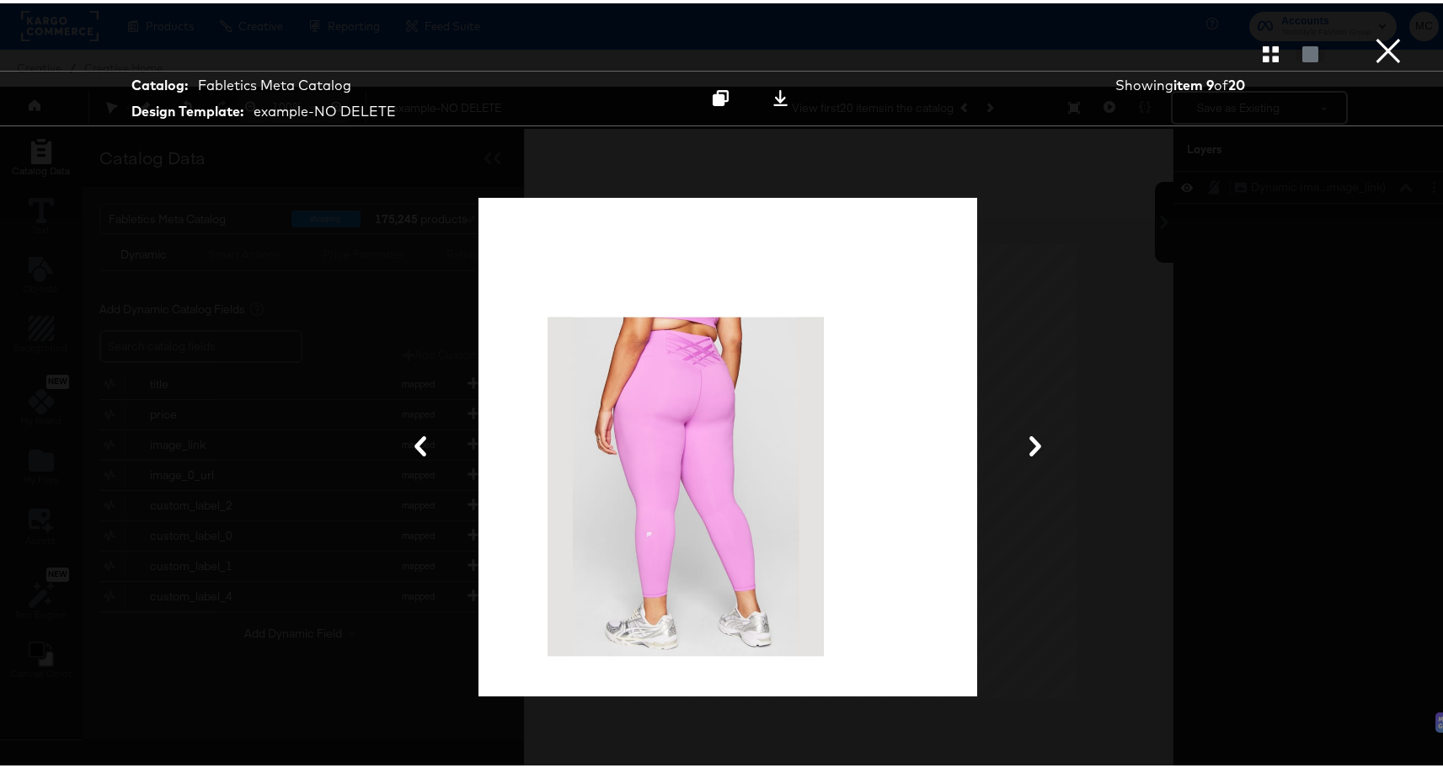
click at [1037, 439] on icon at bounding box center [1035, 443] width 20 height 20
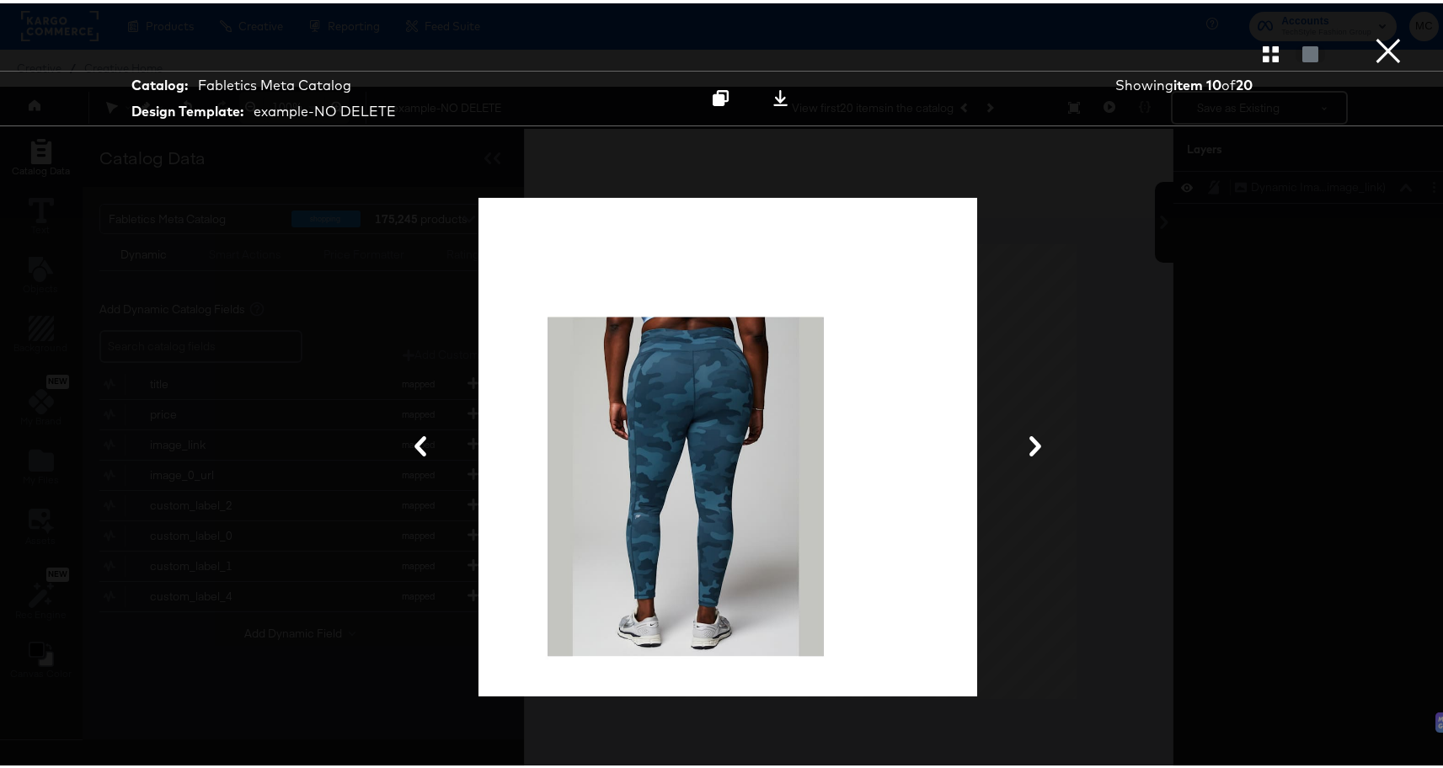
click at [1037, 439] on icon at bounding box center [1035, 443] width 20 height 20
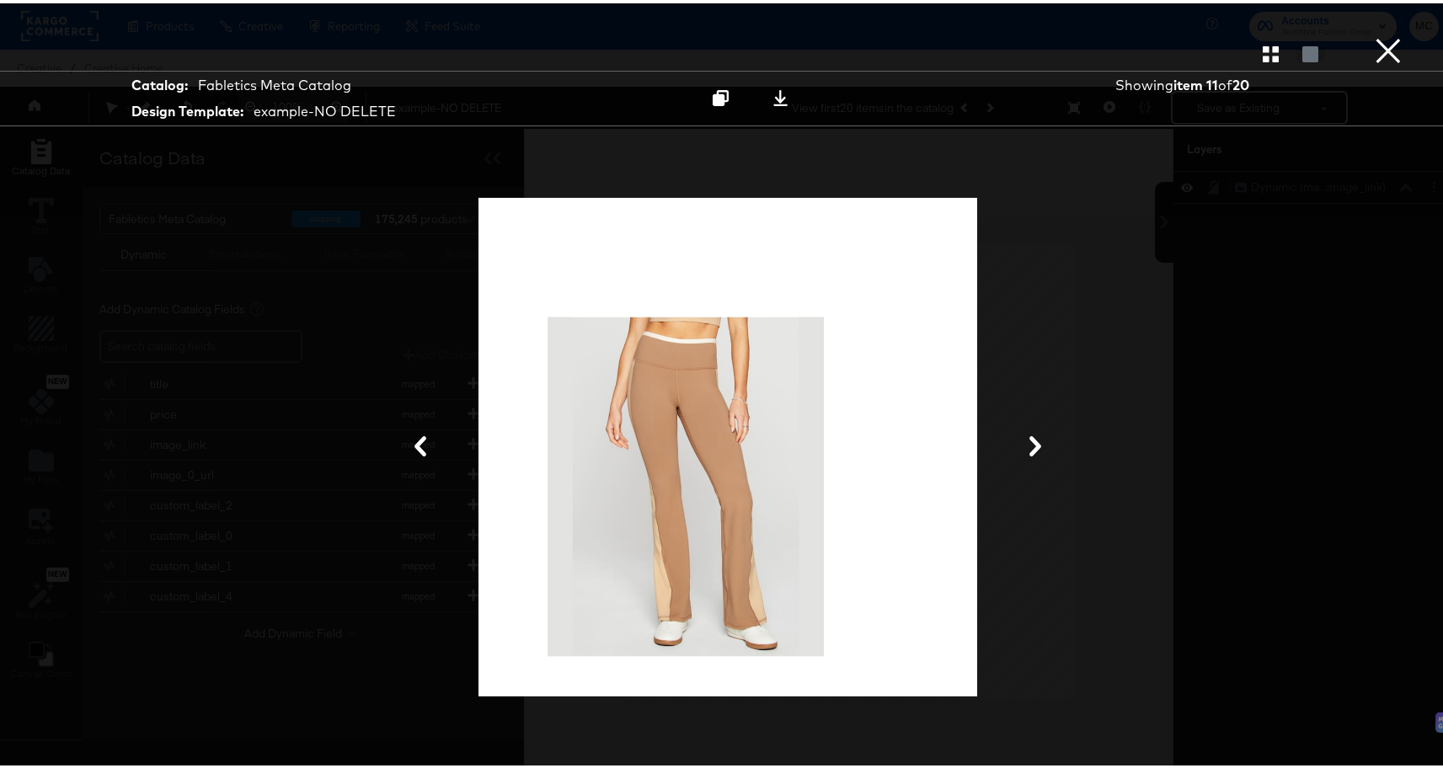
click at [1037, 439] on icon at bounding box center [1035, 443] width 20 height 20
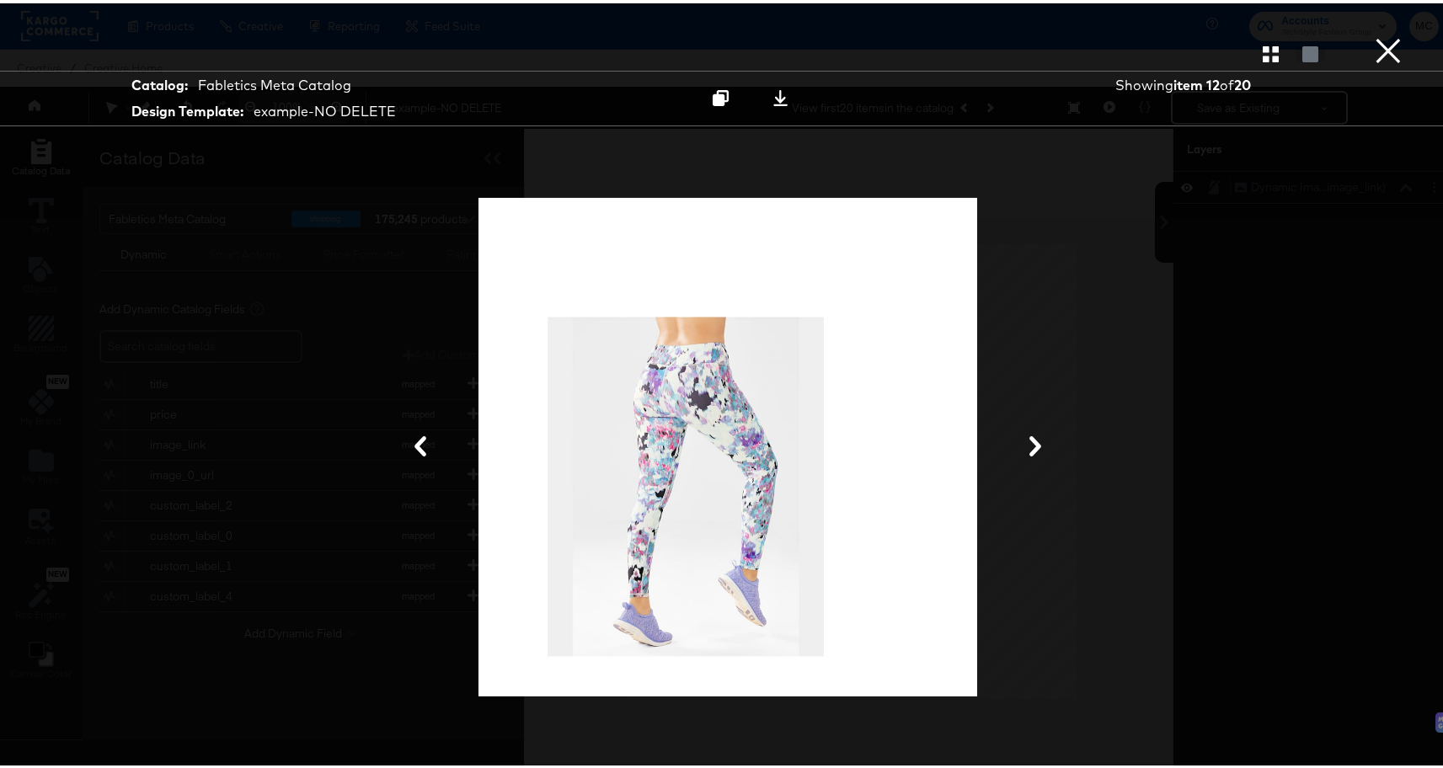
click at [1037, 441] on icon at bounding box center [1035, 443] width 20 height 20
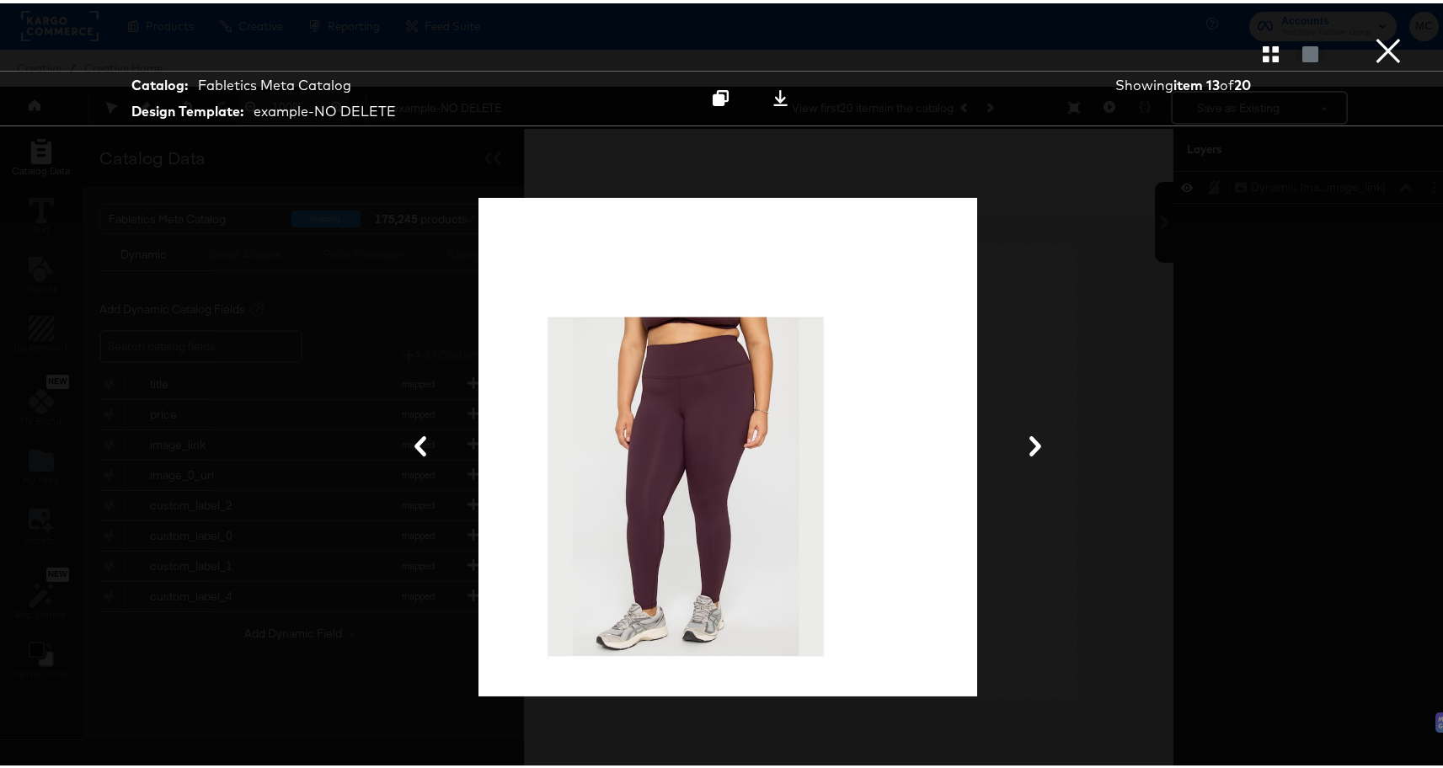
click at [1038, 442] on icon at bounding box center [1035, 443] width 20 height 20
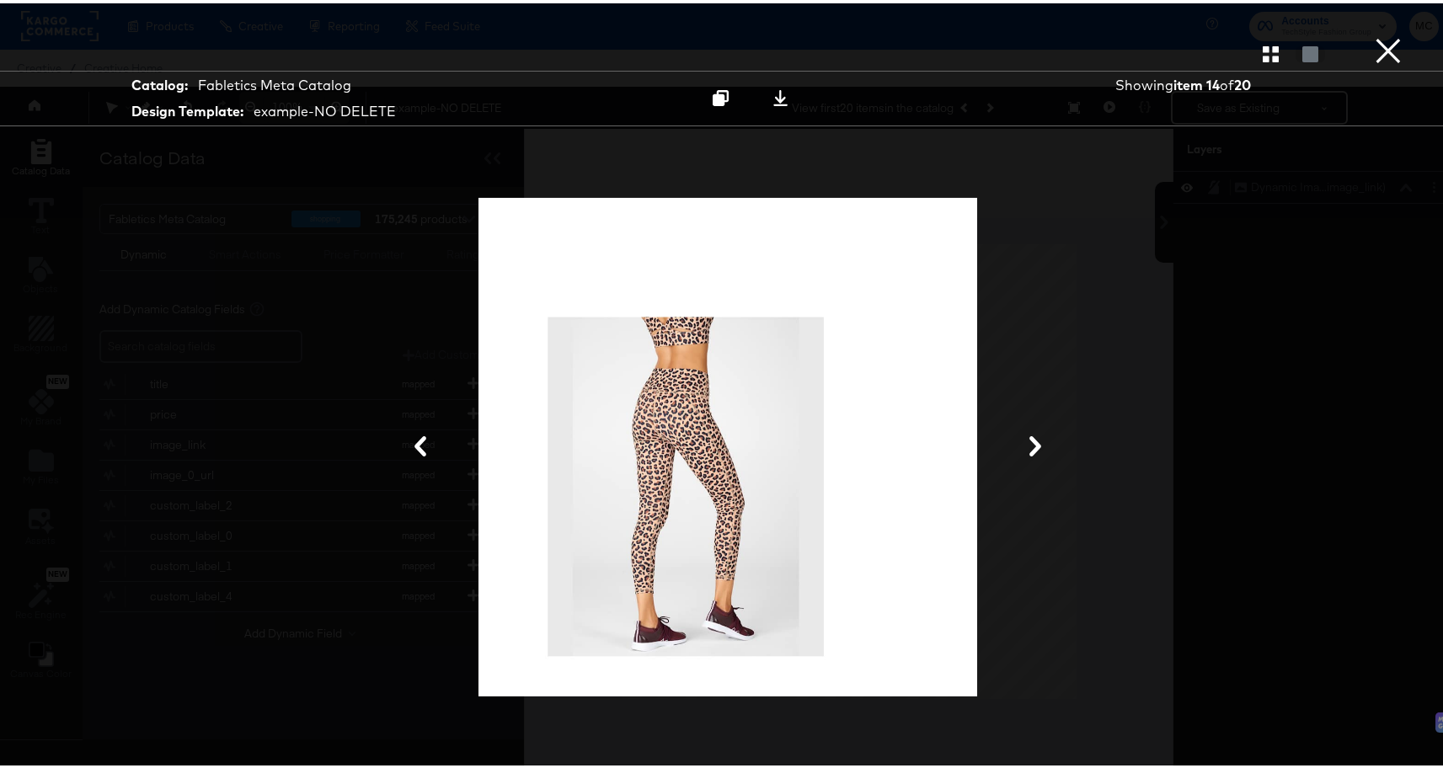
click at [1038, 442] on icon at bounding box center [1035, 443] width 20 height 20
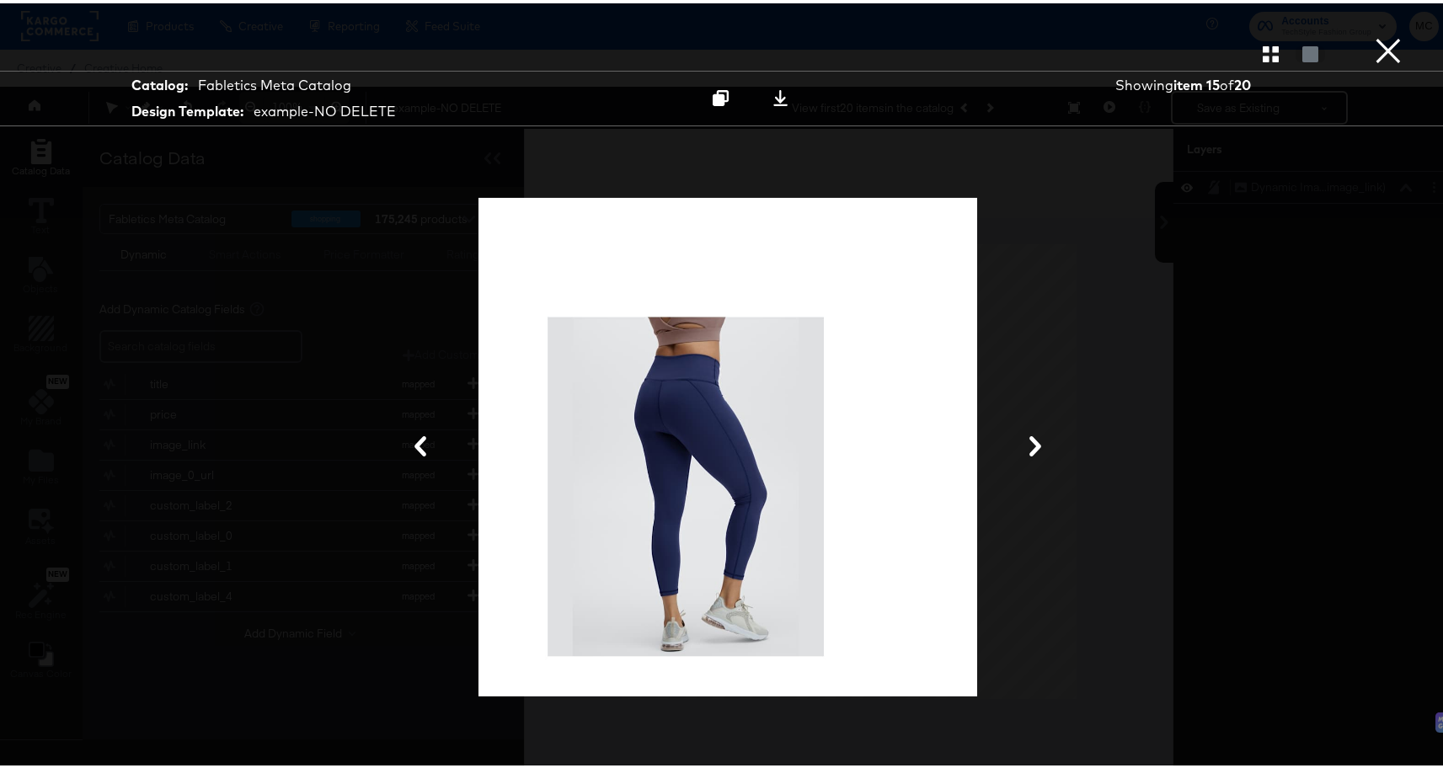
click at [1038, 442] on icon at bounding box center [1035, 443] width 20 height 20
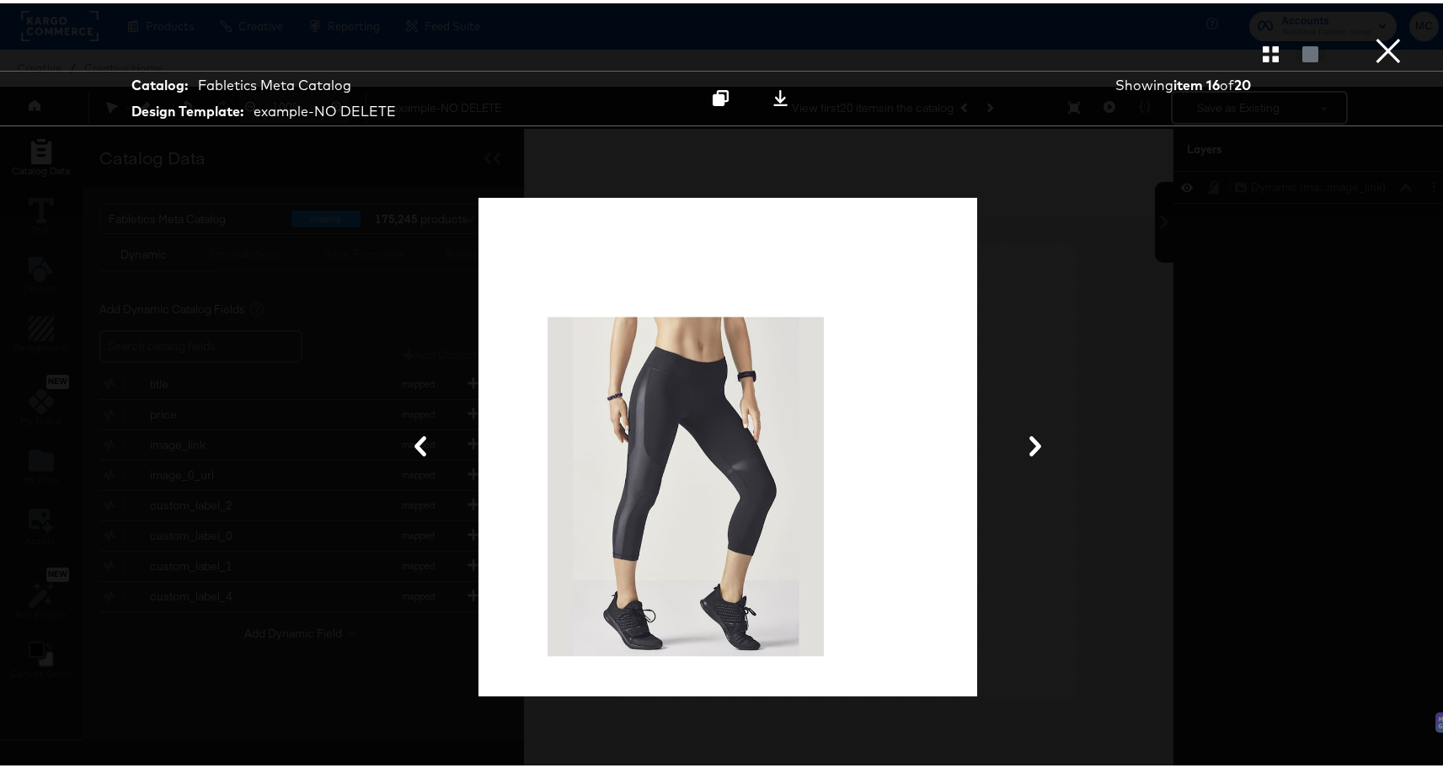
click at [1038, 442] on icon at bounding box center [1035, 443] width 20 height 20
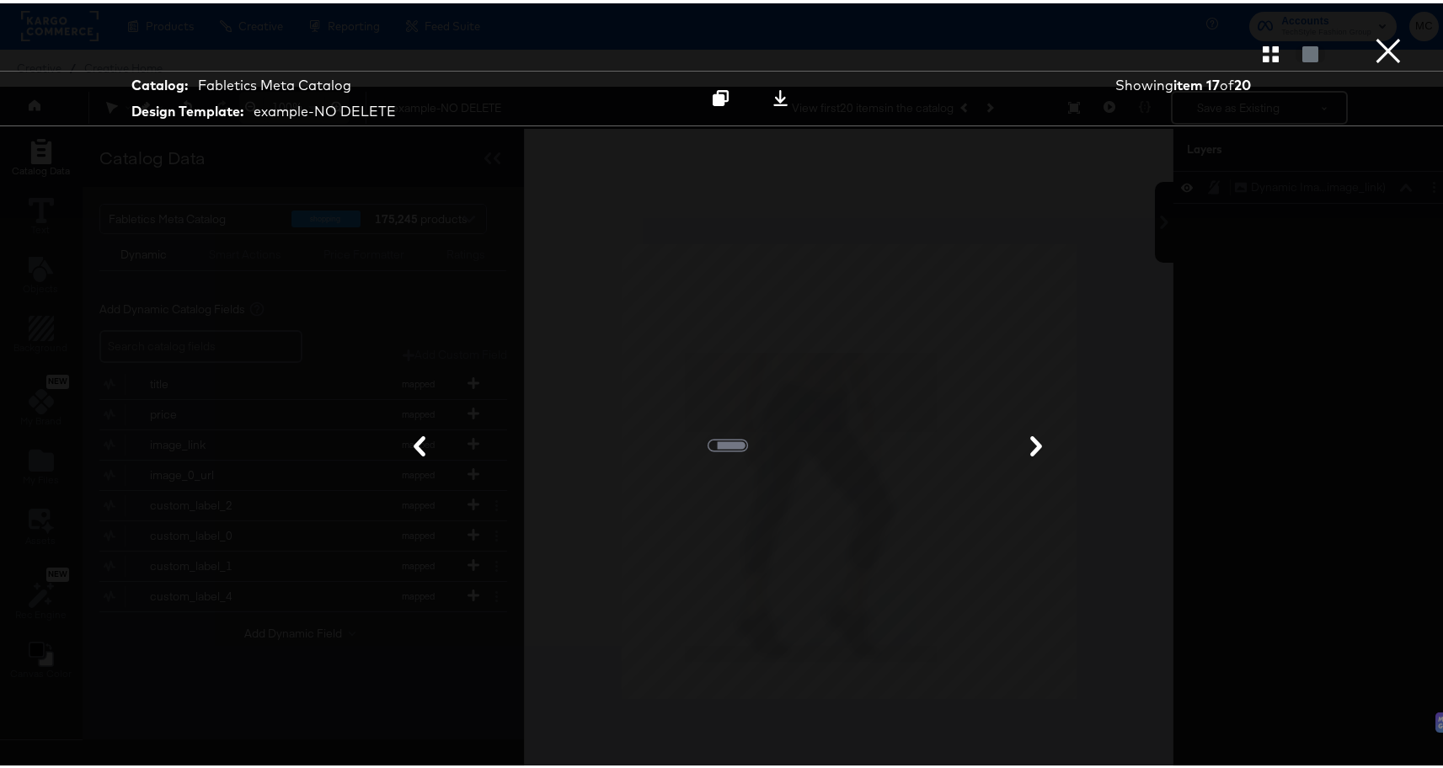
click at [1038, 442] on icon at bounding box center [1036, 443] width 20 height 20
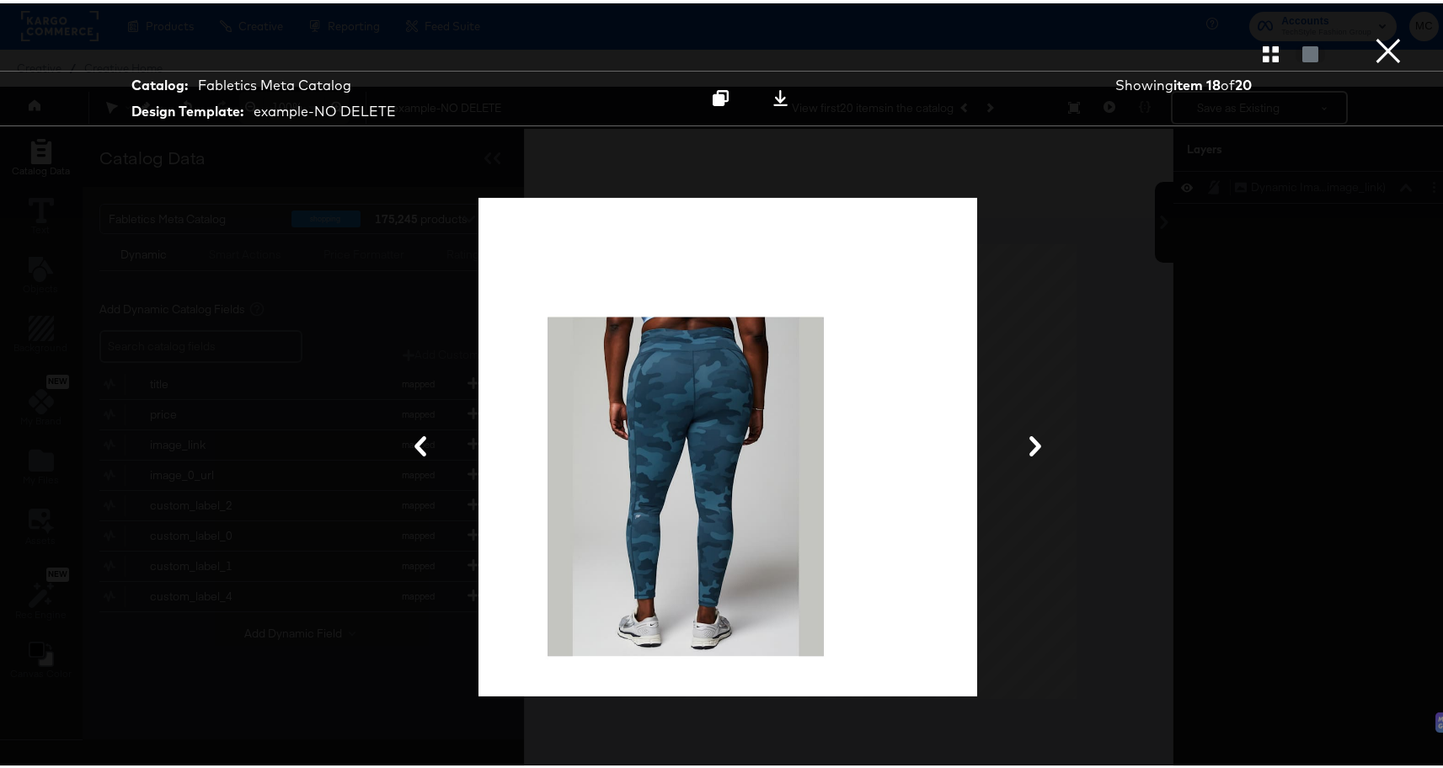
click at [1379, 34] on button "×" at bounding box center [1389, 17] width 34 height 34
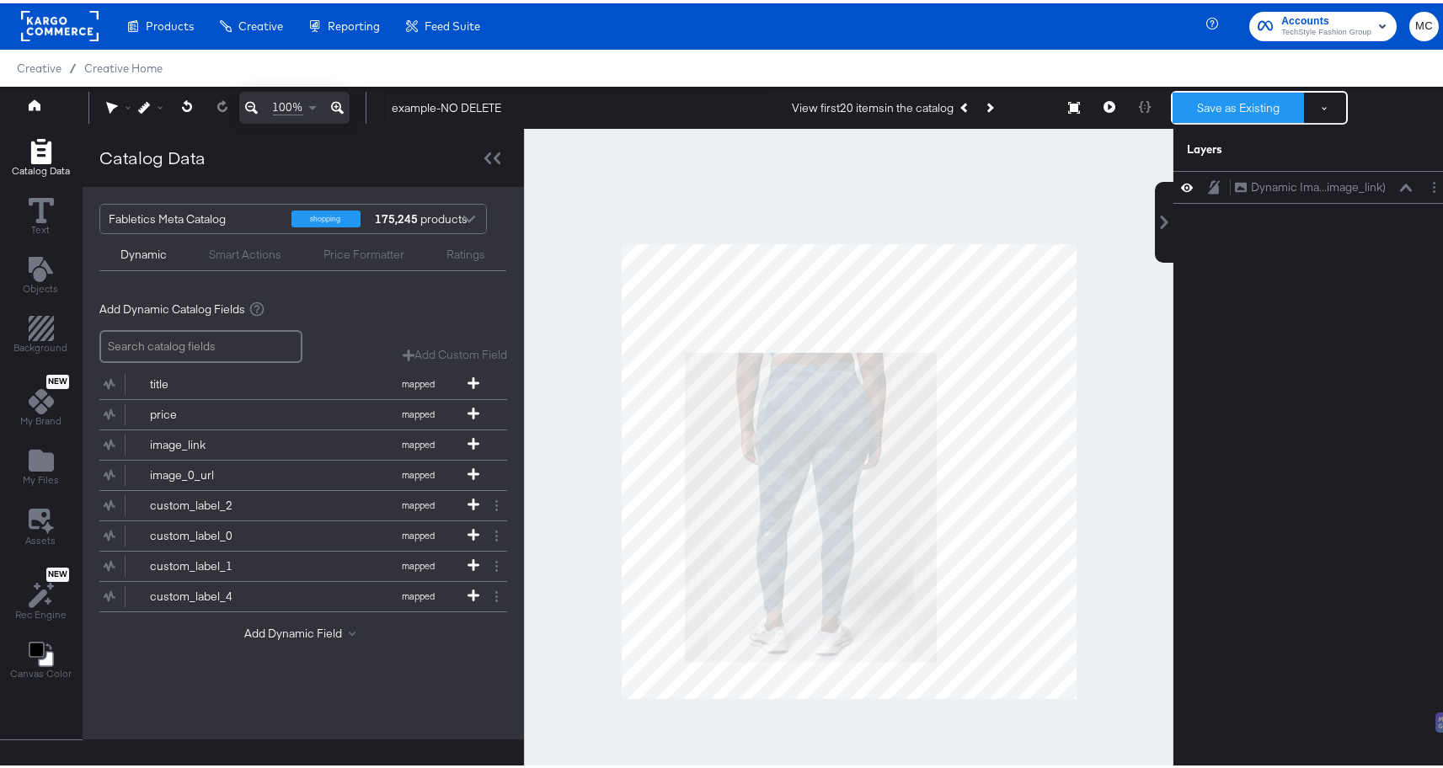
click at [1260, 115] on button "Save as Existing" at bounding box center [1238, 104] width 131 height 30
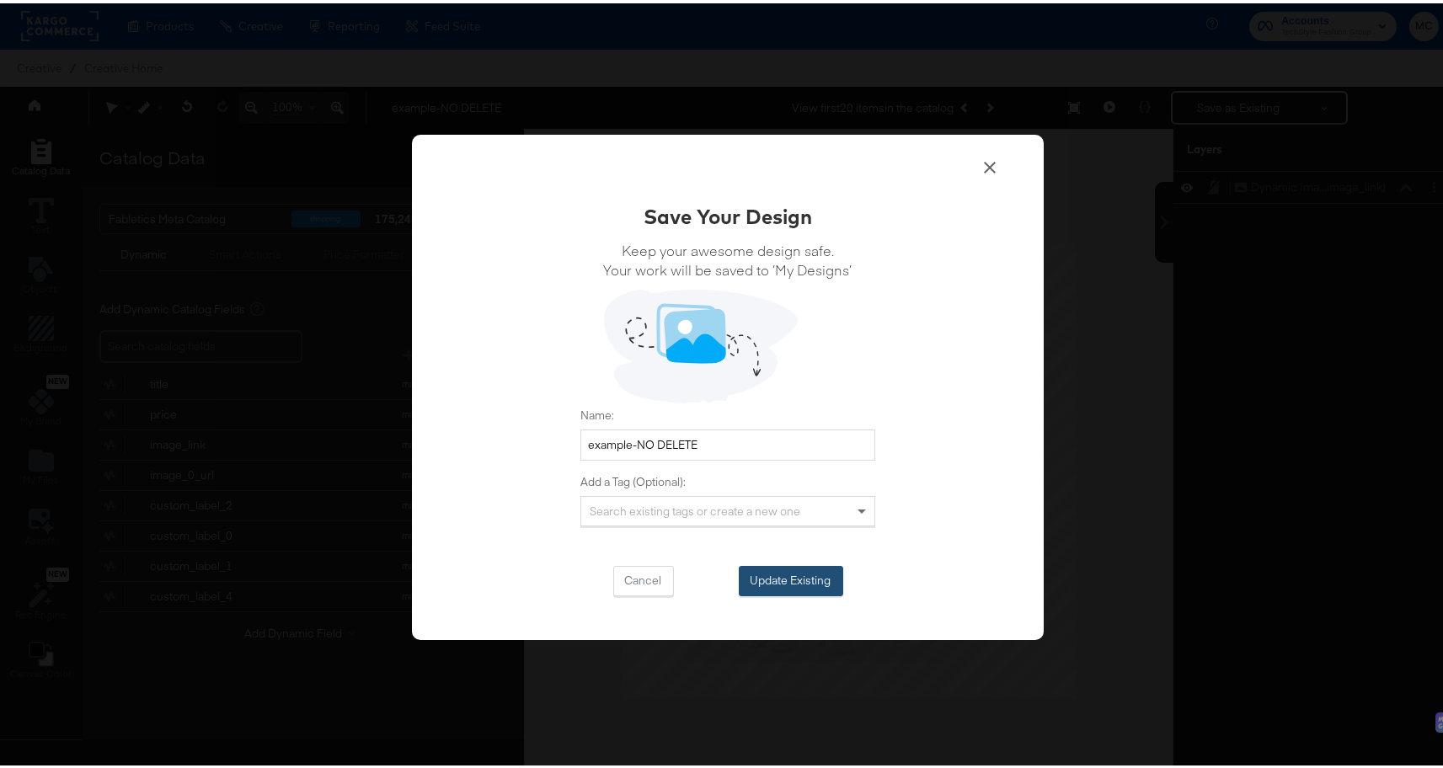
click at [807, 580] on button "Update Existing" at bounding box center [791, 578] width 104 height 30
